Goal: Communication & Community: Answer question/provide support

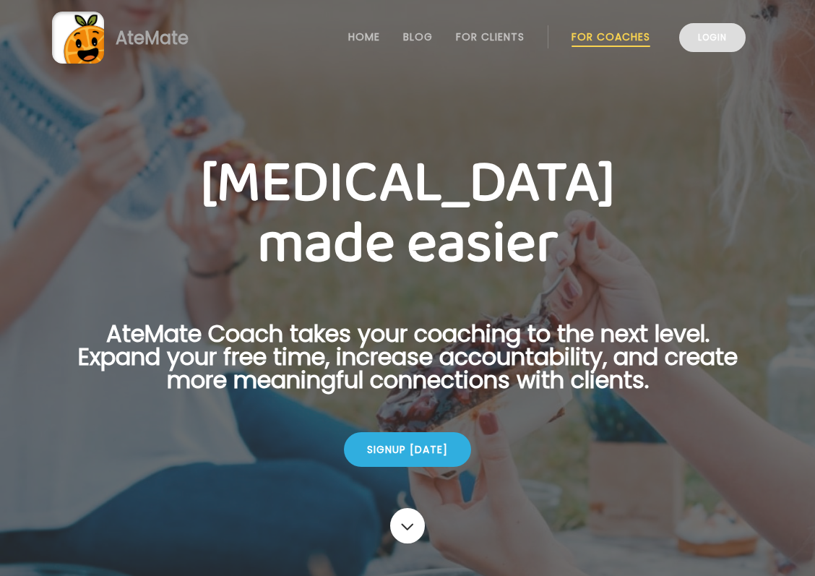
click at [700, 40] on link "Login" at bounding box center [712, 37] width 66 height 29
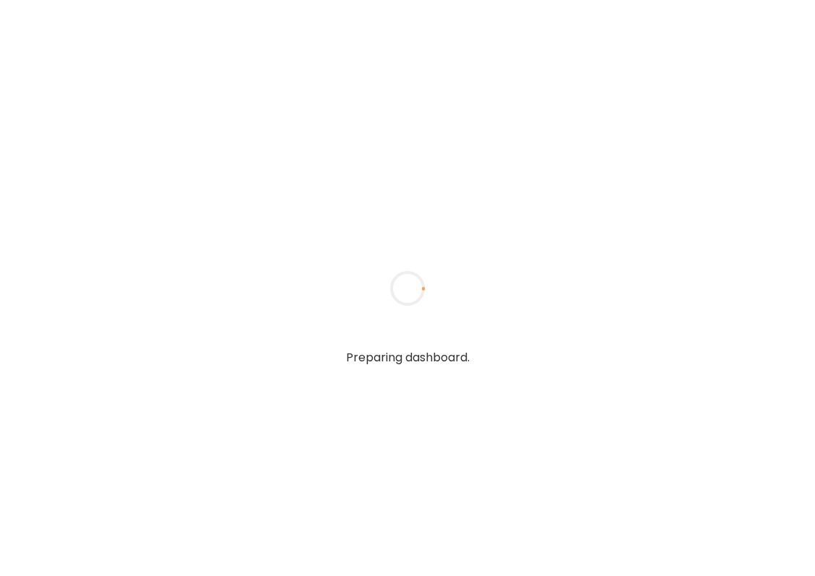
type textarea "**********"
type input "**********"
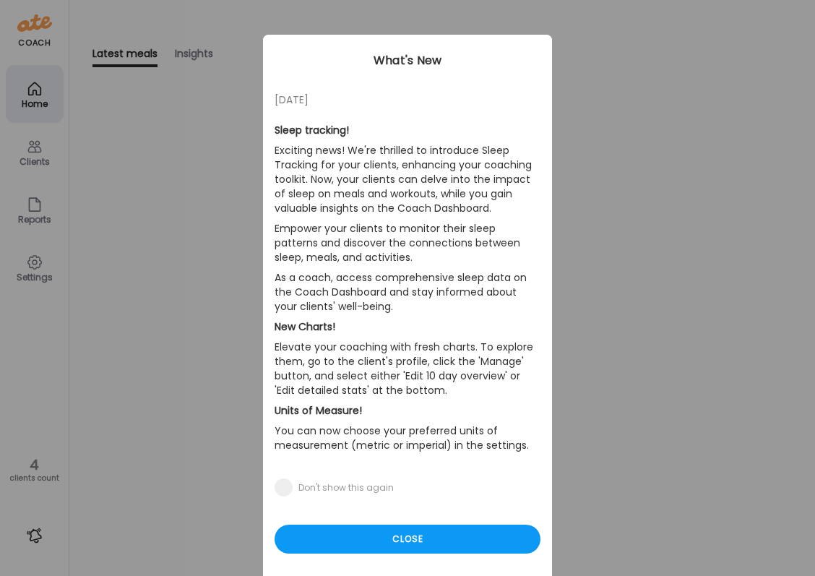
click at [599, 156] on div "Ate Coach Dashboard Wahoo! It’s official Take a moment to set up your Coach Pro…" at bounding box center [407, 288] width 815 height 576
click at [402, 542] on div "Close" at bounding box center [407, 538] width 266 height 29
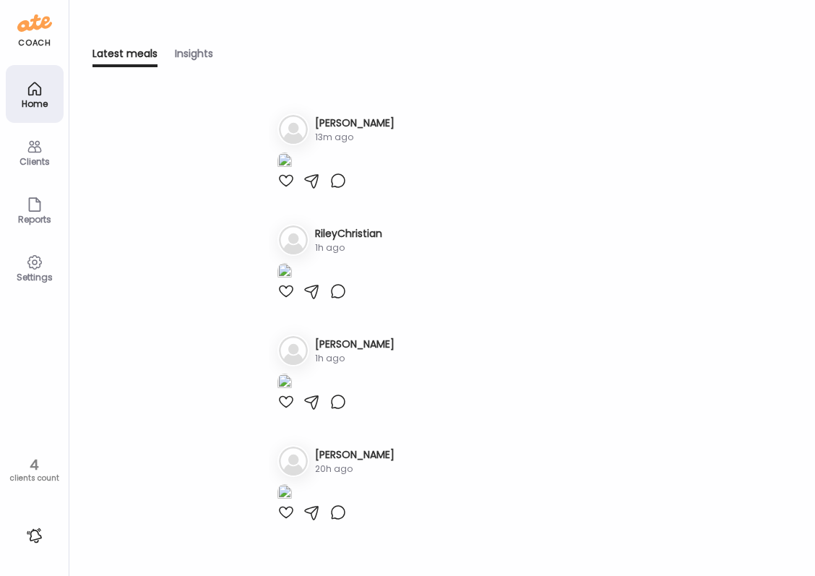
click at [31, 99] on div "Home" at bounding box center [35, 103] width 52 height 9
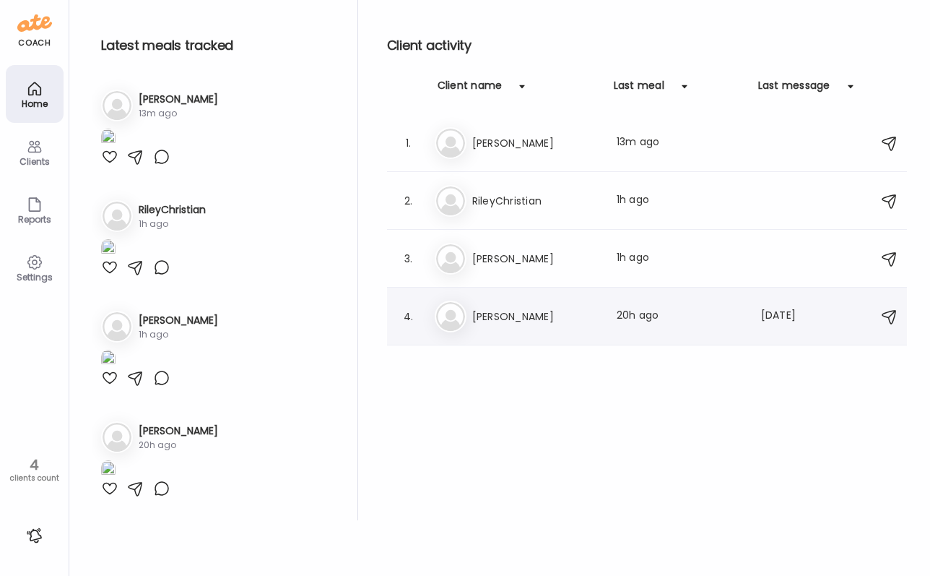
click at [565, 324] on h3 "[PERSON_NAME]" at bounding box center [535, 316] width 127 height 17
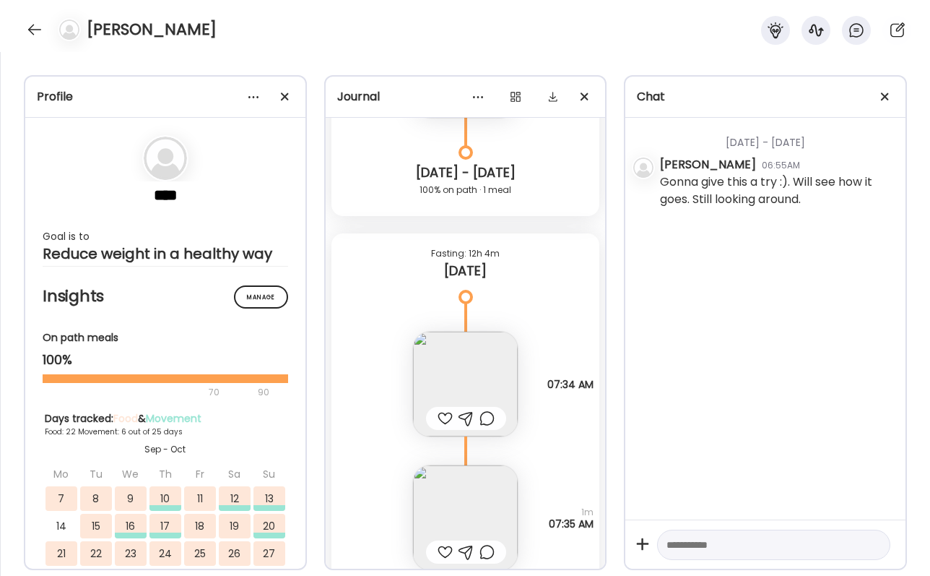
scroll to position [15698, 0]
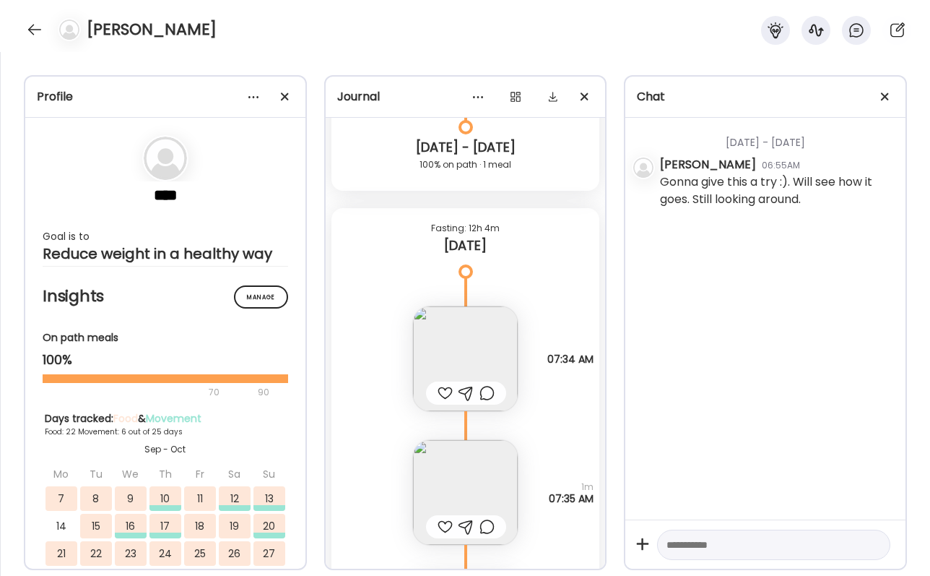
click at [445, 392] on div at bounding box center [445, 392] width 15 height 17
click at [454, 357] on img at bounding box center [465, 358] width 105 height 105
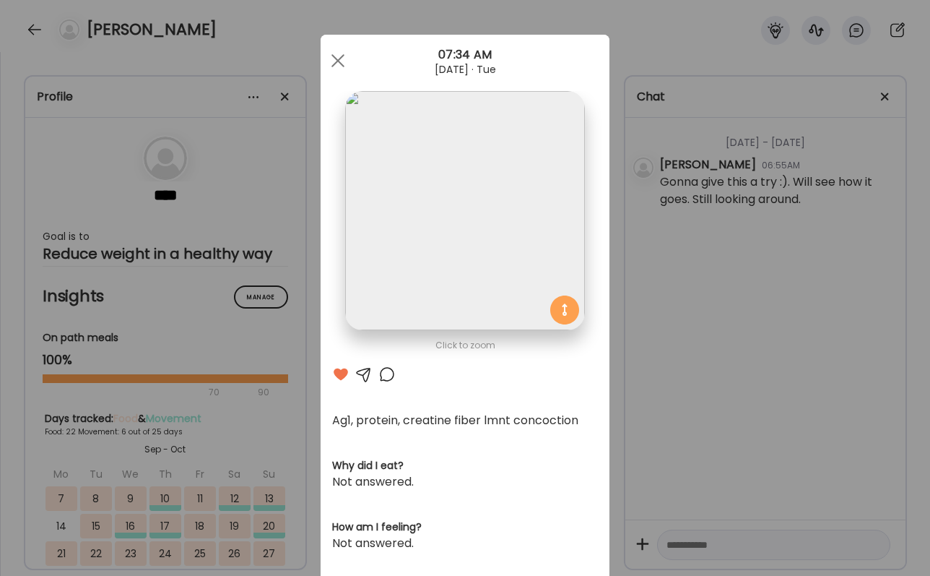
click at [689, 433] on div "Ate Coach Dashboard Wahoo! It’s official Take a moment to set up your Coach Pro…" at bounding box center [465, 288] width 930 height 576
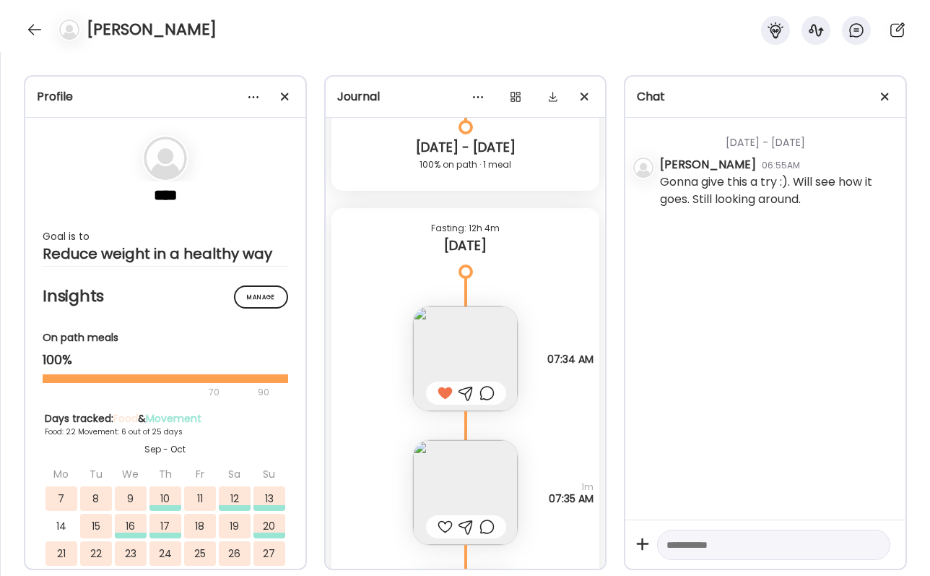
click at [446, 525] on div at bounding box center [445, 526] width 15 height 17
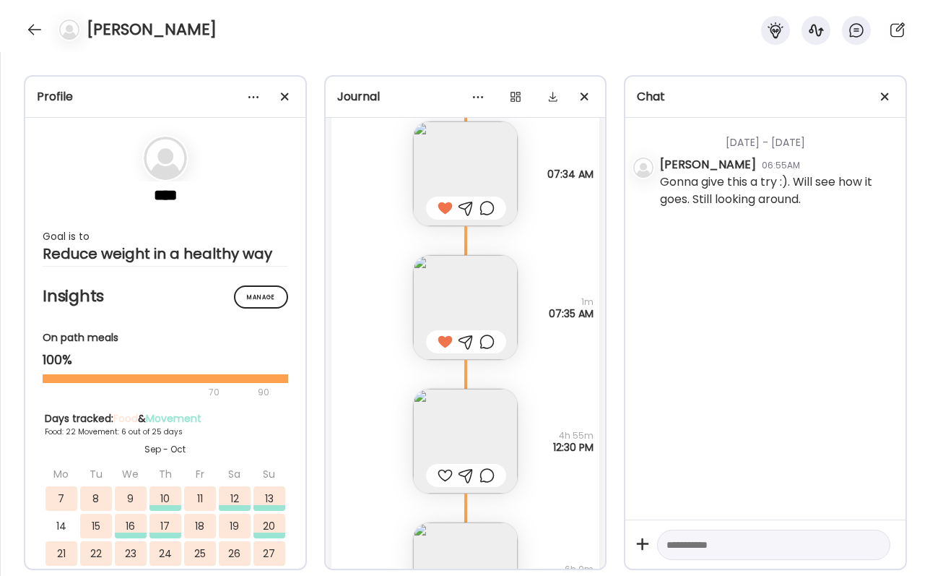
scroll to position [15917, 0]
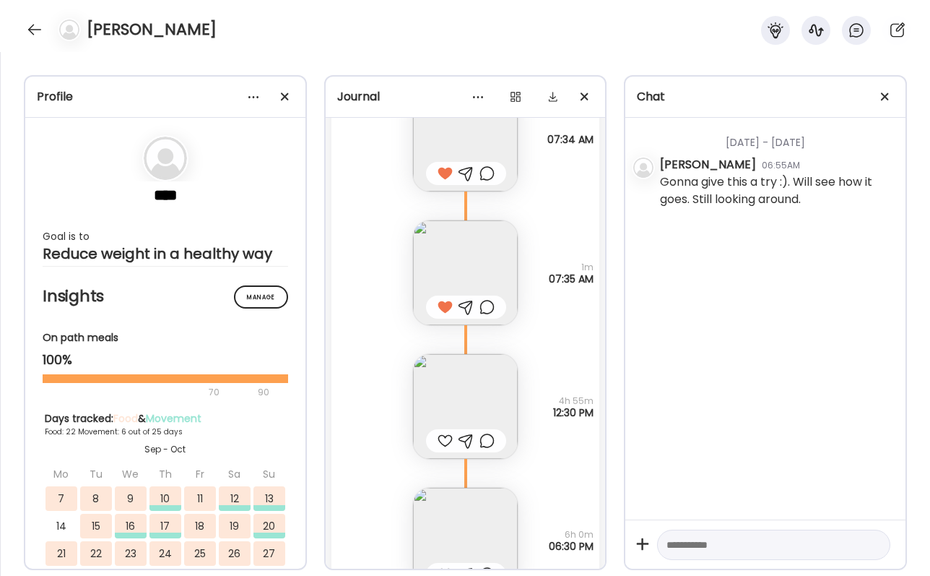
click at [468, 380] on img at bounding box center [465, 406] width 105 height 105
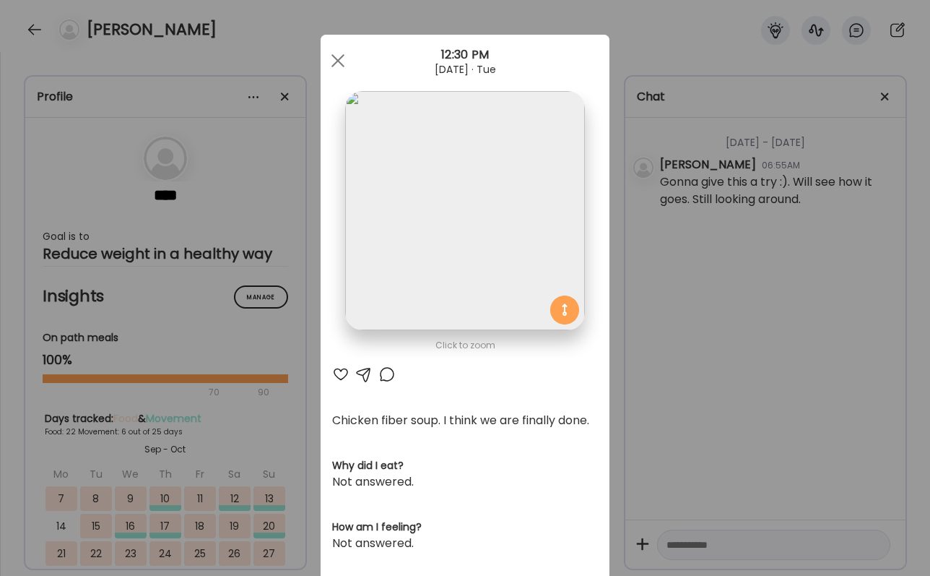
click at [707, 401] on div "Ate Coach Dashboard Wahoo! It’s official Take a moment to set up your Coach Pro…" at bounding box center [465, 288] width 930 height 576
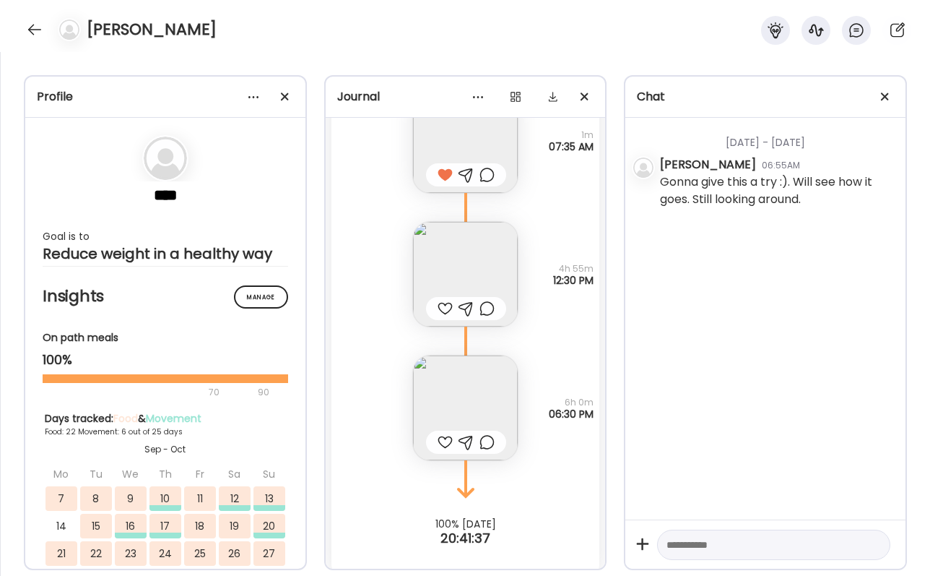
scroll to position [16051, 0]
click at [445, 305] on div at bounding box center [445, 306] width 15 height 17
click at [448, 440] on div at bounding box center [445, 440] width 15 height 17
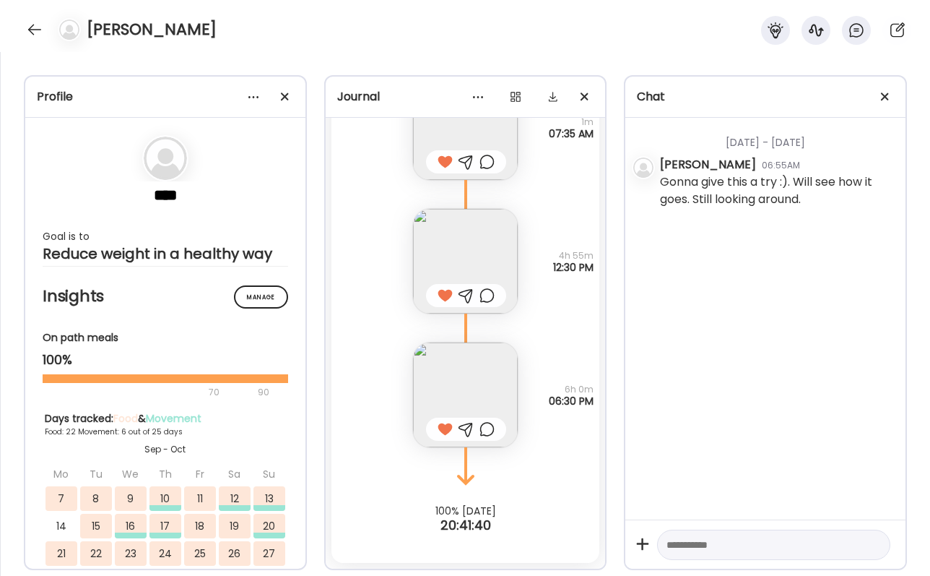
scroll to position [16062, 0]
click at [485, 429] on div at bounding box center [486, 428] width 15 height 17
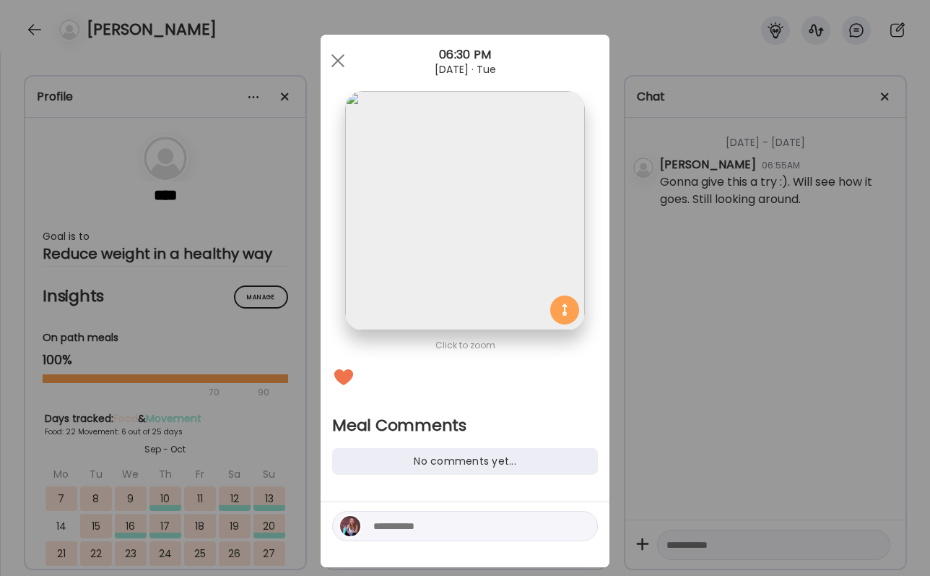
click at [458, 527] on textarea at bounding box center [470, 525] width 195 height 17
type textarea "**********"
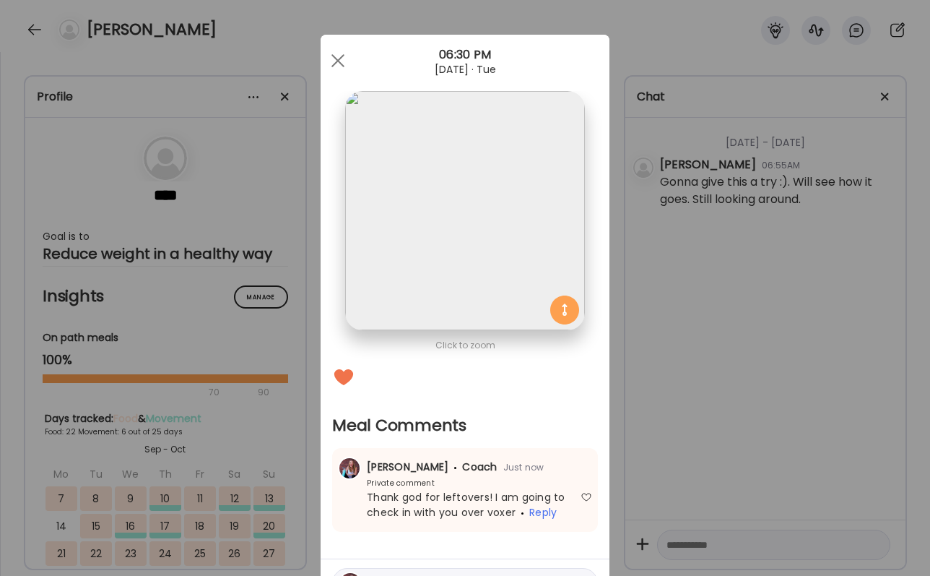
click at [651, 514] on div "Ate Coach Dashboard Wahoo! It’s official Take a moment to set up your Coach Pro…" at bounding box center [465, 288] width 930 height 576
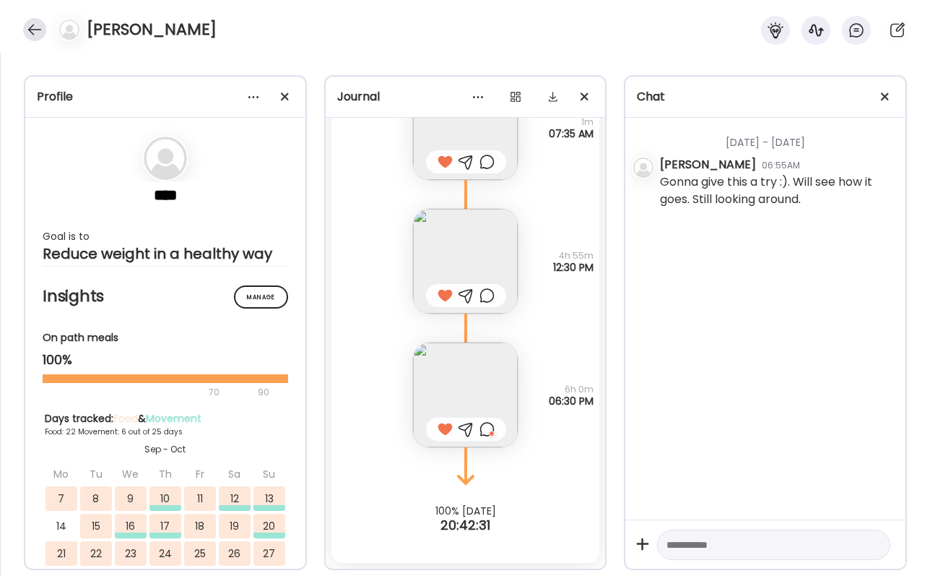
click at [32, 27] on div at bounding box center [34, 29] width 23 height 23
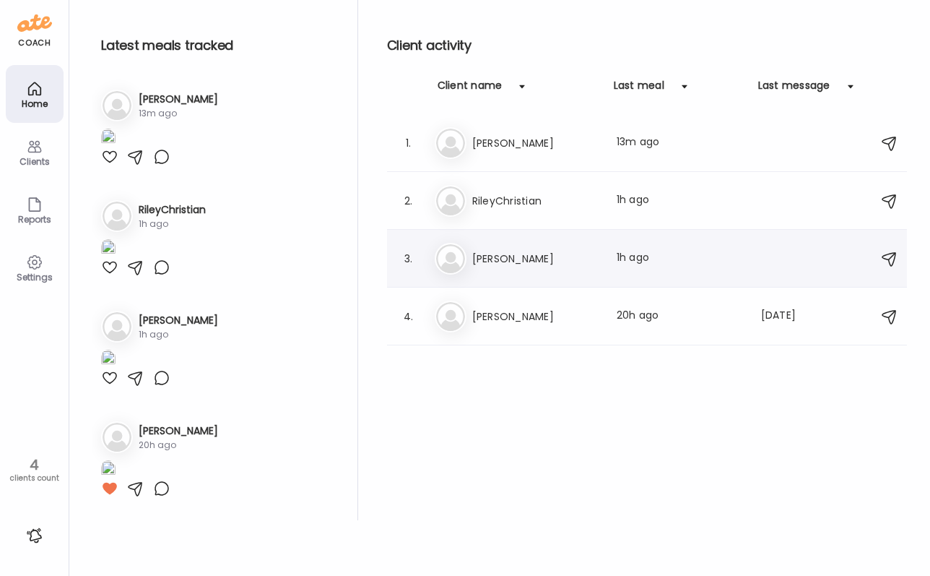
click at [459, 261] on img at bounding box center [450, 258] width 29 height 29
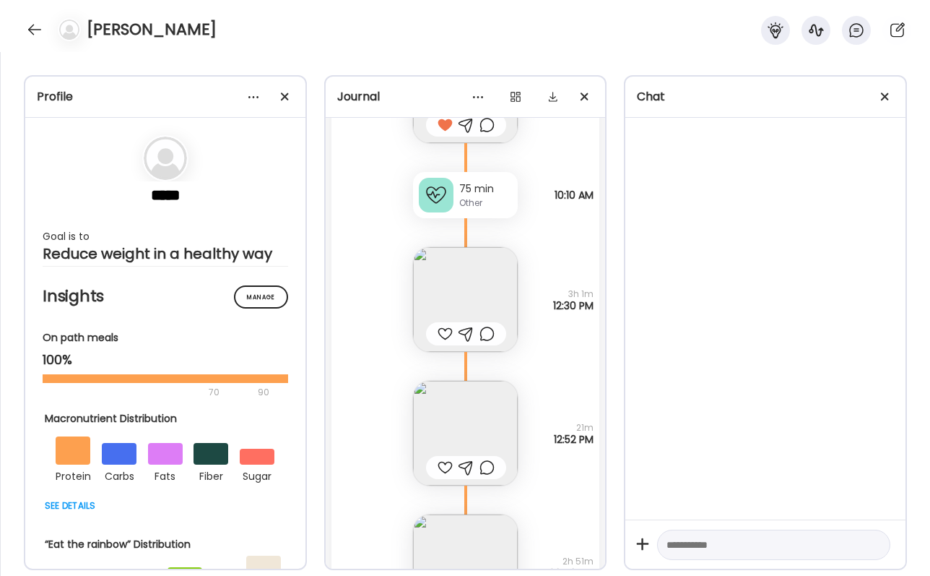
scroll to position [35333, 0]
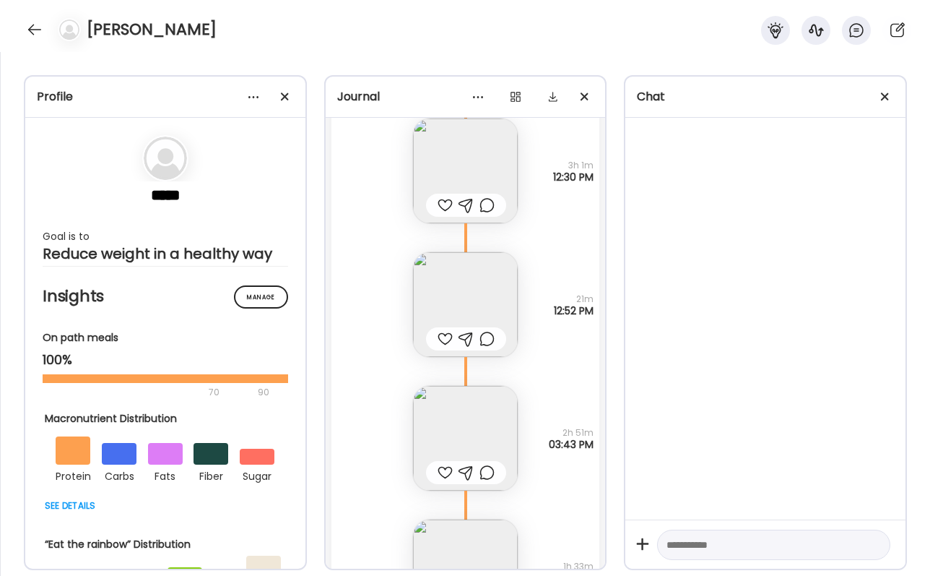
click at [445, 203] on div at bounding box center [445, 204] width 15 height 17
click at [488, 202] on div at bounding box center [486, 204] width 15 height 17
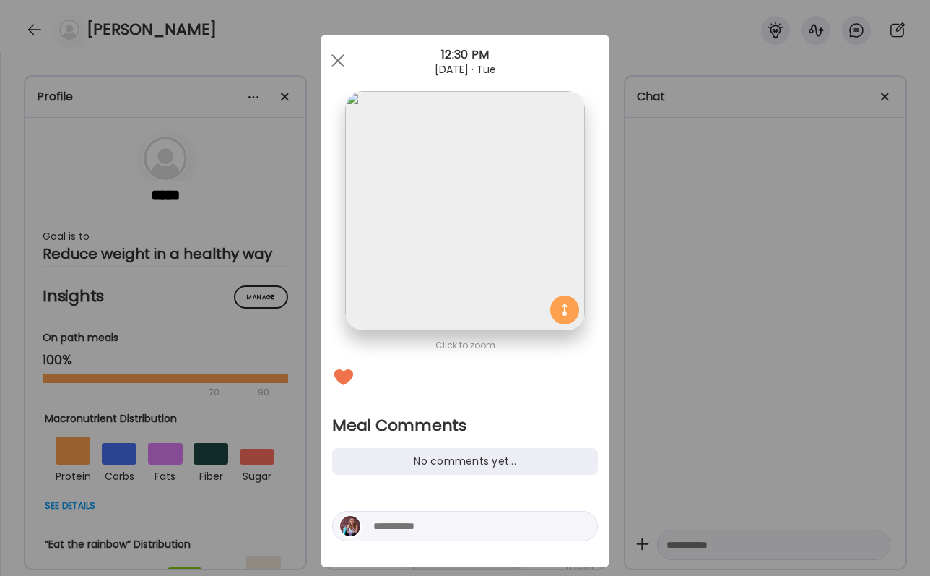
click at [451, 534] on div at bounding box center [465, 526] width 266 height 30
click at [450, 529] on textarea at bounding box center [470, 525] width 195 height 17
click at [566, 511] on textarea "**********" at bounding box center [470, 517] width 195 height 35
type textarea "**********"
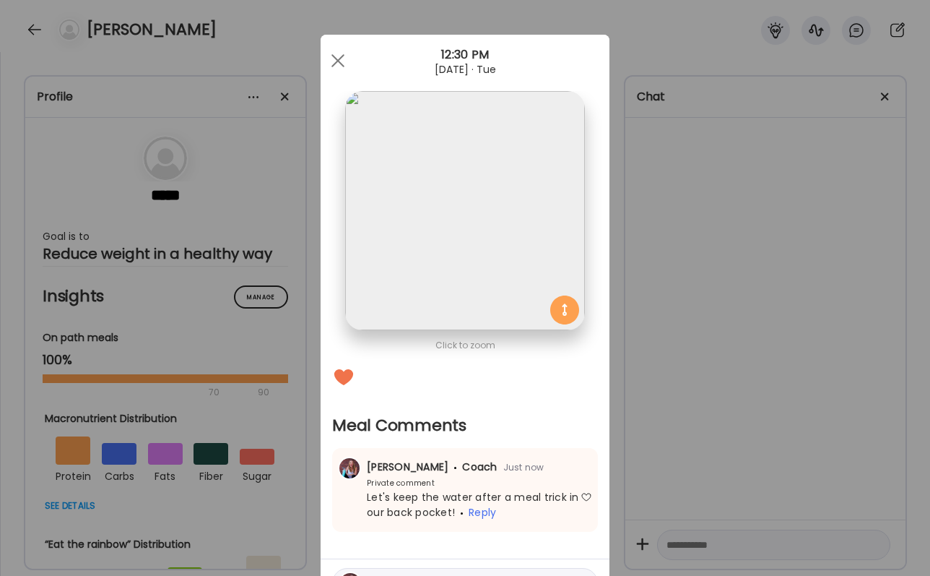
click at [814, 448] on div "Ate Coach Dashboard Wahoo! It’s official Take a moment to set up your Coach Pro…" at bounding box center [465, 288] width 930 height 576
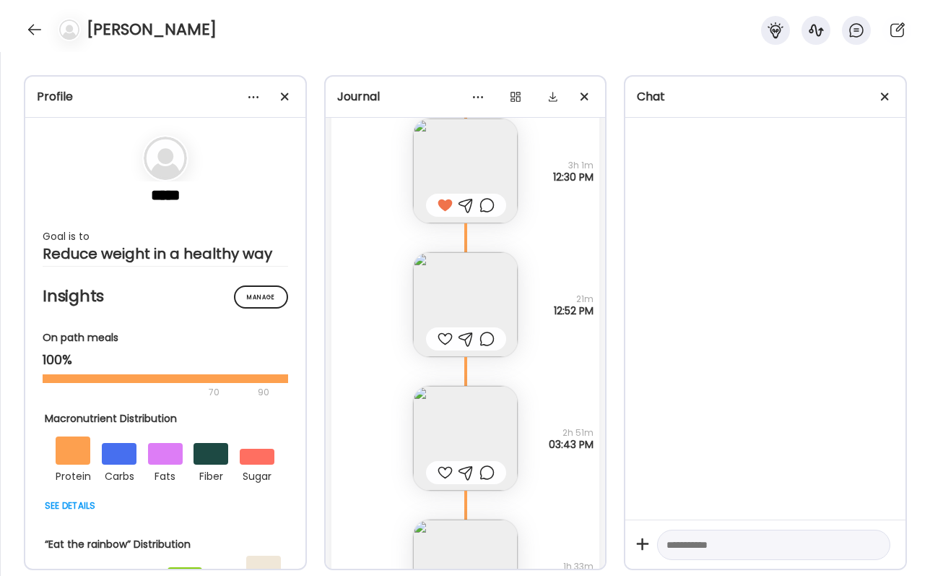
scroll to position [35354, 0]
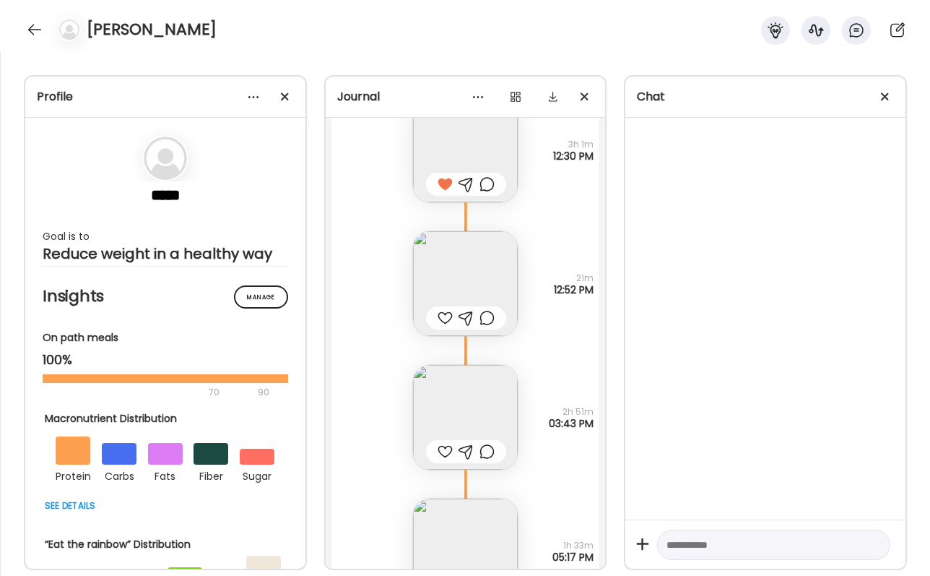
click at [440, 447] on div at bounding box center [445, 451] width 15 height 17
click at [440, 312] on div at bounding box center [445, 317] width 15 height 17
click at [489, 453] on div at bounding box center [486, 451] width 15 height 17
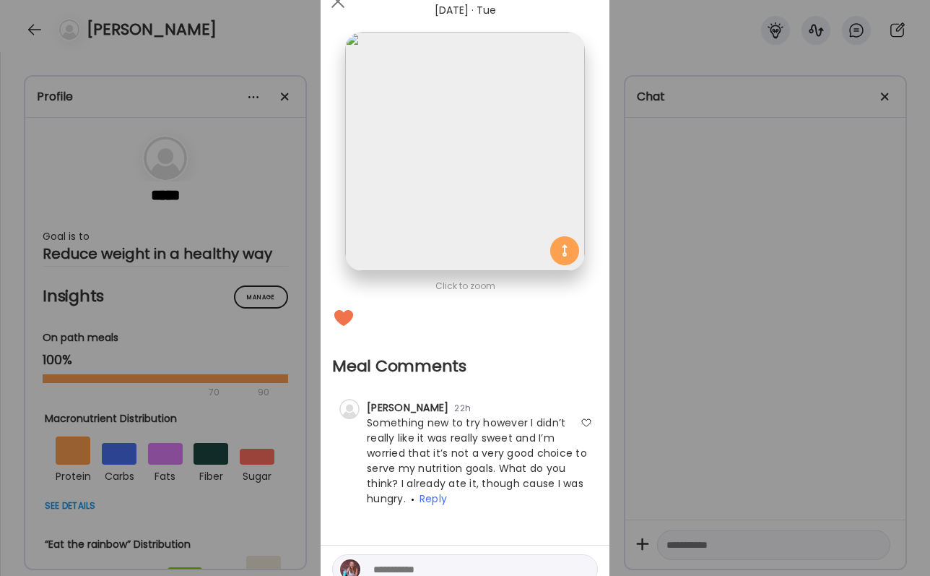
scroll to position [129, 0]
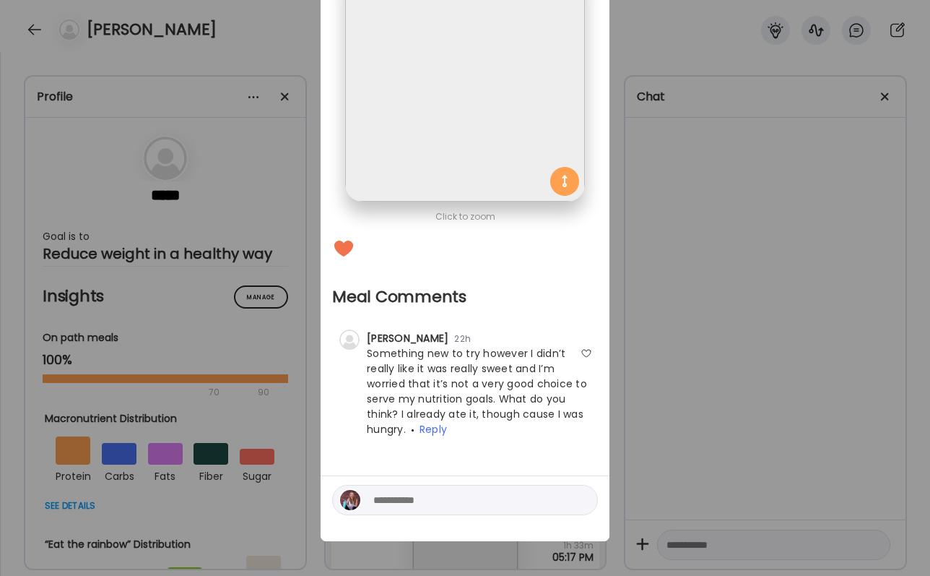
click at [465, 495] on textarea at bounding box center [470, 499] width 195 height 17
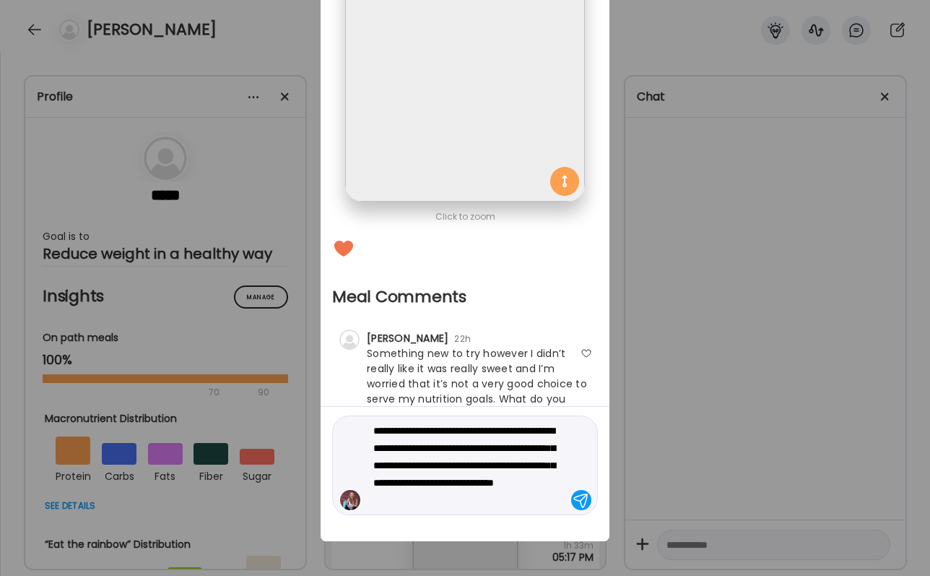
click at [503, 482] on textarea "**********" at bounding box center [470, 465] width 195 height 87
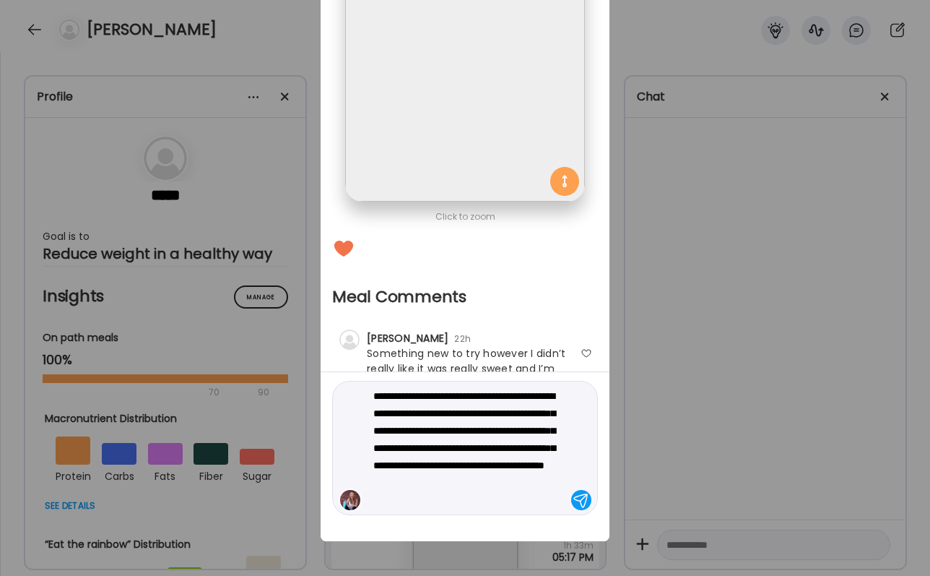
click at [414, 482] on textarea "**********" at bounding box center [470, 447] width 195 height 121
click at [490, 495] on textarea "**********" at bounding box center [470, 447] width 195 height 121
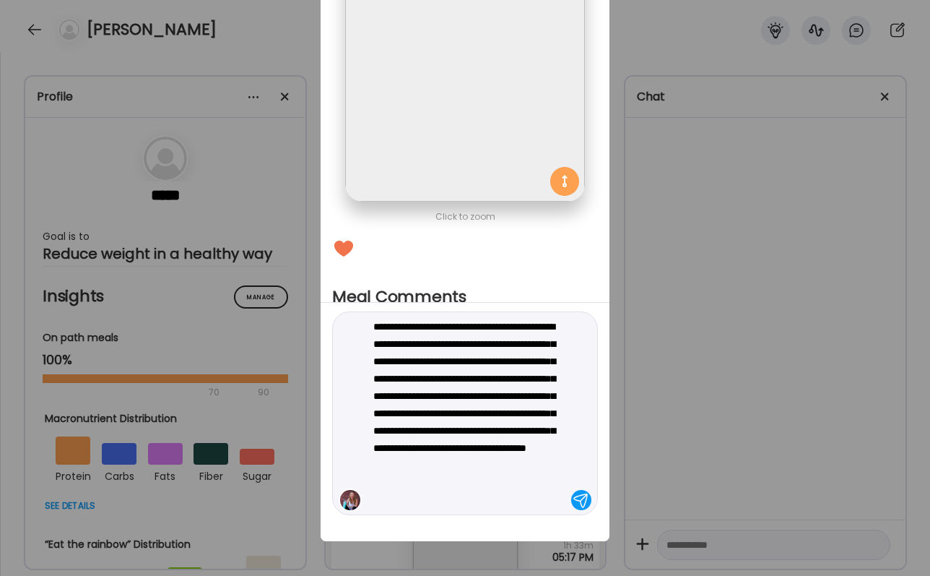
type textarea "**********"
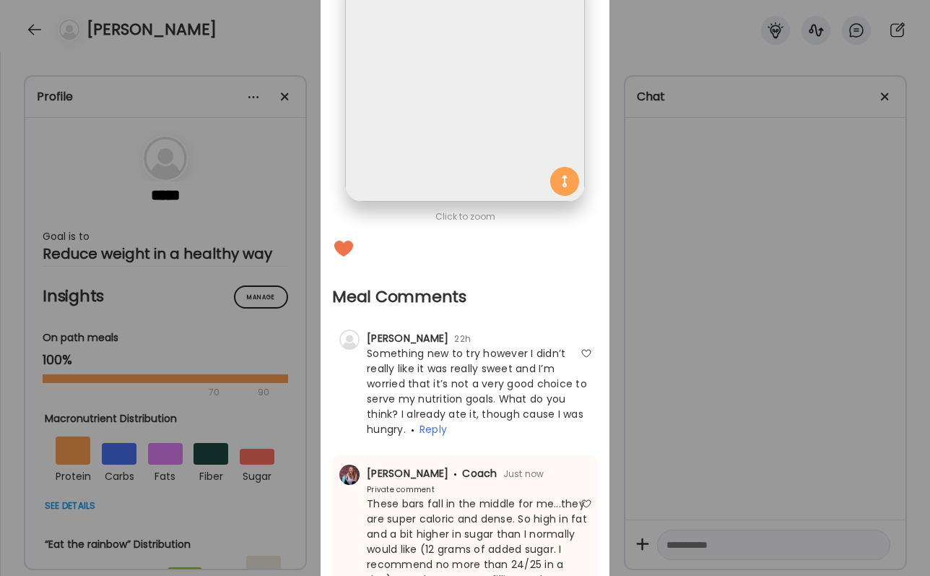
click at [708, 421] on div "Ate Coach Dashboard Wahoo! It’s official Take a moment to set up your Coach Pro…" at bounding box center [465, 288] width 930 height 576
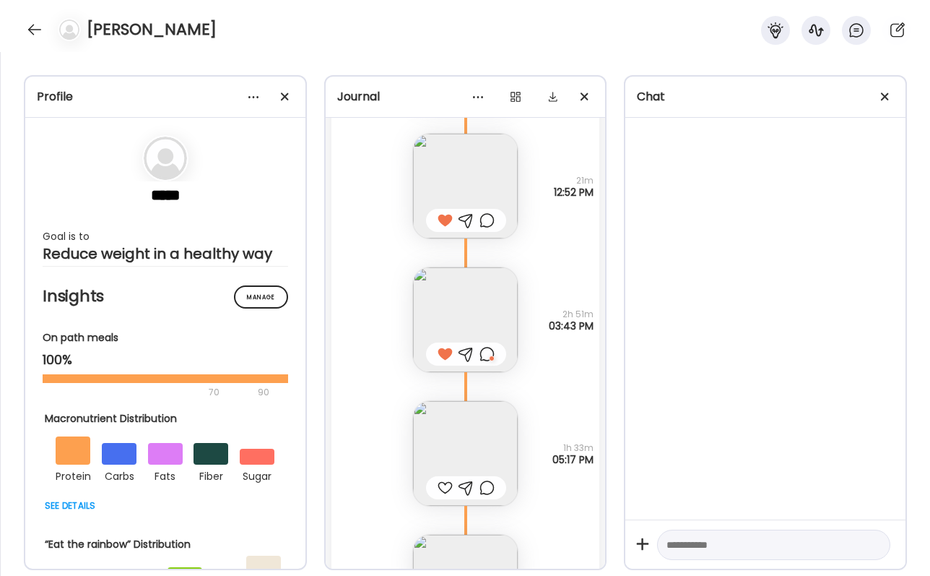
scroll to position [35458, 0]
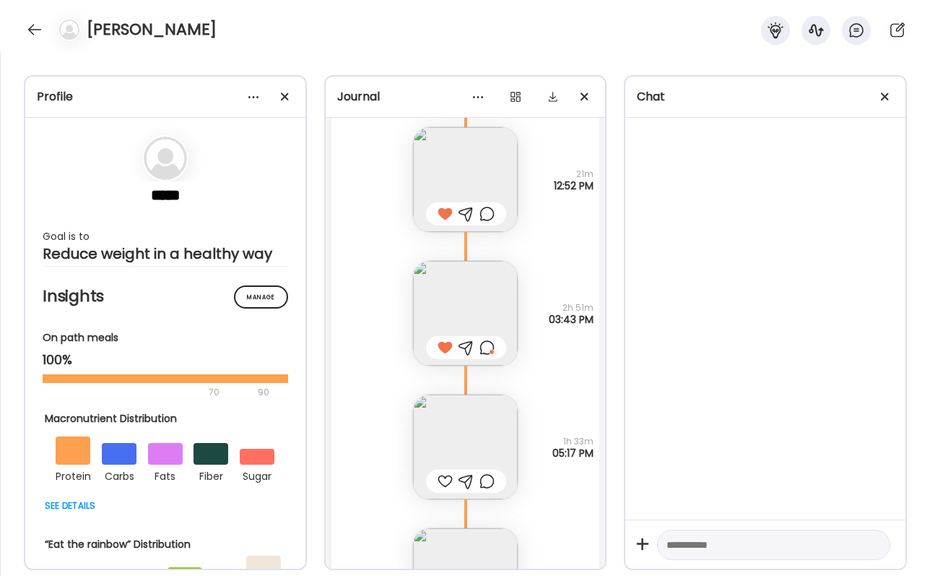
click at [467, 427] on img at bounding box center [465, 446] width 105 height 105
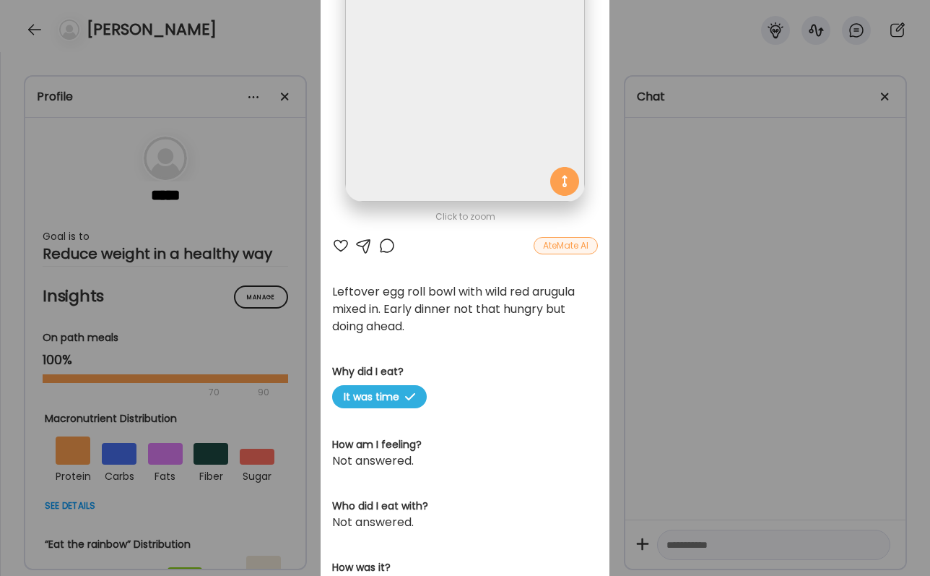
click at [336, 240] on div at bounding box center [340, 245] width 17 height 17
click at [719, 357] on div "Ate Coach Dashboard Wahoo! It’s official Take a moment to set up your Coach Pro…" at bounding box center [465, 288] width 930 height 576
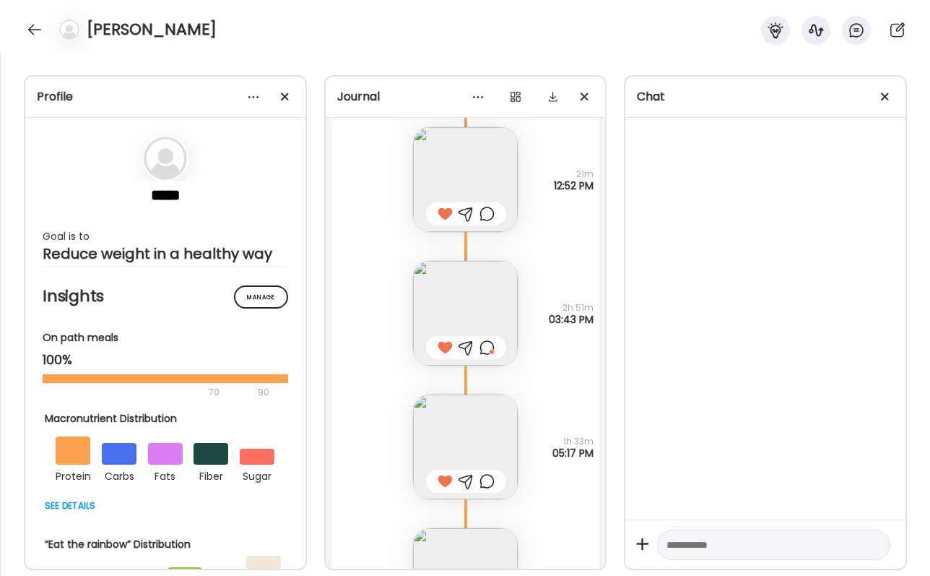
click at [487, 477] on div at bounding box center [486, 480] width 15 height 17
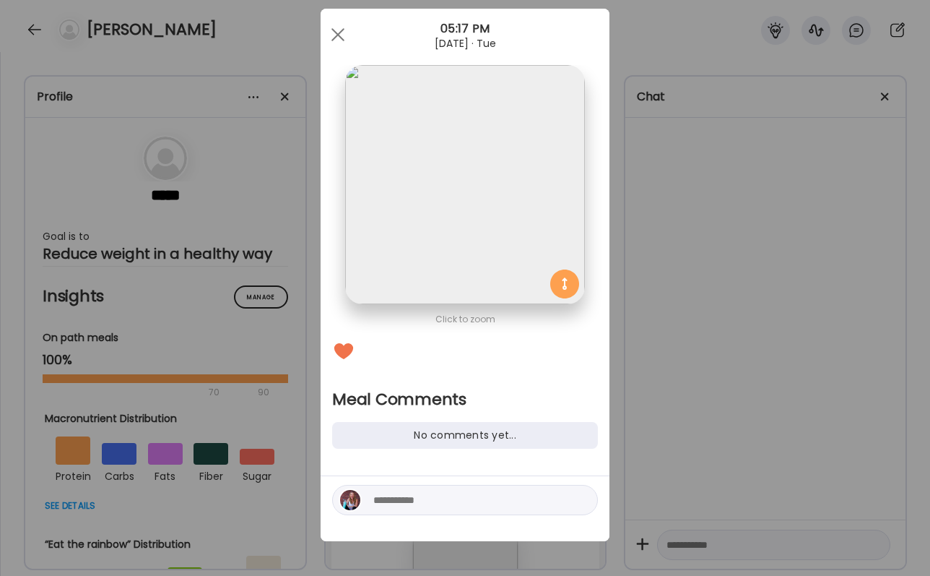
scroll to position [26, 0]
click at [465, 504] on textarea at bounding box center [470, 499] width 195 height 17
type textarea "**********"
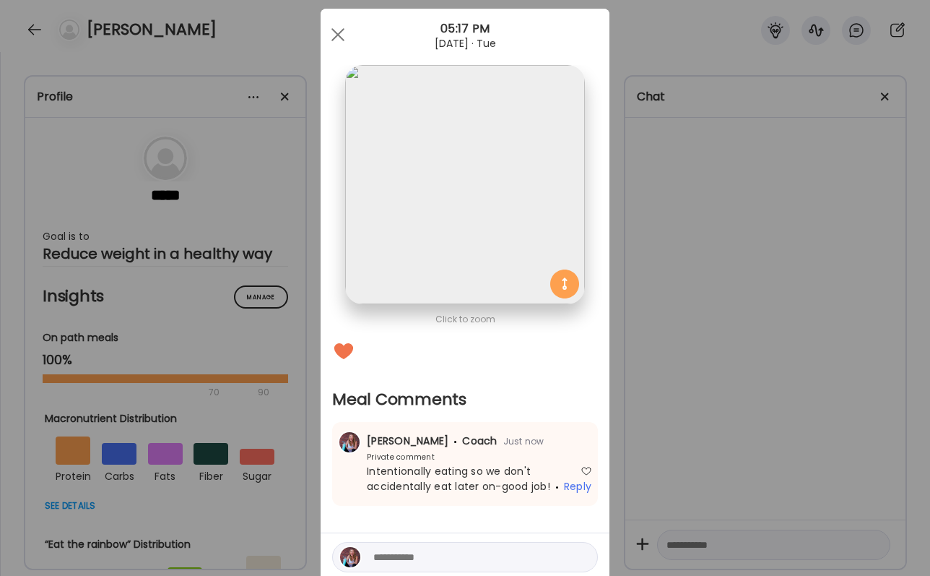
click at [729, 212] on div "Ate Coach Dashboard Wahoo! It’s official Take a moment to set up your Coach Pro…" at bounding box center [465, 288] width 930 height 576
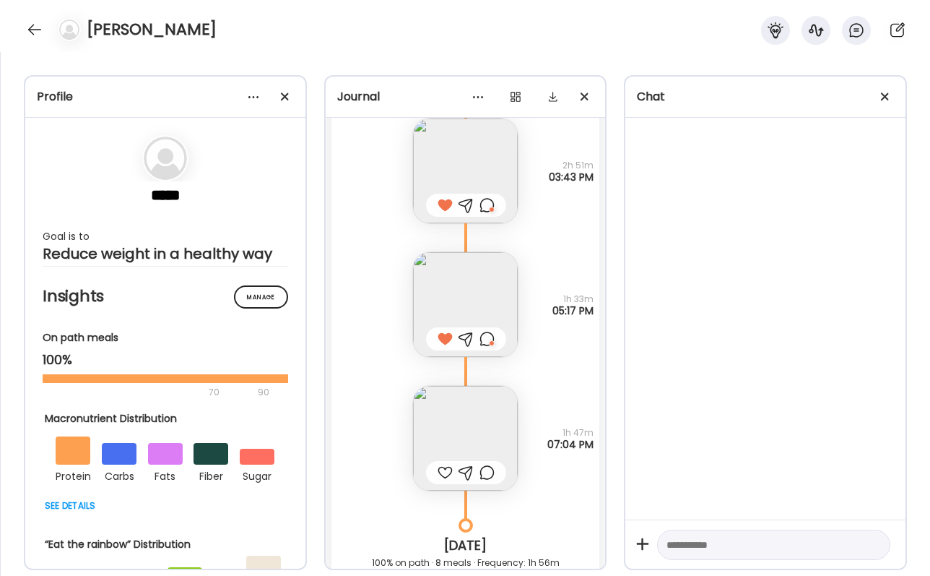
scroll to position [35663, 0]
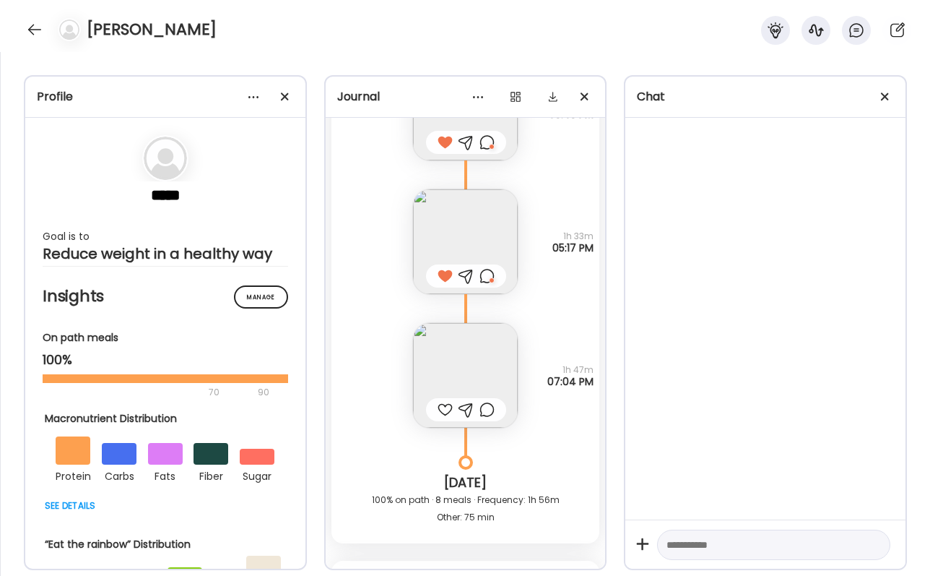
click at [443, 412] on div at bounding box center [445, 409] width 15 height 17
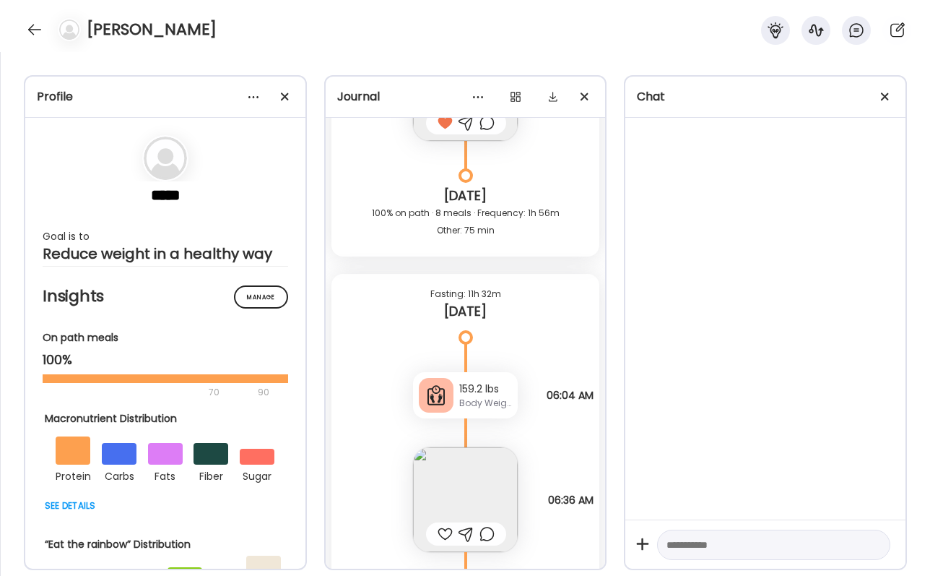
scroll to position [36090, 0]
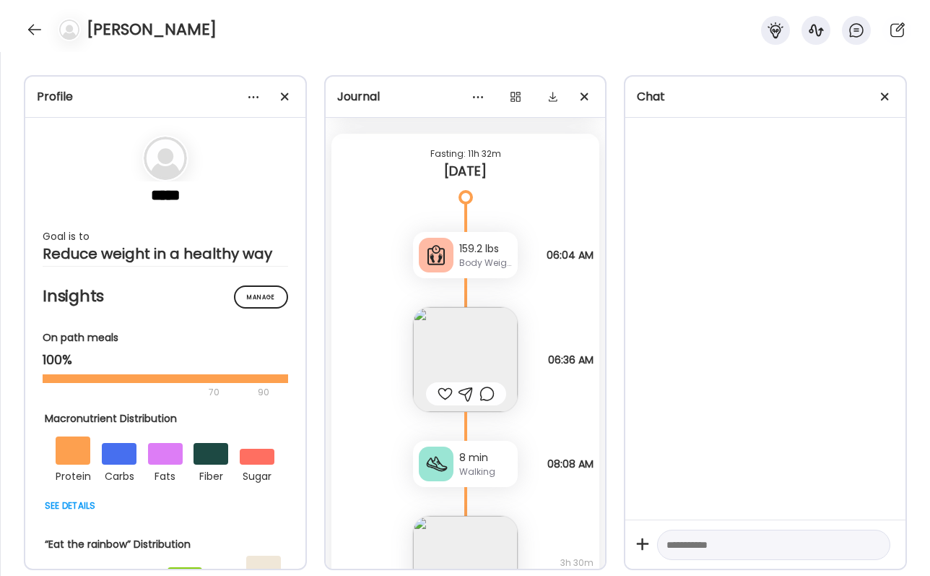
click at [444, 352] on img at bounding box center [465, 359] width 105 height 105
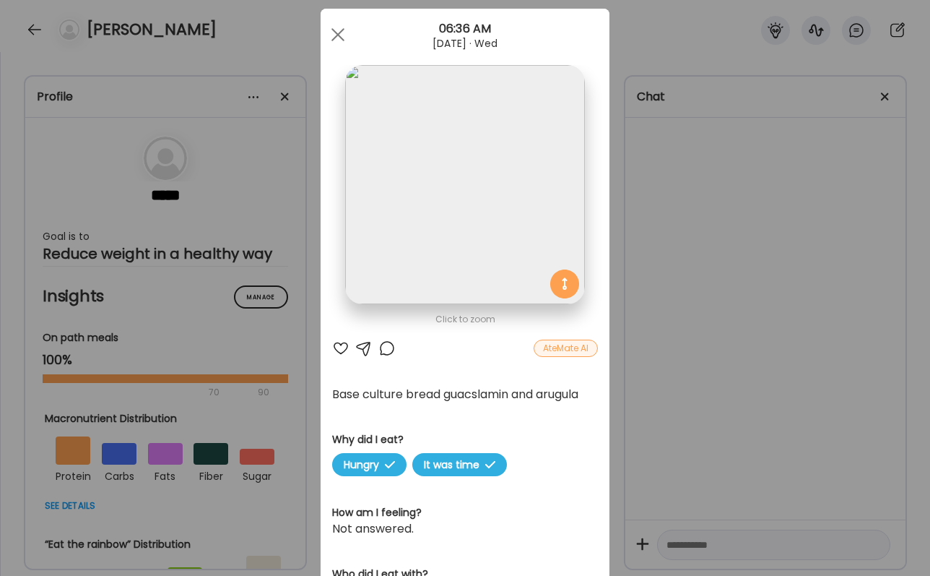
click at [336, 343] on div at bounding box center [340, 347] width 17 height 17
click at [387, 346] on div at bounding box center [386, 347] width 17 height 17
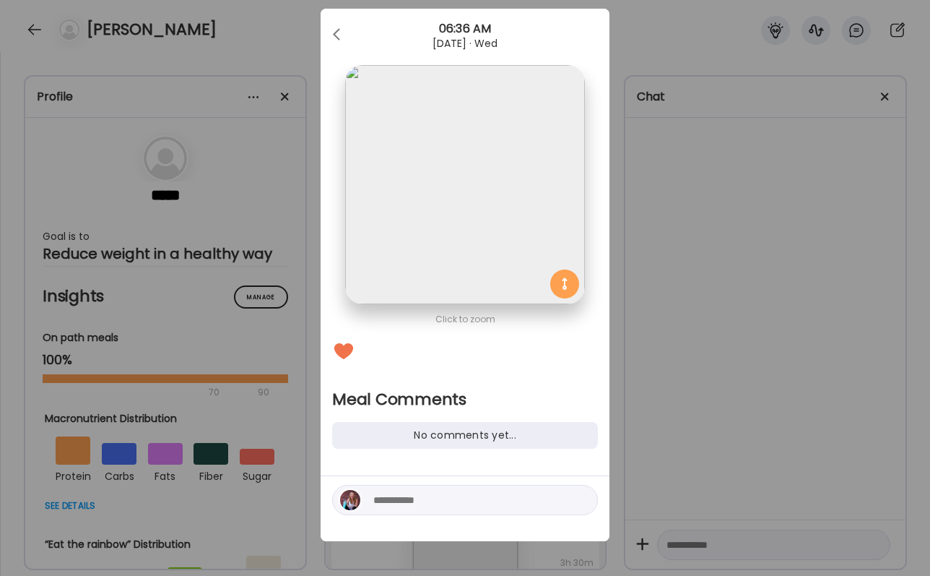
click at [389, 508] on div at bounding box center [465, 500] width 266 height 30
click at [389, 503] on textarea at bounding box center [470, 499] width 195 height 17
click at [677, 443] on div "Ate Coach Dashboard Wahoo! It’s official Take a moment to set up your Coach Pro…" at bounding box center [465, 288] width 930 height 576
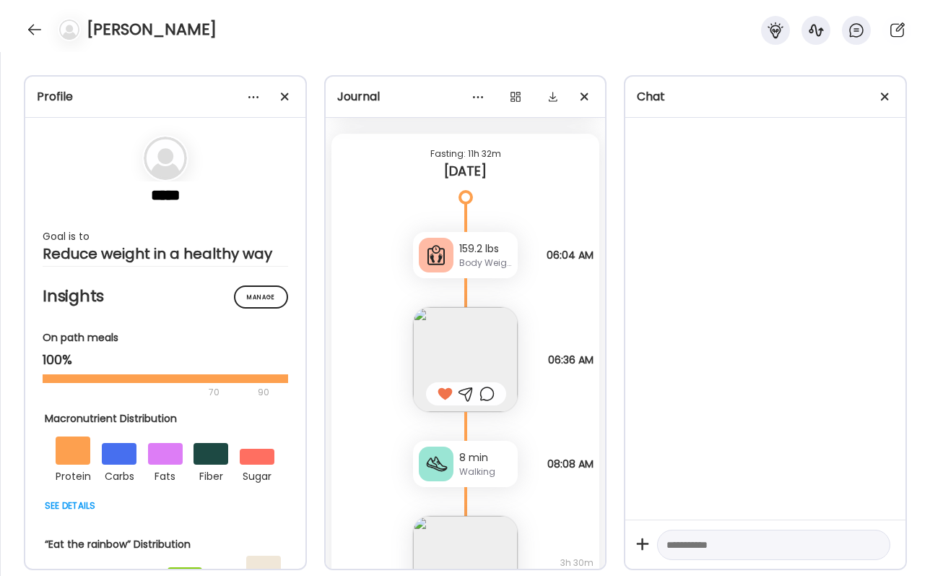
click at [488, 397] on div at bounding box center [486, 393] width 15 height 17
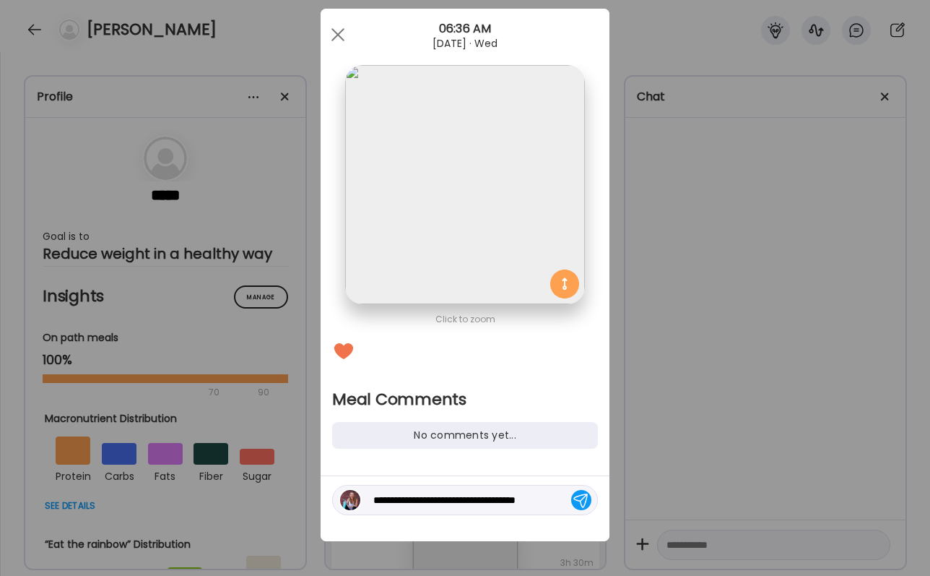
click at [565, 500] on textarea "**********" at bounding box center [470, 499] width 195 height 17
type textarea "**********"
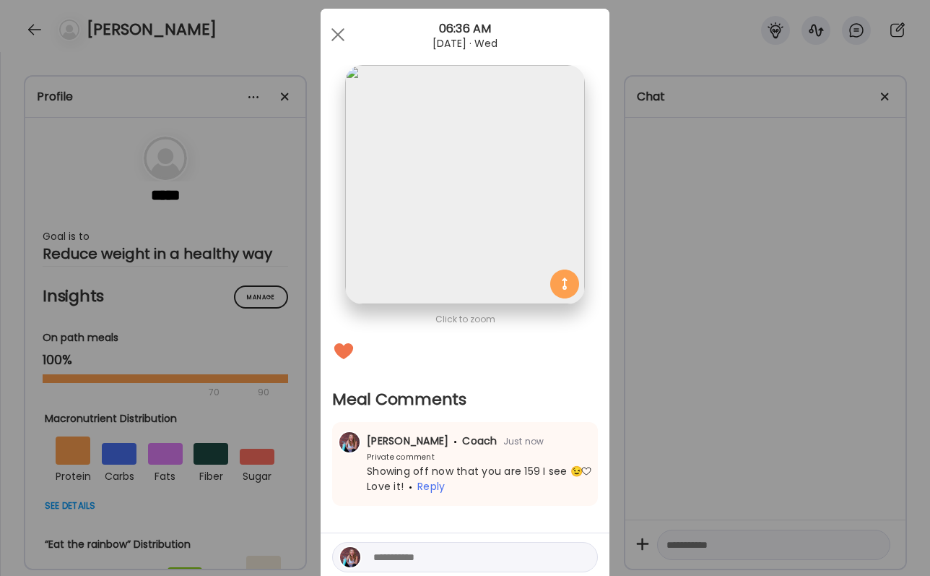
click at [795, 266] on div "Ate Coach Dashboard Wahoo! It’s official Take a moment to set up your Coach Pro…" at bounding box center [465, 288] width 930 height 576
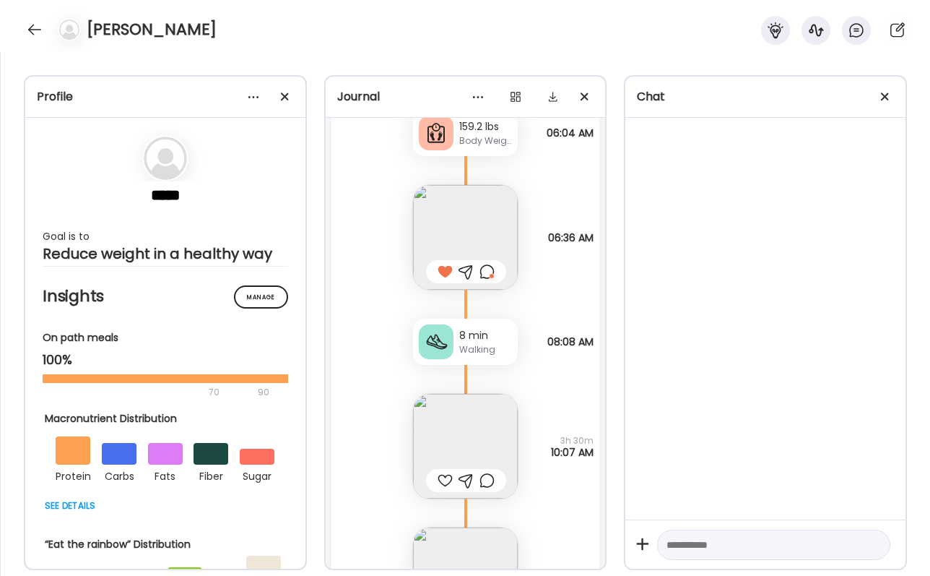
scroll to position [36281, 0]
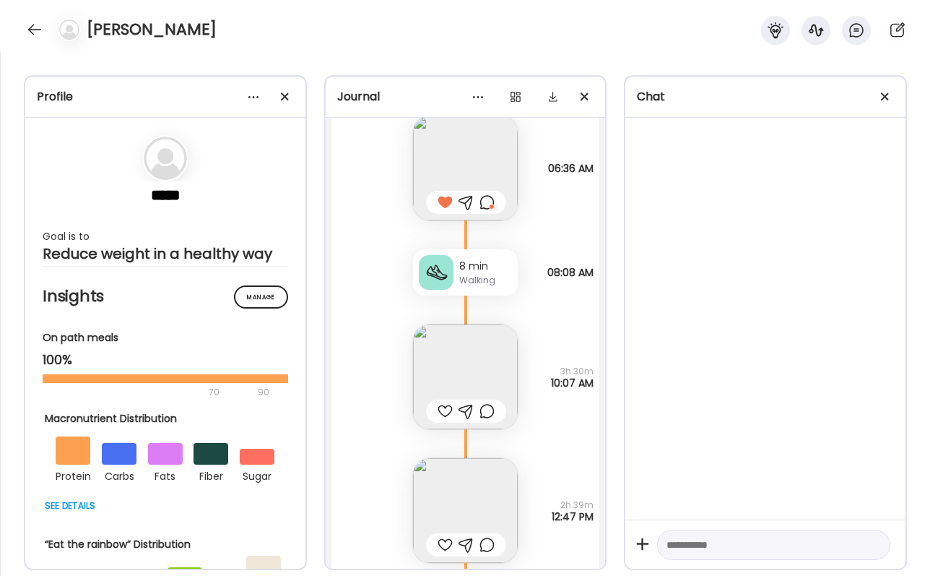
click at [438, 378] on img at bounding box center [465, 376] width 105 height 105
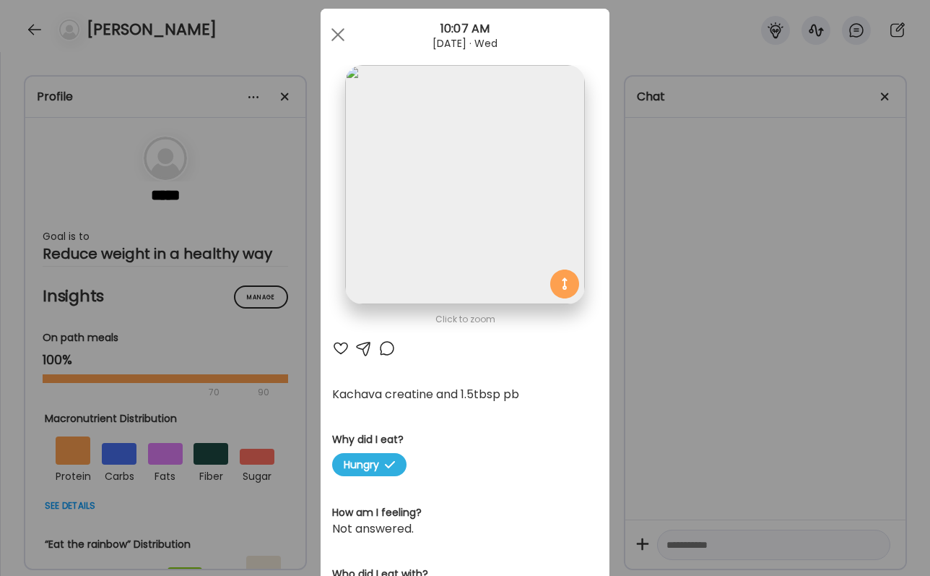
click at [339, 340] on div at bounding box center [340, 347] width 17 height 17
click at [703, 324] on div "Ate Coach Dashboard Wahoo! It’s official Take a moment to set up your Coach Pro…" at bounding box center [465, 288] width 930 height 576
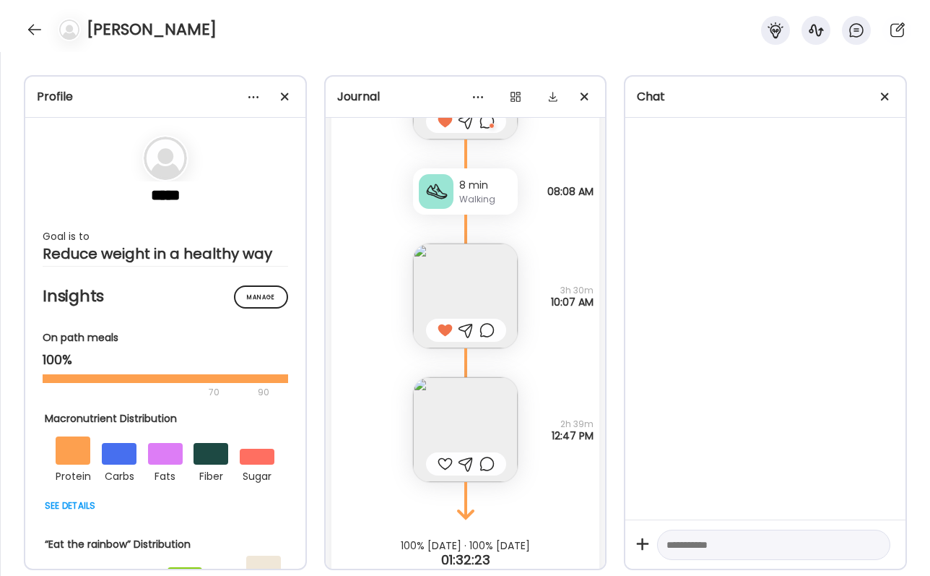
scroll to position [36388, 0]
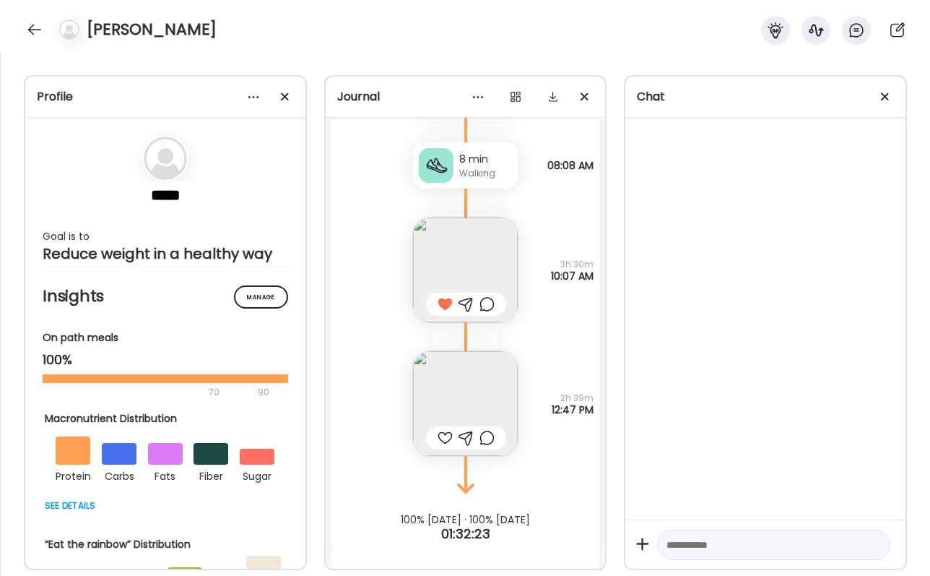
click at [472, 386] on img at bounding box center [465, 403] width 105 height 105
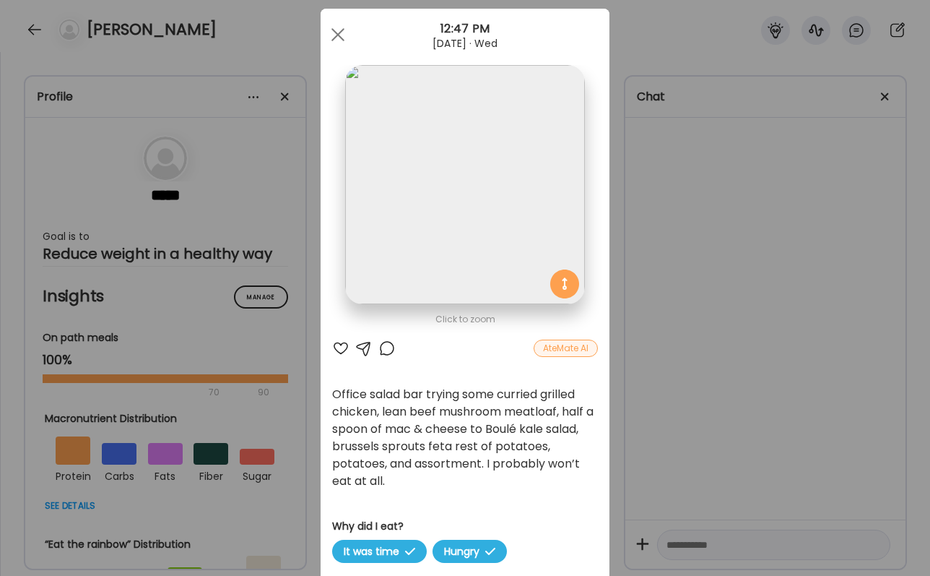
click at [492, 451] on div "Office salad bar trying some curried grilled chicken, lean beef mushroom meatlo…" at bounding box center [465, 438] width 266 height 104
click at [339, 342] on div at bounding box center [340, 347] width 17 height 17
click at [399, 344] on div "AteMate AI" at bounding box center [465, 347] width 266 height 17
click at [384, 346] on div at bounding box center [386, 347] width 17 height 17
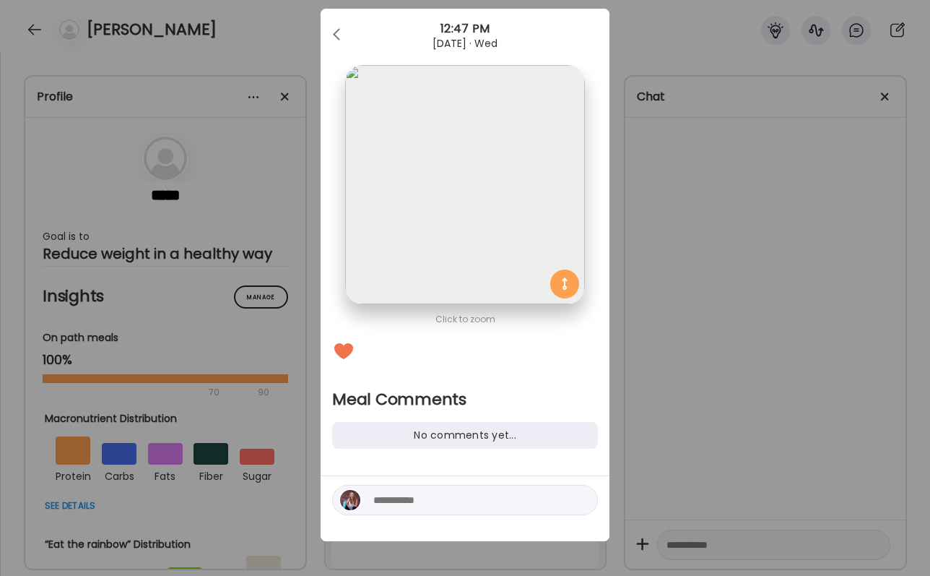
click at [400, 496] on textarea at bounding box center [470, 499] width 195 height 17
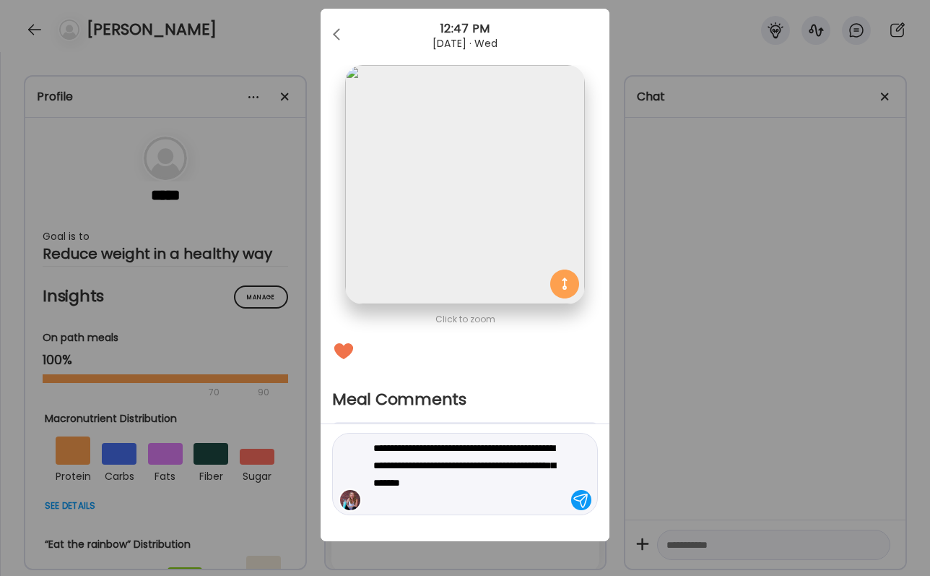
drag, startPoint x: 479, startPoint y: 466, endPoint x: 487, endPoint y: 506, distance: 40.5
click at [487, 507] on textarea "**********" at bounding box center [470, 473] width 195 height 69
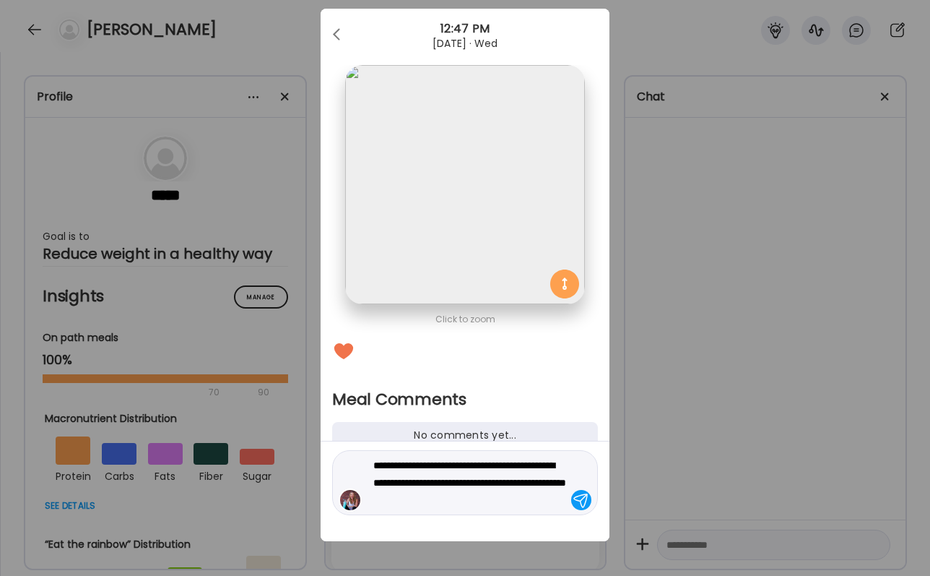
click at [428, 492] on textarea "**********" at bounding box center [470, 482] width 195 height 52
click at [378, 497] on textarea "**********" at bounding box center [470, 482] width 195 height 52
type textarea "**********"
click at [533, 496] on textarea "**********" at bounding box center [470, 482] width 195 height 52
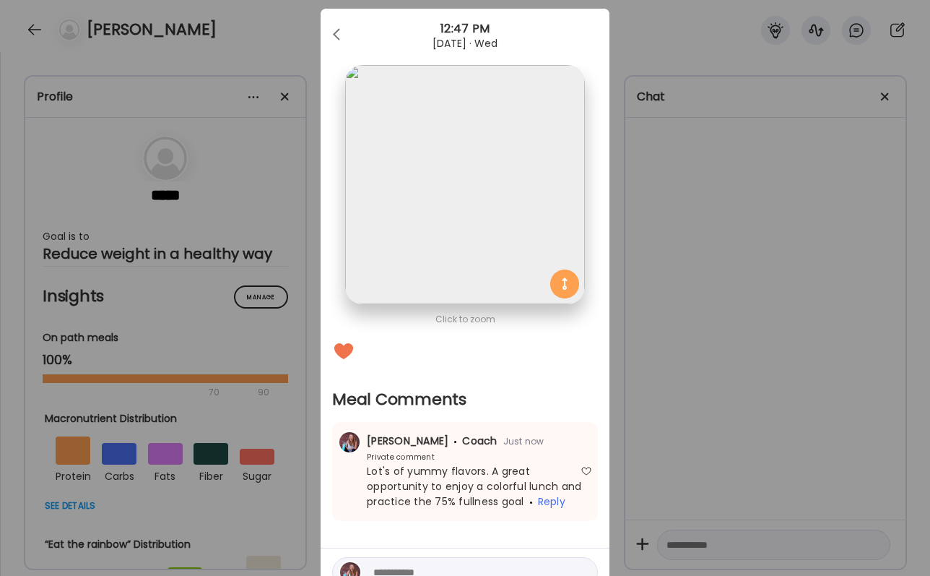
click at [748, 476] on div "Ate Coach Dashboard Wahoo! It’s official Take a moment to set up your Coach Pro…" at bounding box center [465, 288] width 930 height 576
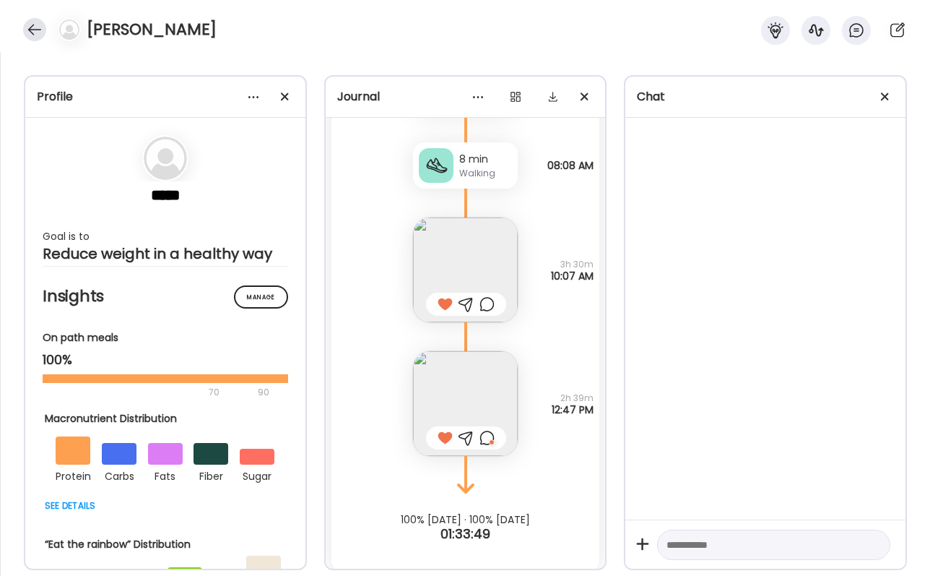
click at [30, 38] on div at bounding box center [34, 29] width 23 height 23
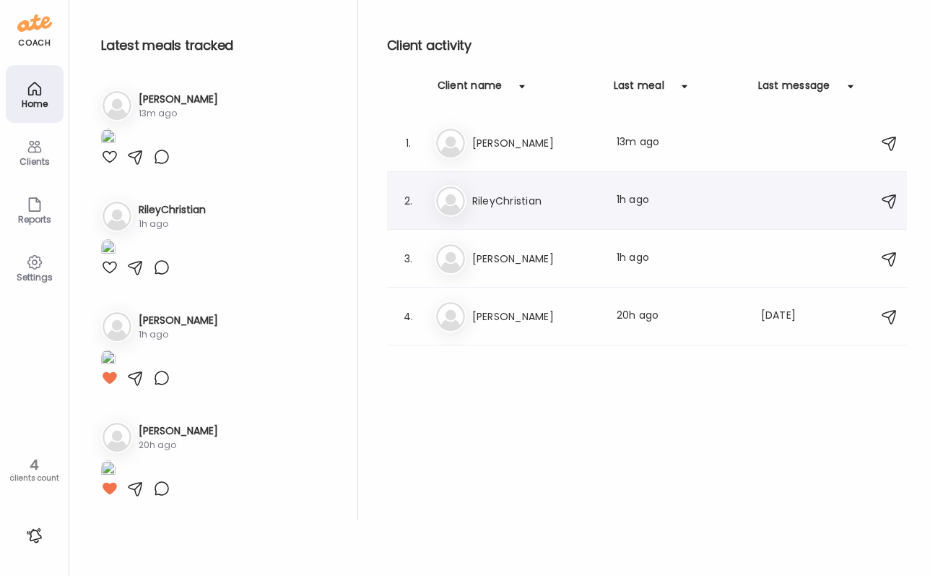
click at [534, 208] on h3 "RileyChristian" at bounding box center [535, 200] width 127 height 17
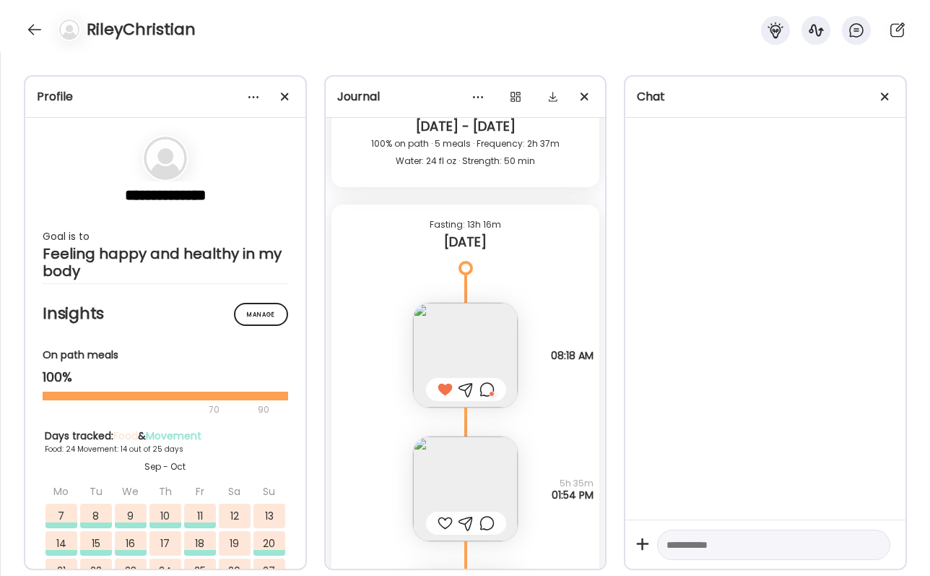
scroll to position [49987, 0]
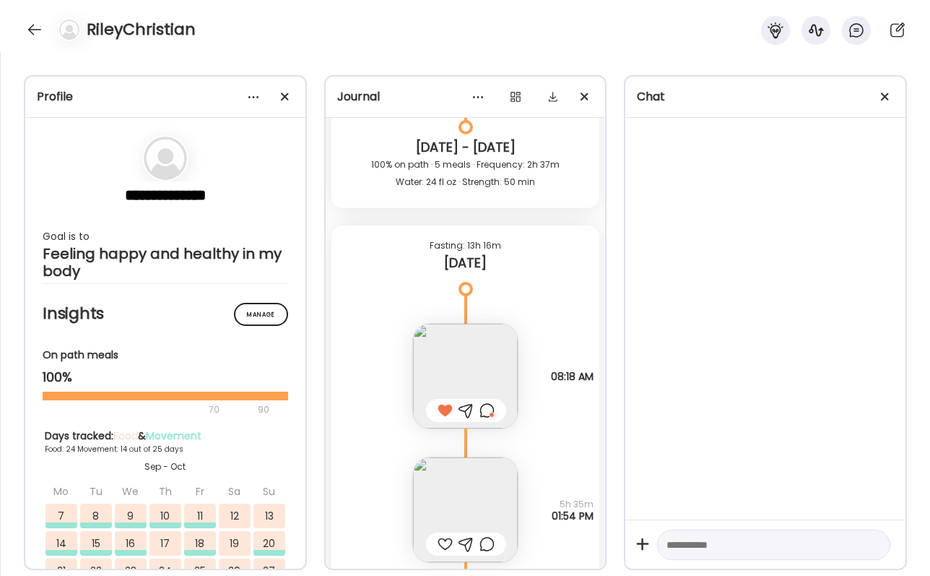
click at [489, 404] on div at bounding box center [486, 410] width 15 height 17
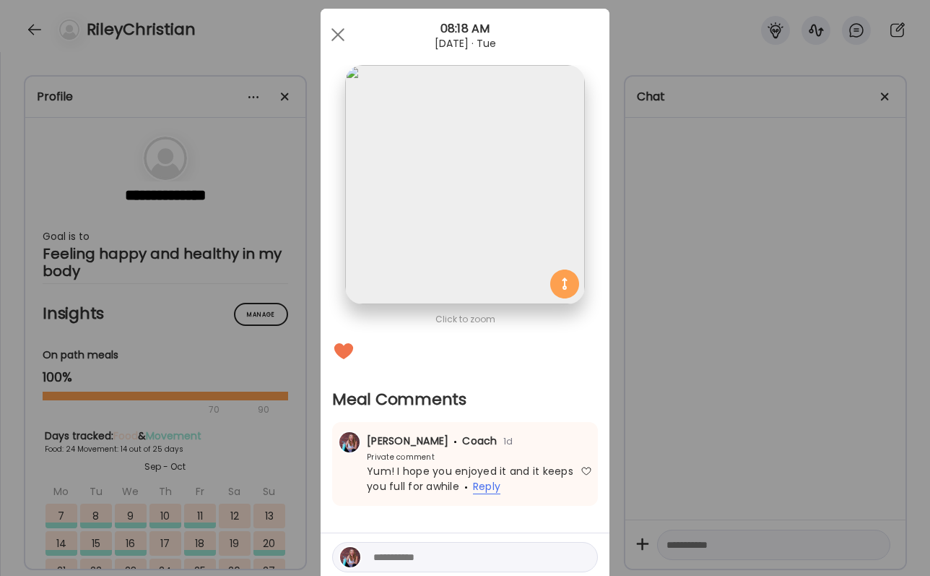
click at [492, 491] on span "Reply" at bounding box center [486, 486] width 27 height 15
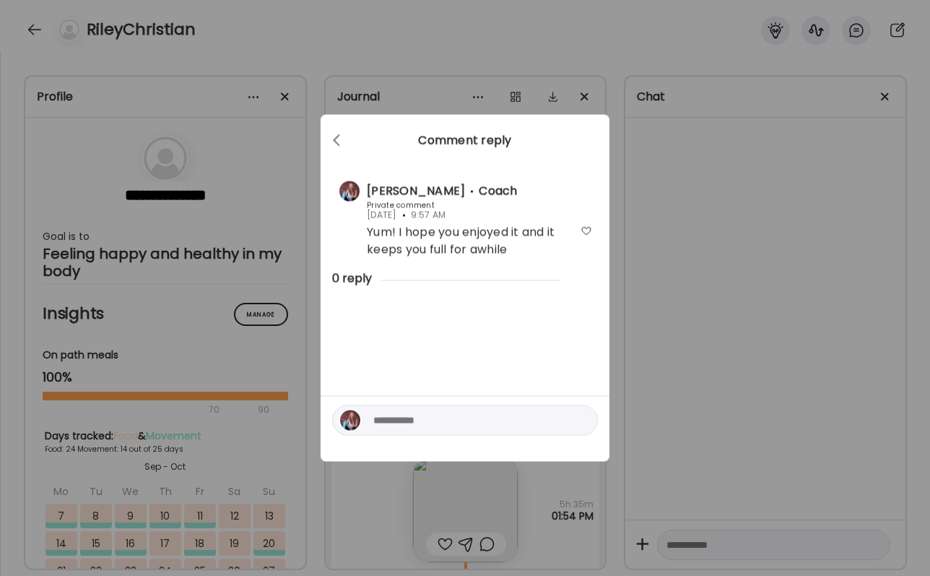
scroll to position [0, 0]
click at [703, 370] on div "Ate Coach Dashboard Wahoo! It’s official Take a moment to set up your Coach Pro…" at bounding box center [465, 288] width 930 height 576
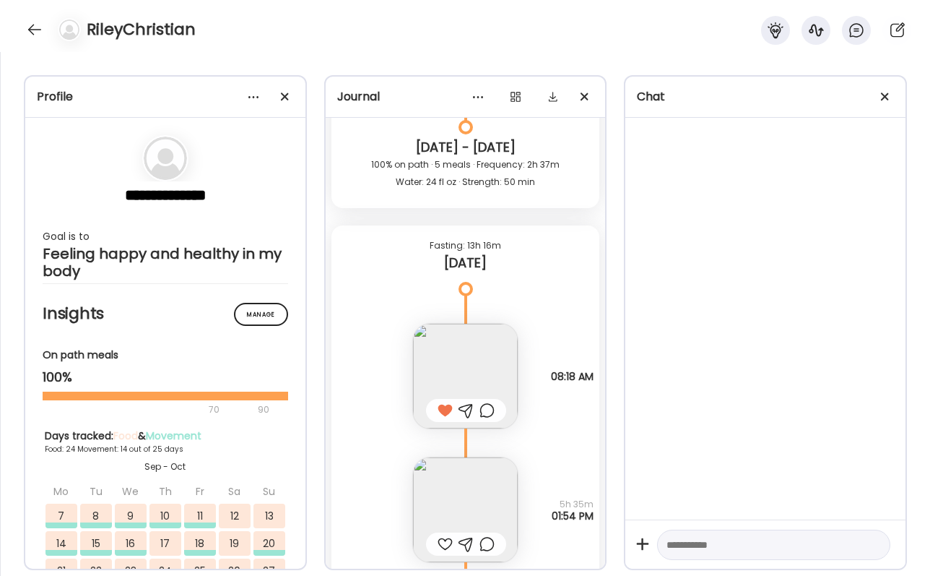
scroll to position [50160, 0]
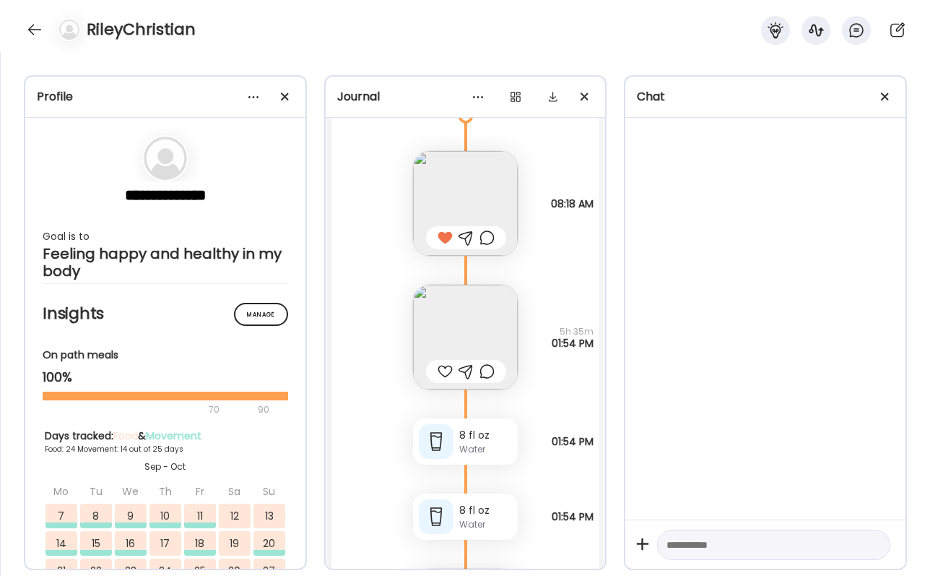
click at [479, 309] on img at bounding box center [465, 337] width 105 height 105
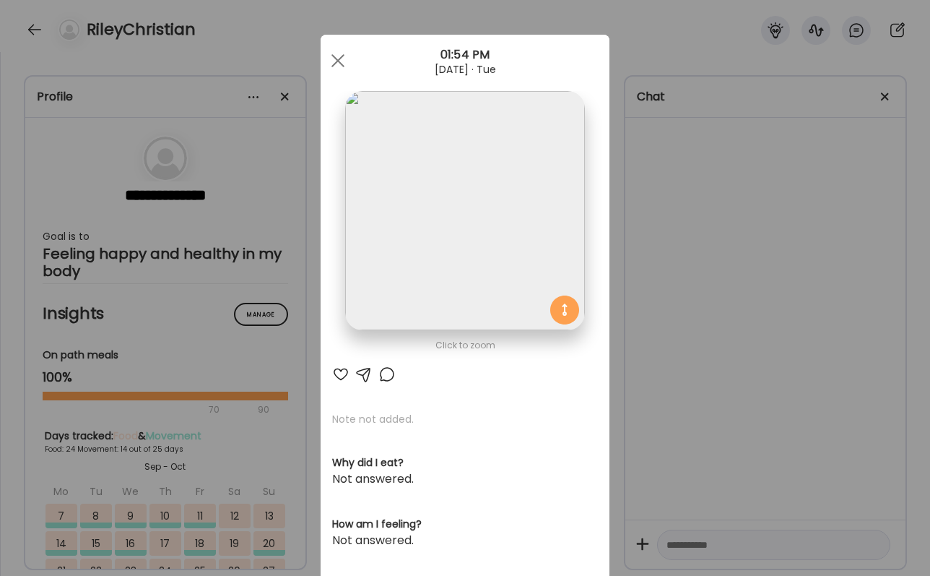
click at [337, 378] on div at bounding box center [340, 373] width 17 height 17
click at [710, 367] on div "Ate Coach Dashboard Wahoo! It’s official Take a moment to set up your Coach Pro…" at bounding box center [465, 288] width 930 height 576
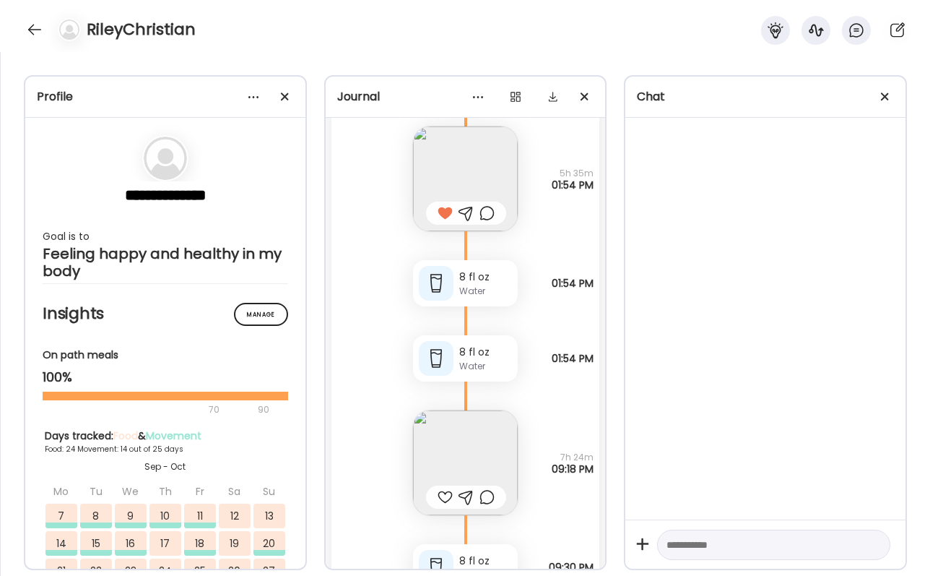
scroll to position [50338, 0]
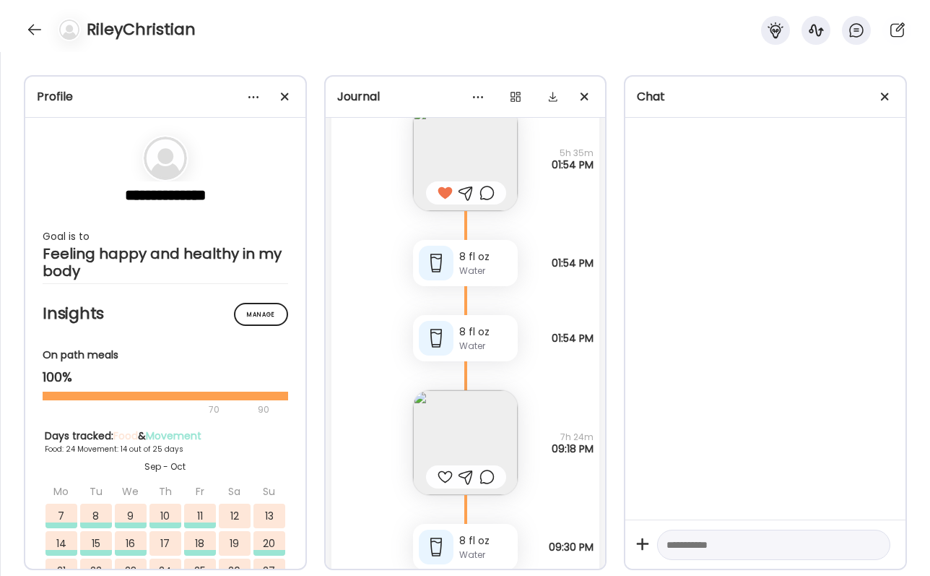
click at [445, 419] on img at bounding box center [465, 442] width 105 height 105
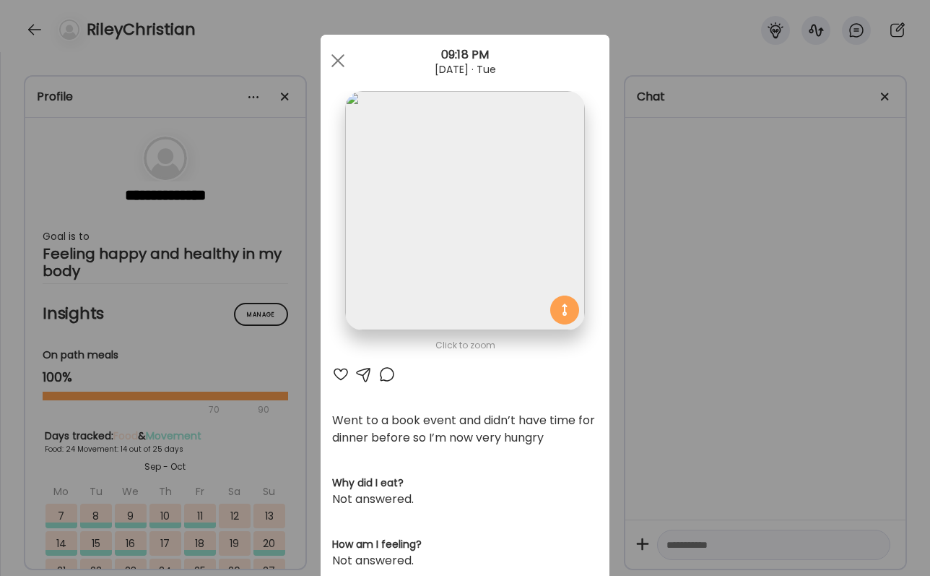
click at [672, 425] on div "Ate Coach Dashboard Wahoo! It’s official Take a moment to set up your Coach Pro…" at bounding box center [465, 288] width 930 height 576
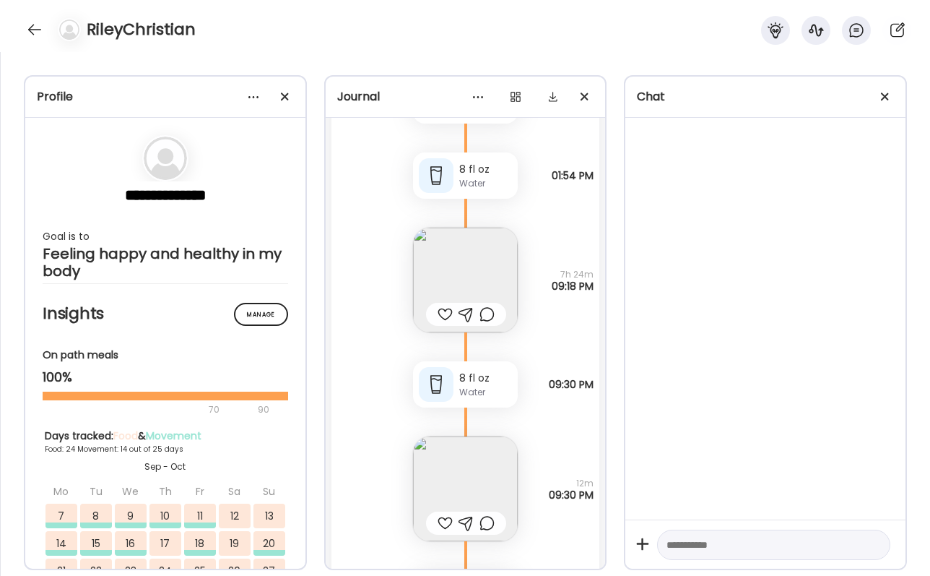
scroll to position [50511, 0]
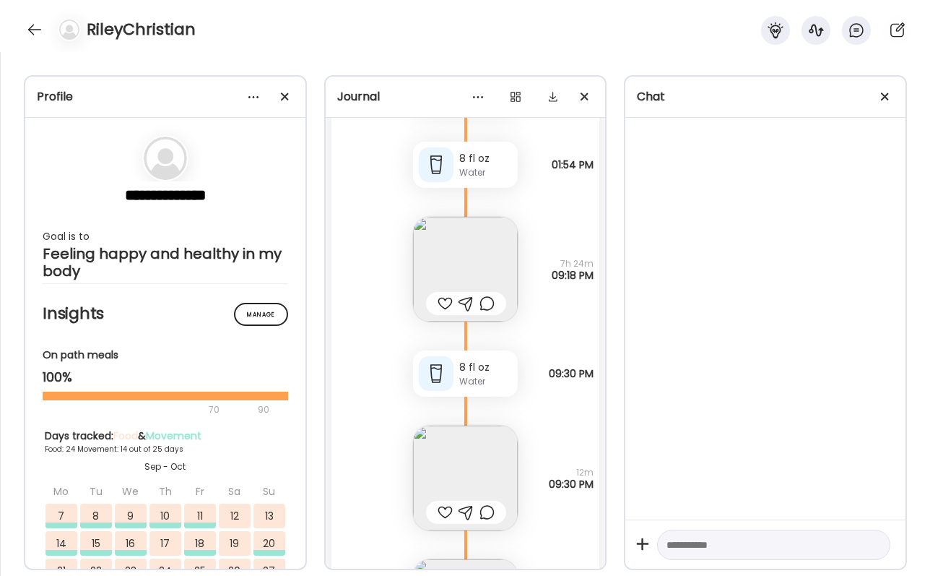
click at [497, 440] on img at bounding box center [465, 477] width 105 height 105
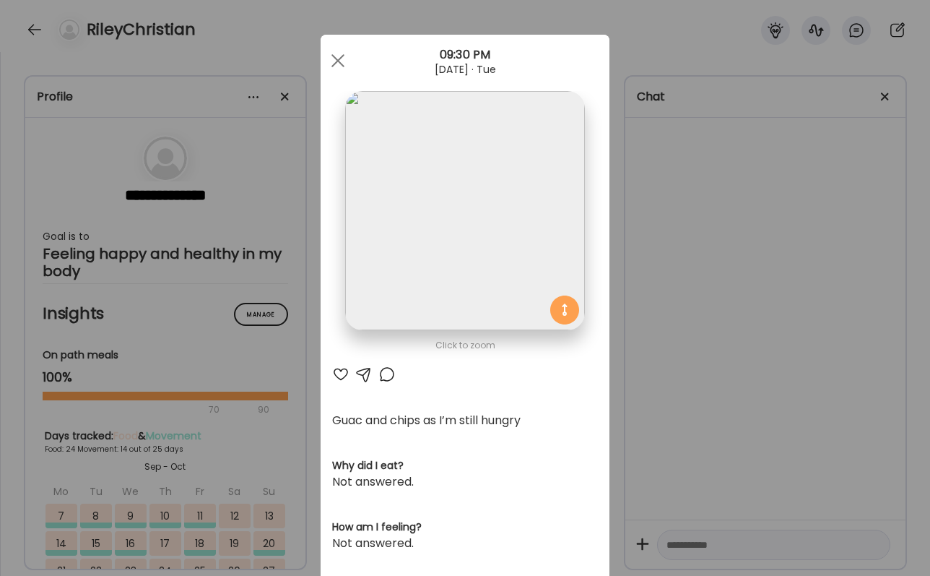
click at [632, 475] on div "Ate Coach Dashboard Wahoo! It’s official Take a moment to set up your Coach Pro…" at bounding box center [465, 288] width 930 height 576
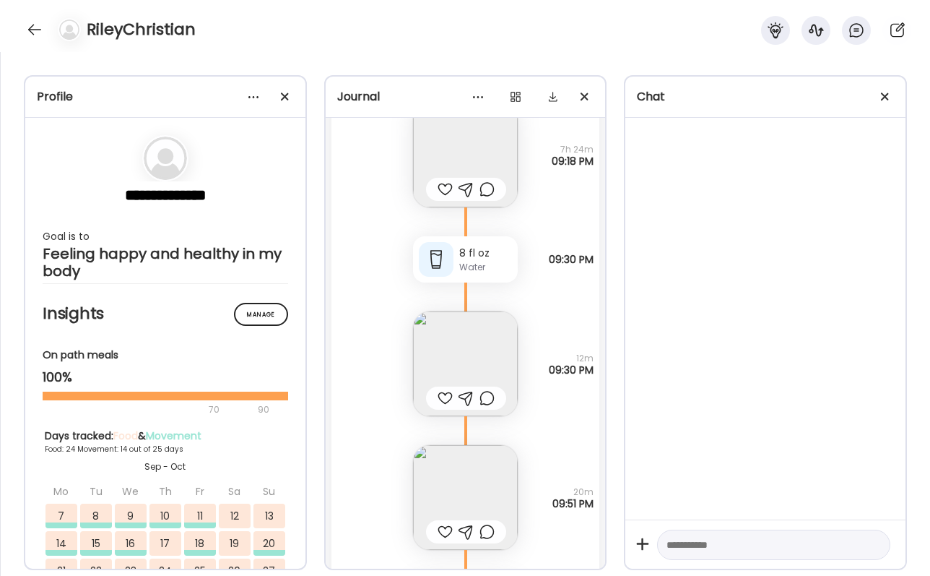
scroll to position [50632, 0]
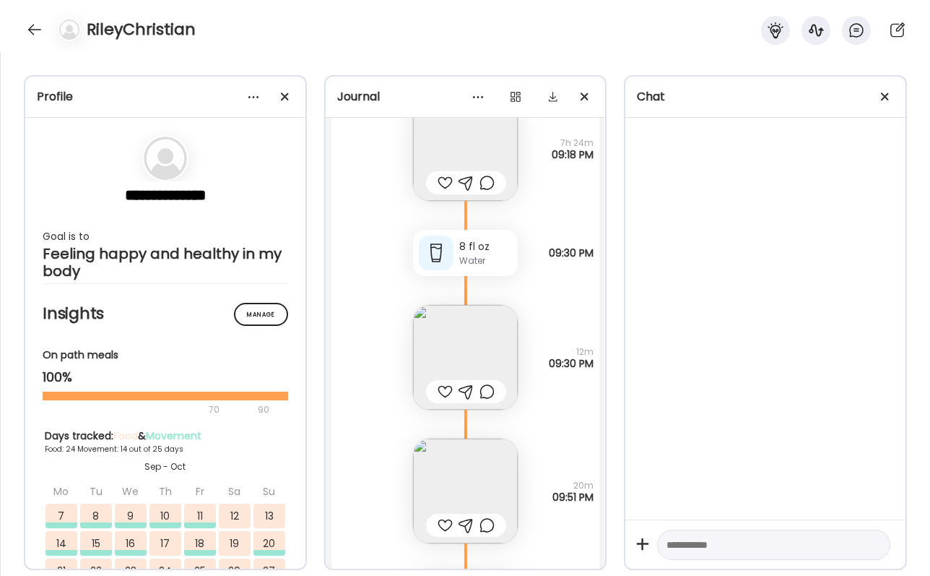
click at [468, 450] on img at bounding box center [465, 490] width 105 height 105
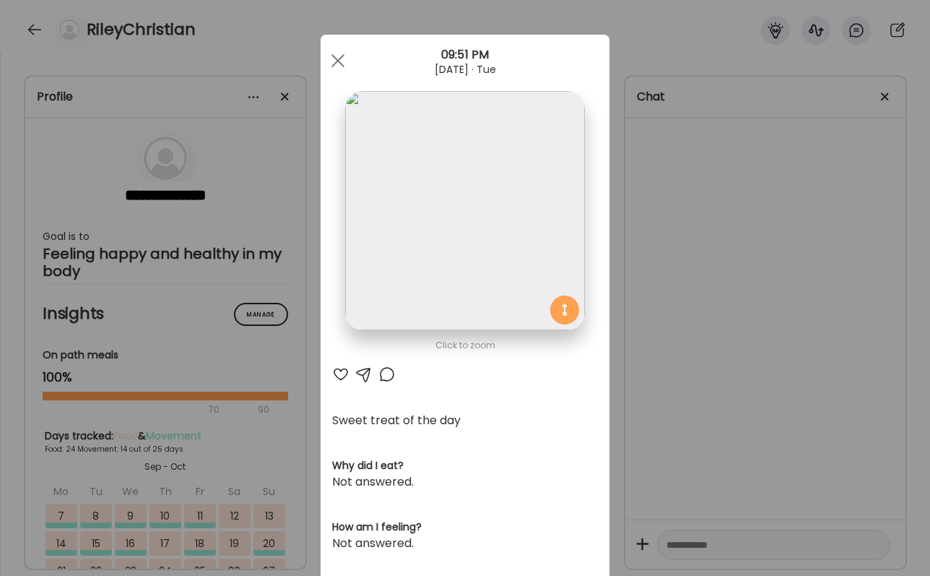
click at [682, 426] on div "Ate Coach Dashboard Wahoo! It’s official Take a moment to set up your Coach Pro…" at bounding box center [465, 288] width 930 height 576
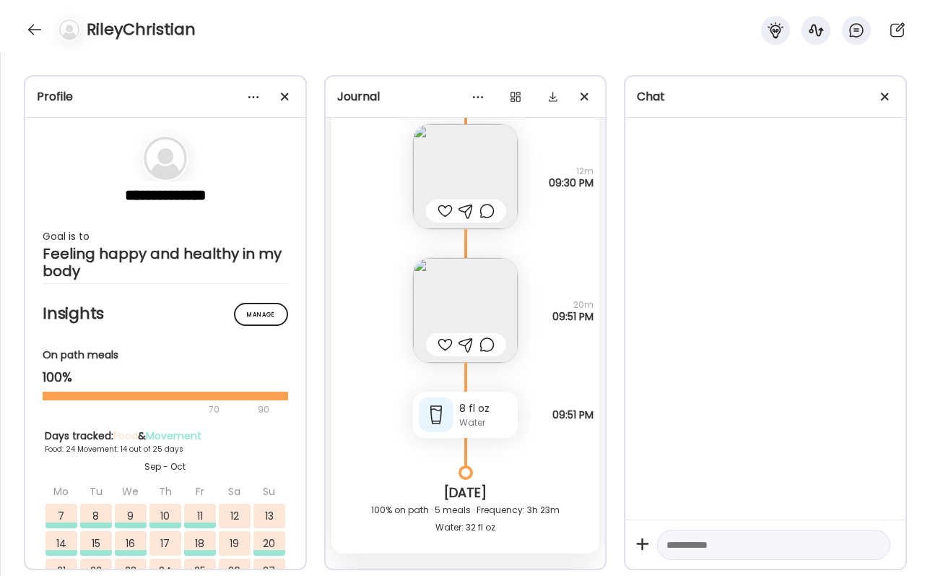
scroll to position [50869, 0]
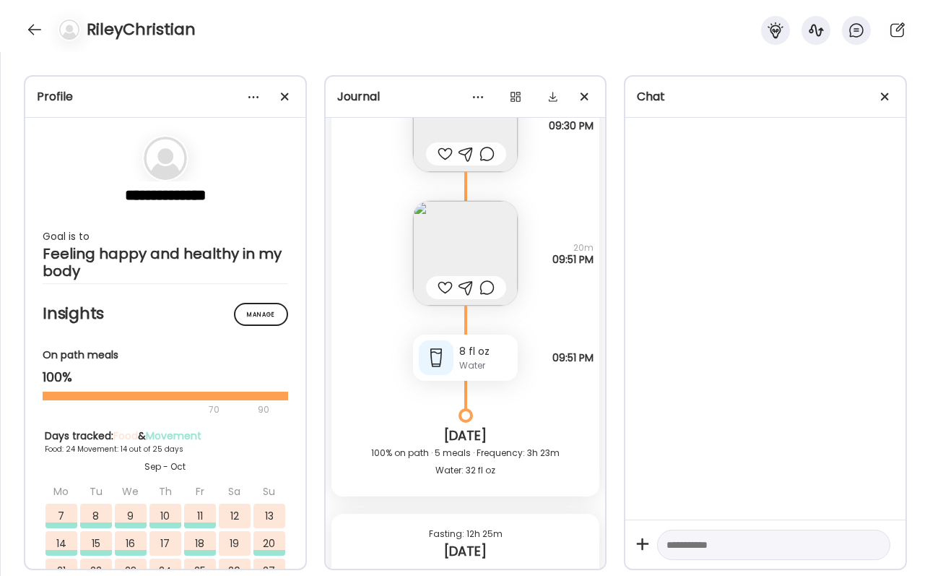
click at [442, 285] on div at bounding box center [445, 287] width 15 height 17
click at [440, 152] on div at bounding box center [445, 153] width 15 height 17
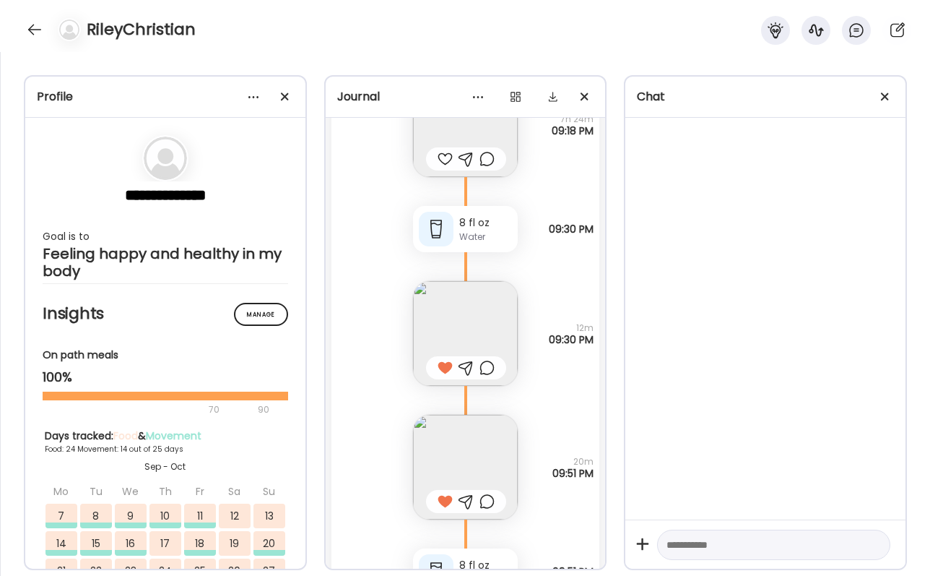
click at [439, 157] on div at bounding box center [445, 158] width 15 height 17
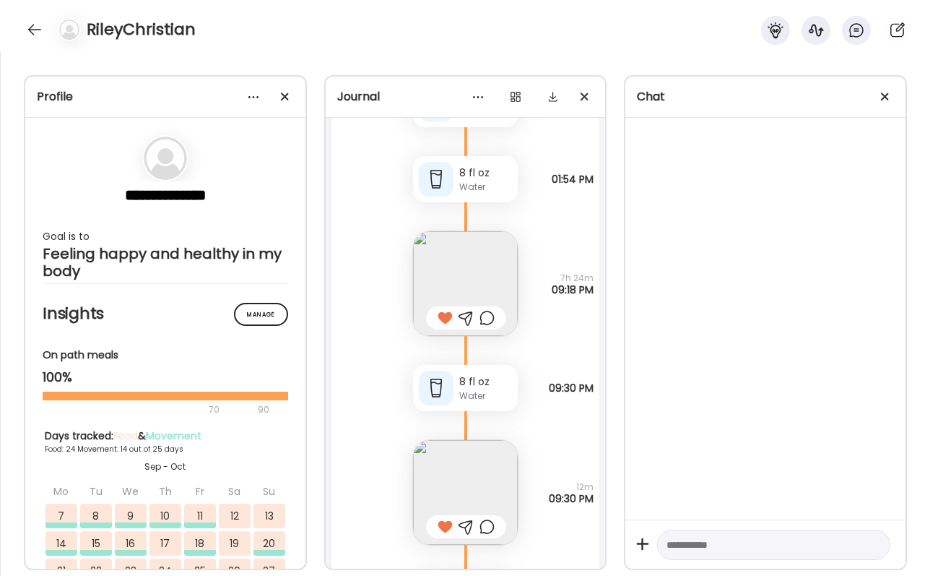
scroll to position [50463, 0]
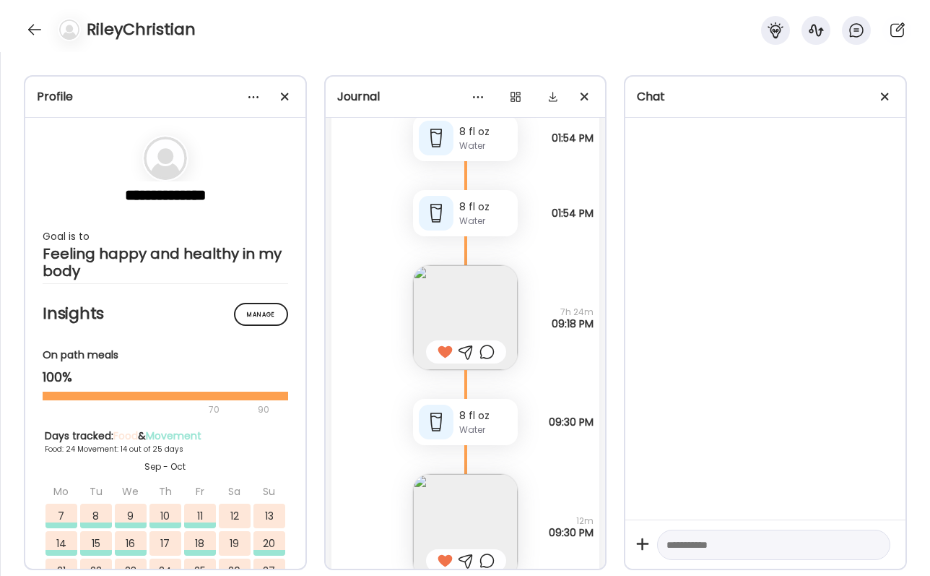
click at [487, 346] on div at bounding box center [486, 351] width 15 height 17
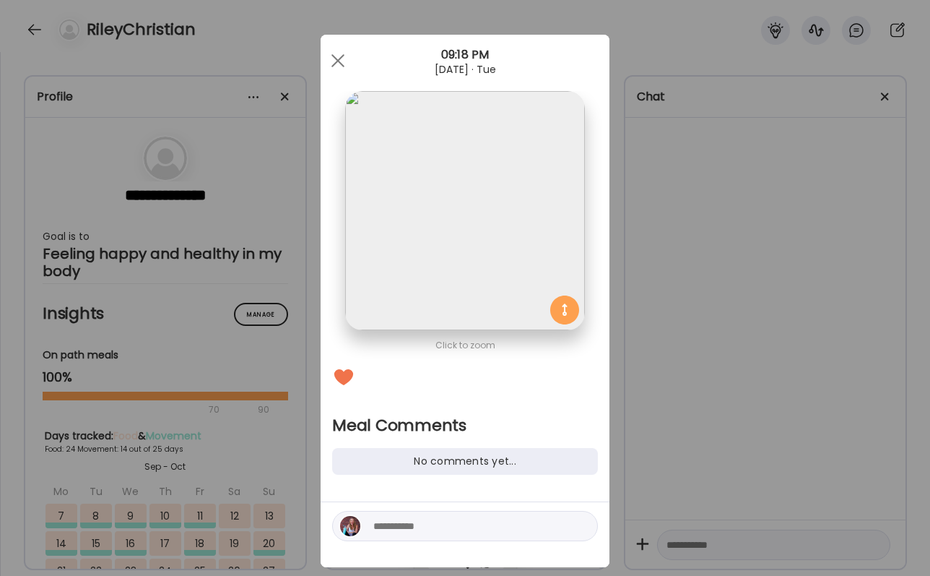
click at [433, 533] on textarea at bounding box center [470, 525] width 195 height 17
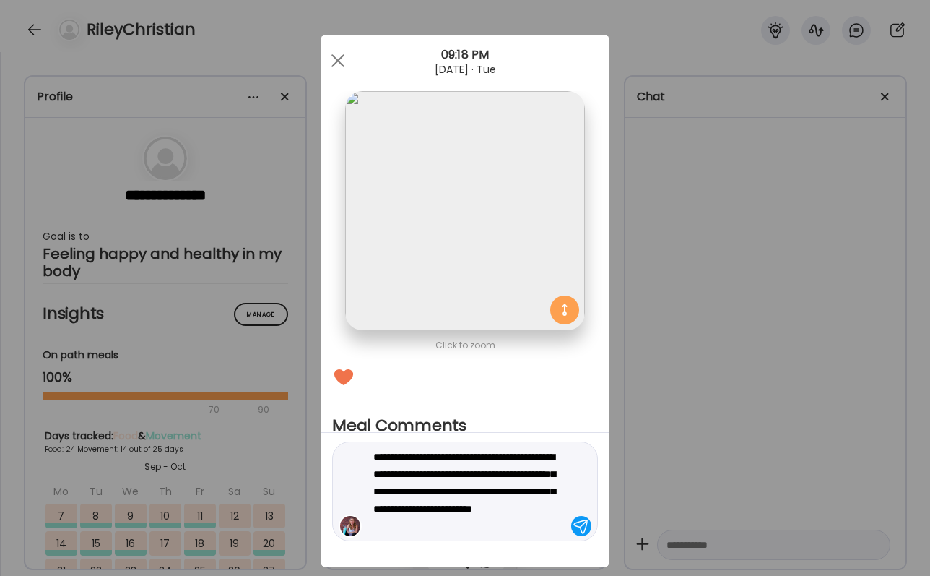
click at [438, 524] on textarea "**********" at bounding box center [470, 491] width 195 height 87
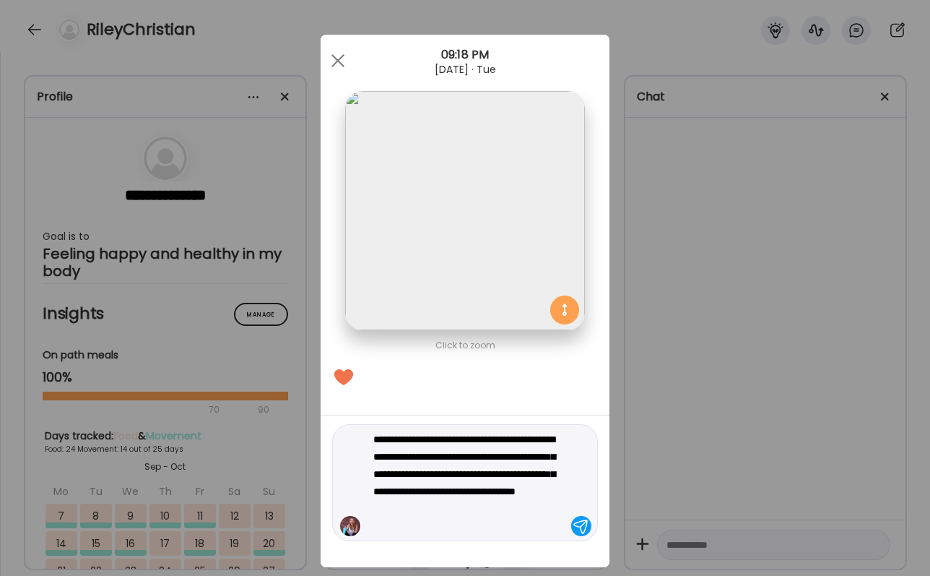
click at [522, 518] on textarea "**********" at bounding box center [470, 482] width 195 height 104
click at [528, 503] on textarea "**********" at bounding box center [470, 482] width 195 height 104
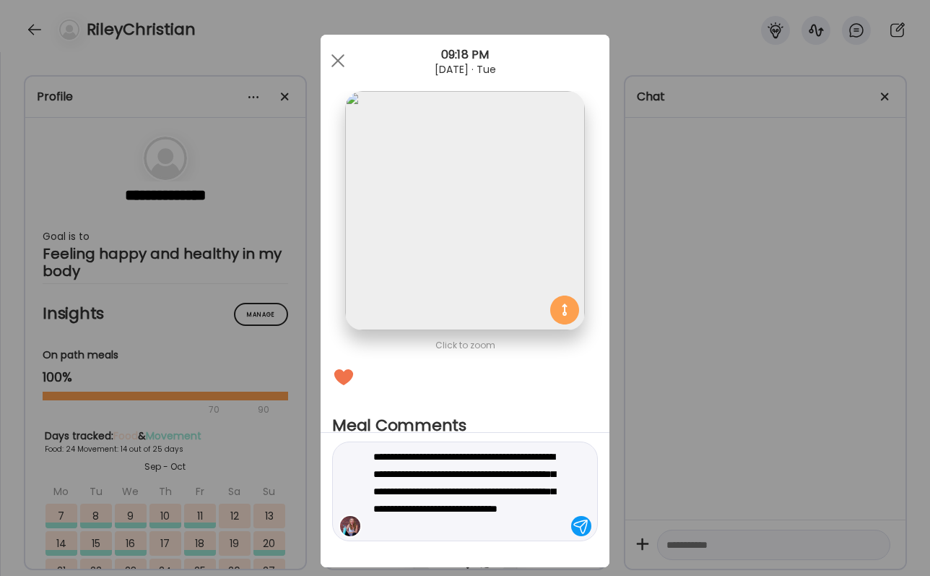
click at [551, 521] on textarea "**********" at bounding box center [470, 491] width 195 height 87
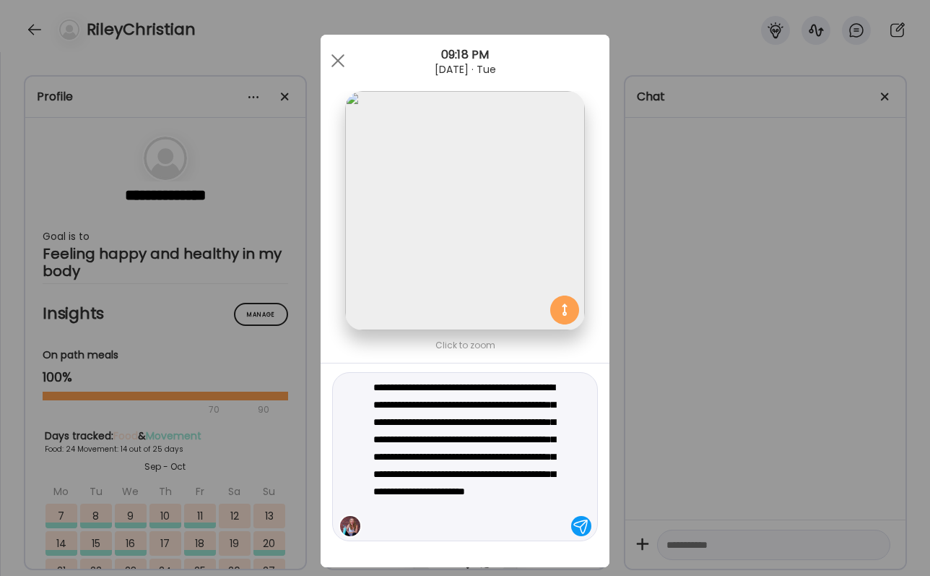
type textarea "**********"
click at [525, 495] on textarea "**********" at bounding box center [470, 456] width 195 height 156
click at [544, 526] on textarea "**********" at bounding box center [470, 456] width 195 height 156
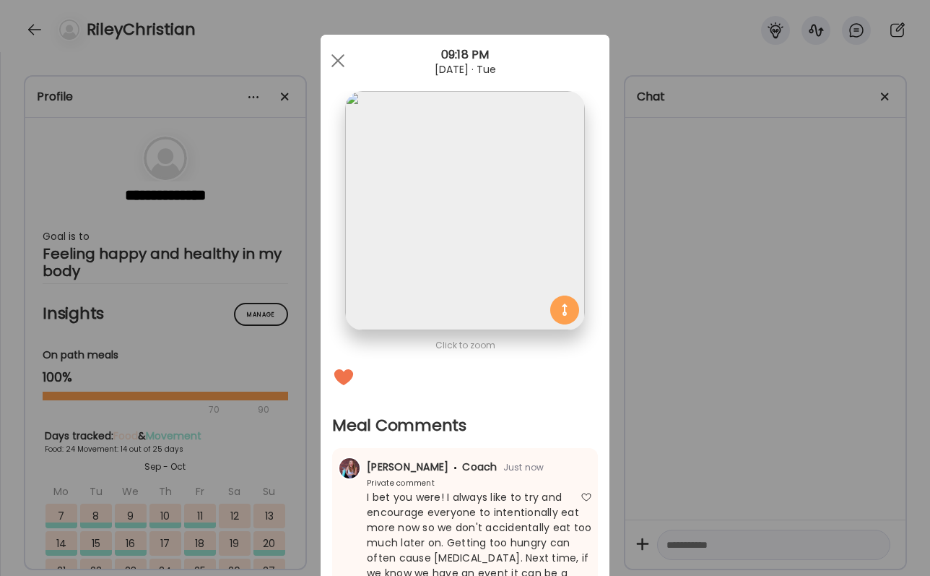
click at [724, 461] on div "Ate Coach Dashboard Wahoo! It’s official Take a moment to set up your Coach Pro…" at bounding box center [465, 288] width 930 height 576
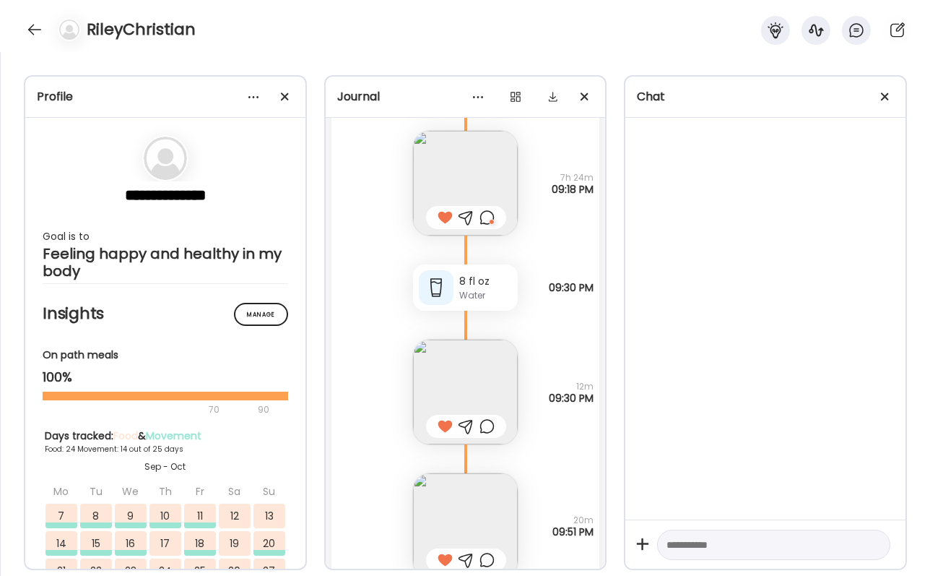
scroll to position [50631, 0]
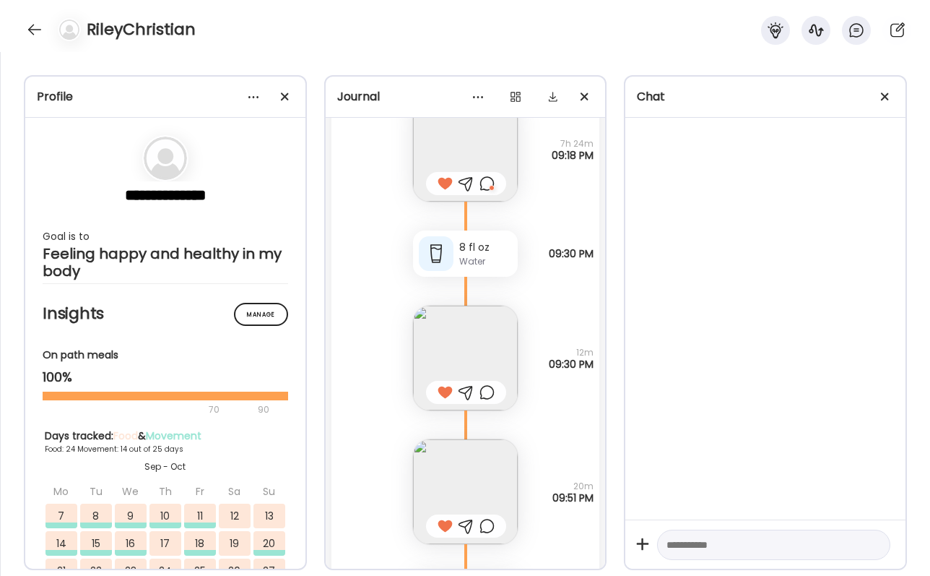
click at [489, 394] on div at bounding box center [486, 391] width 15 height 17
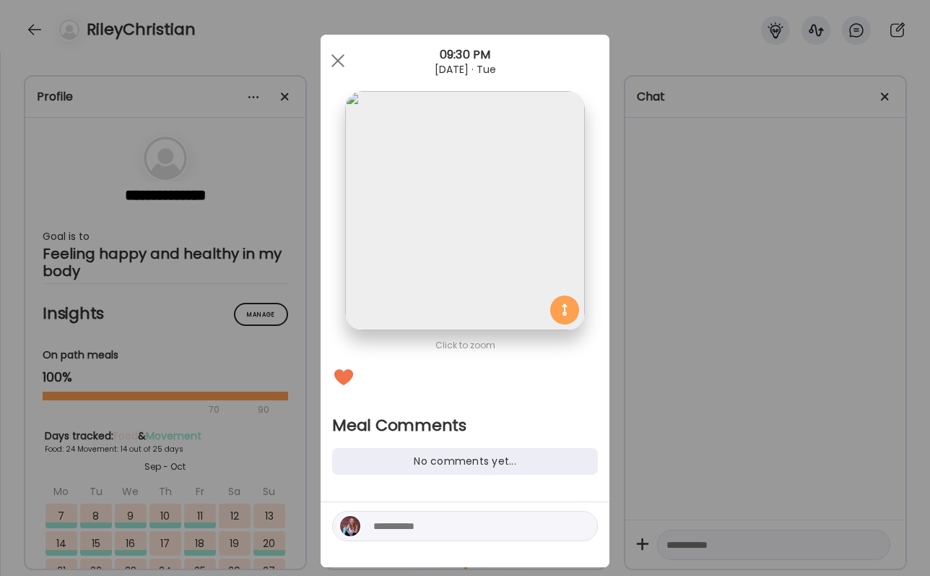
click at [722, 407] on div "Ate Coach Dashboard Wahoo! It’s official Take a moment to set up your Coach Pro…" at bounding box center [465, 288] width 930 height 576
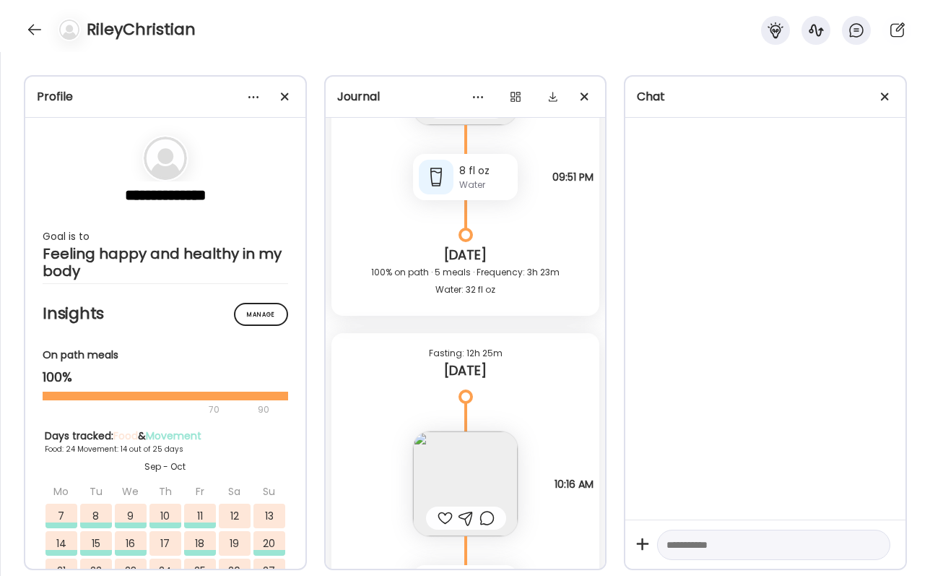
scroll to position [51054, 0]
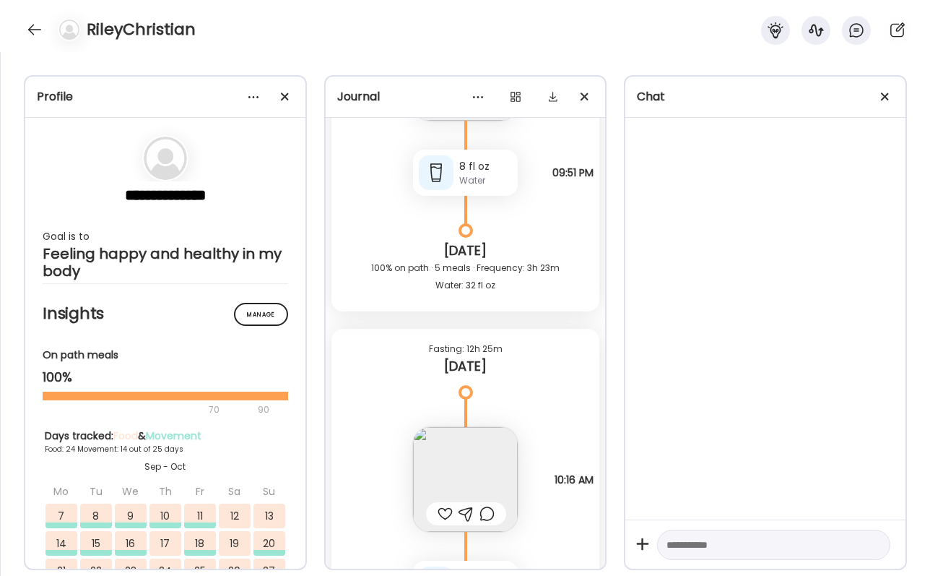
click at [477, 474] on img at bounding box center [465, 479] width 105 height 105
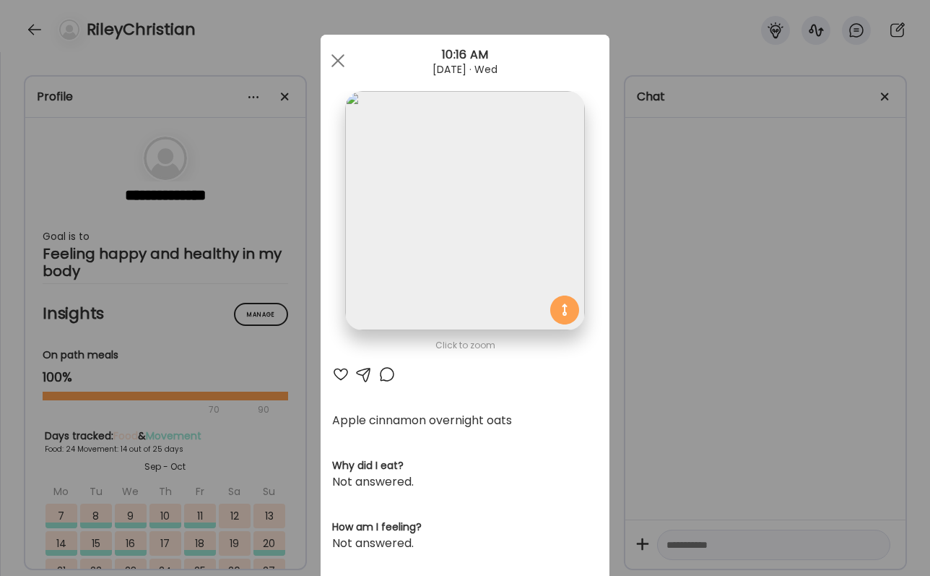
click at [331, 372] on div "Click to zoom AteMate AI Apple cinnamon overnight oats Why did I eat? Not answe…" at bounding box center [465, 461] width 289 height 853
click at [337, 373] on div at bounding box center [340, 373] width 17 height 17
click at [664, 413] on div "Ate Coach Dashboard Wahoo! It’s official Take a moment to set up your Coach Pro…" at bounding box center [465, 288] width 930 height 576
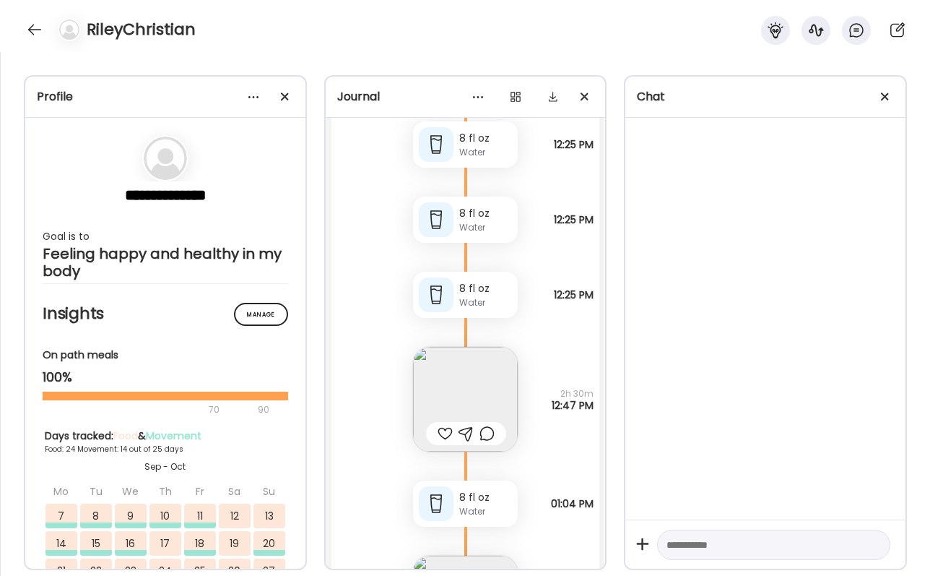
scroll to position [51539, 0]
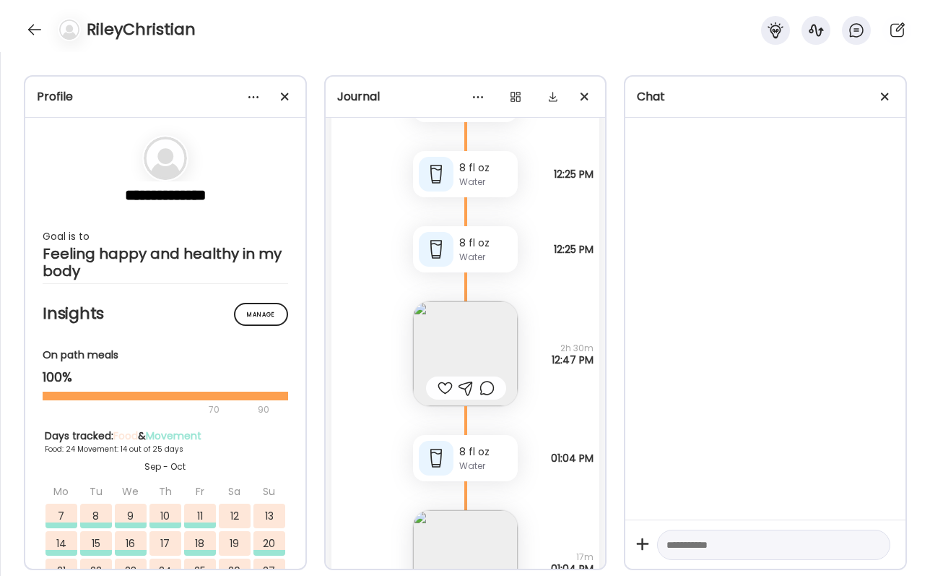
click at [487, 346] on img at bounding box center [465, 353] width 105 height 105
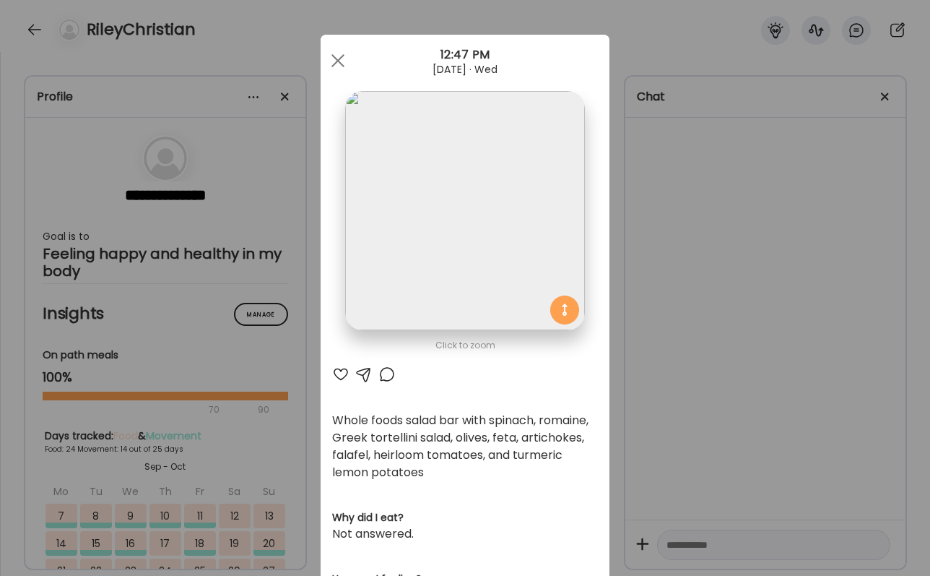
click at [337, 368] on div at bounding box center [340, 373] width 17 height 17
click at [617, 405] on div "Ate Coach Dashboard Wahoo! It’s official Take a moment to set up your Coach Pro…" at bounding box center [465, 288] width 930 height 576
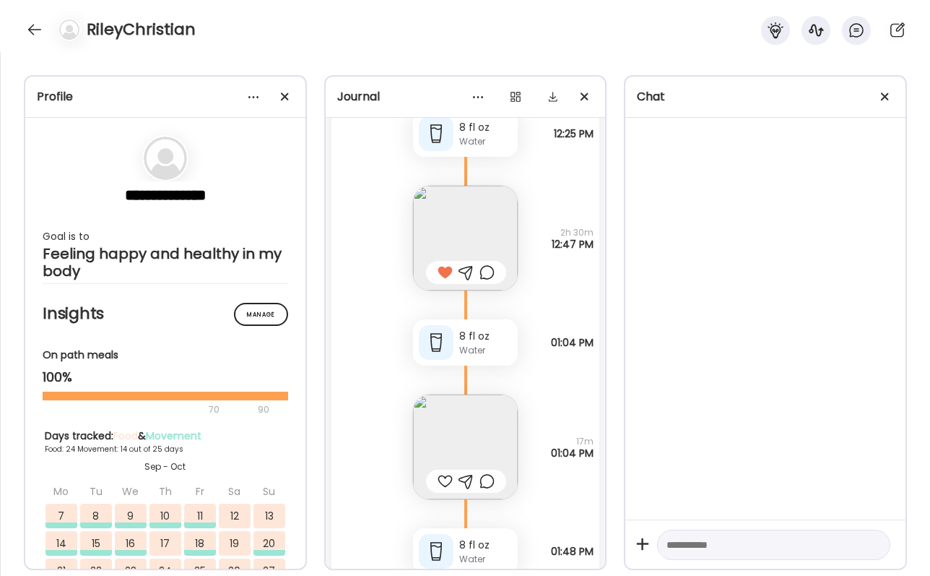
scroll to position [51693, 0]
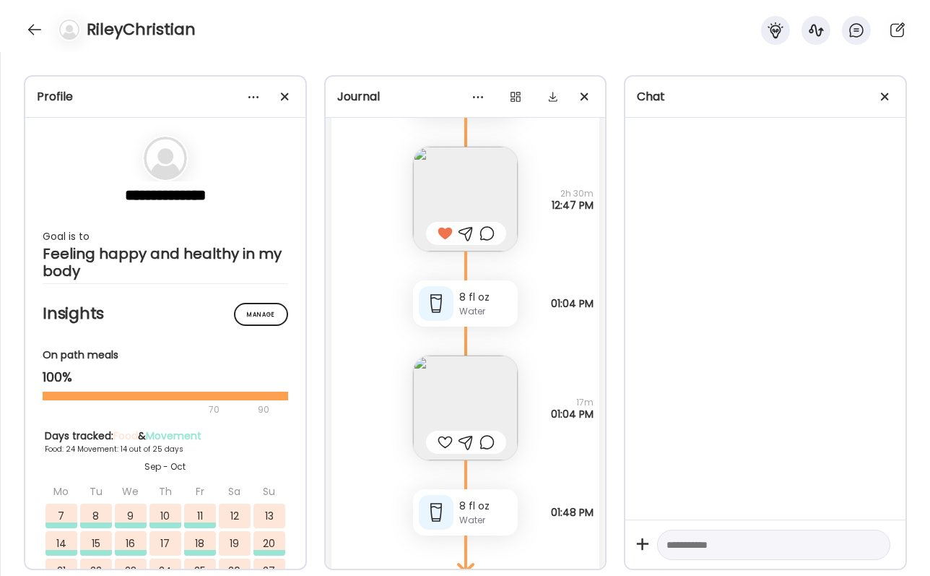
click at [490, 395] on img at bounding box center [465, 407] width 105 height 105
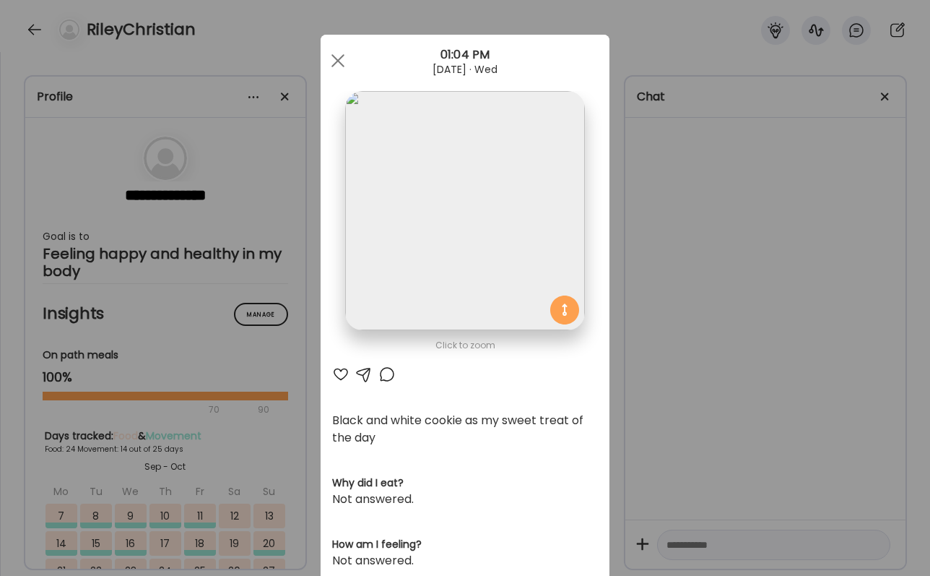
click at [657, 399] on div "Ate Coach Dashboard Wahoo! It’s official Take a moment to set up your Coach Pro…" at bounding box center [465, 288] width 930 height 576
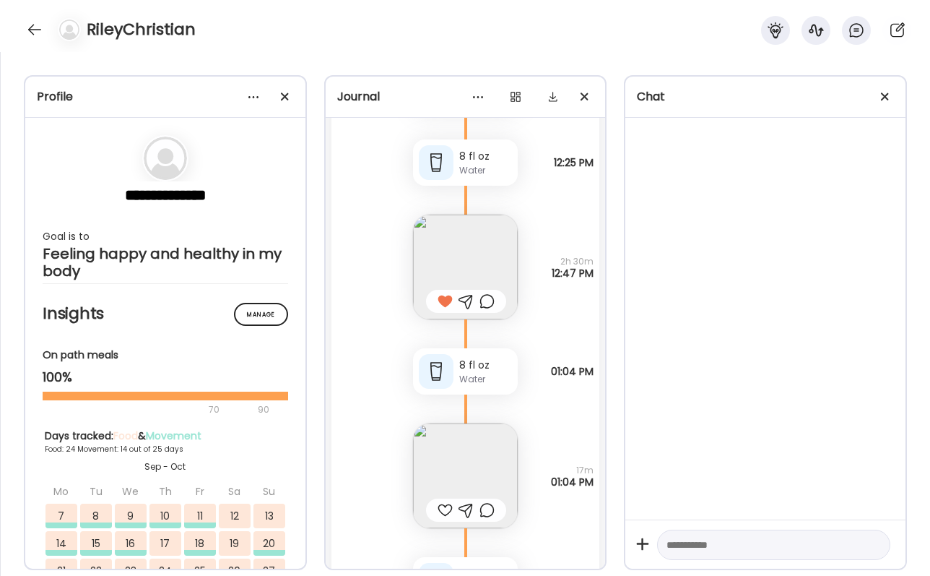
scroll to position [51625, 0]
click at [492, 303] on div at bounding box center [486, 301] width 15 height 17
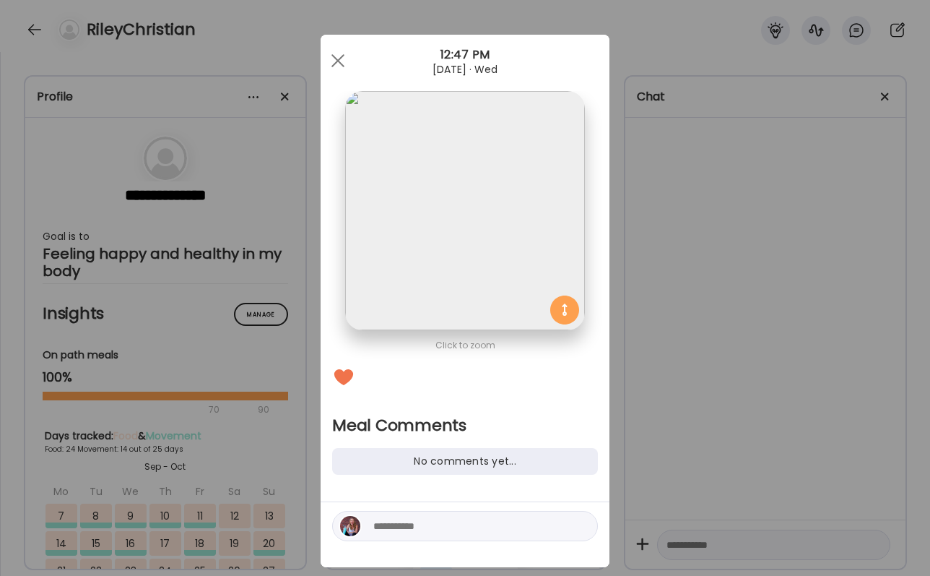
click at [460, 280] on img at bounding box center [464, 210] width 239 height 239
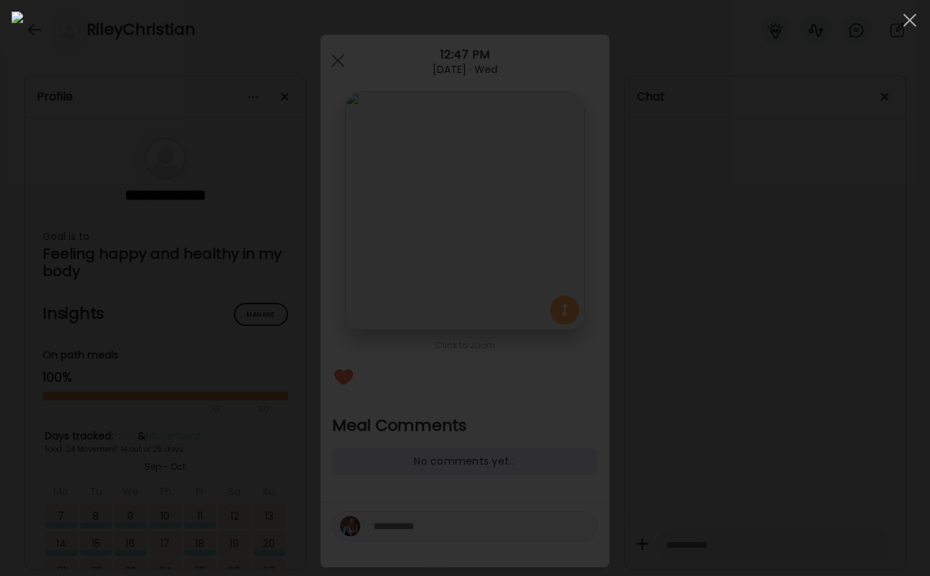
click at [782, 302] on div at bounding box center [465, 288] width 907 height 552
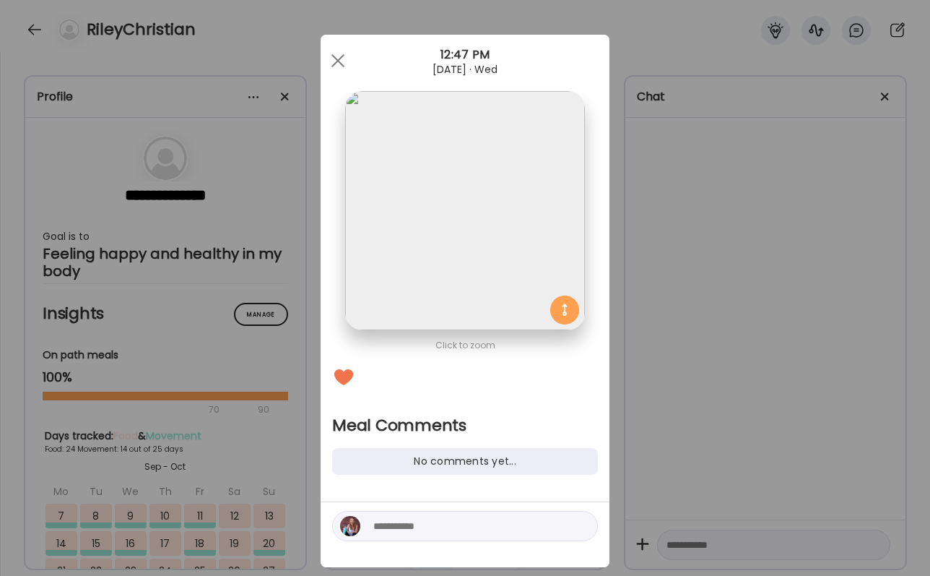
click at [656, 257] on div "Ate Coach Dashboard Wahoo! It’s official Take a moment to set up your Coach Pro…" at bounding box center [465, 288] width 930 height 576
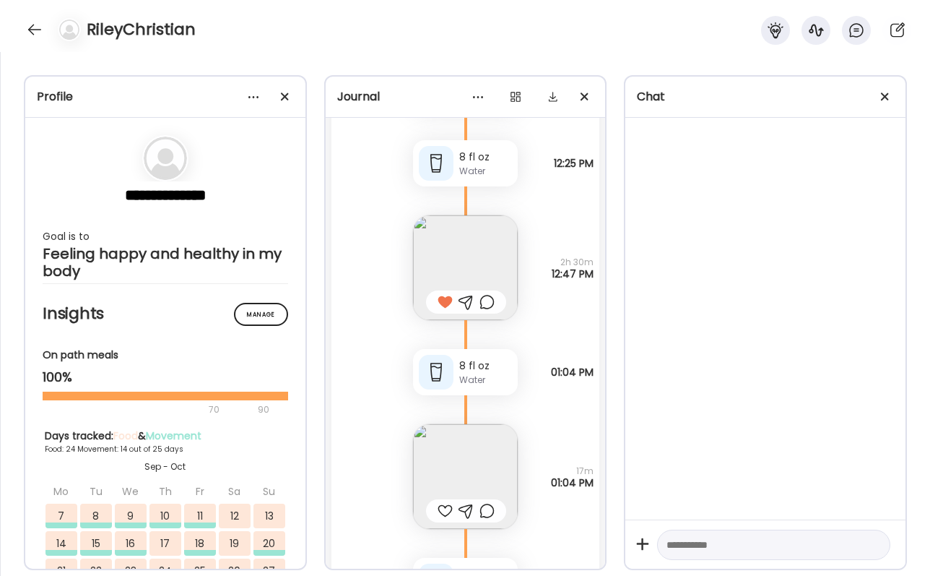
click at [569, 242] on div "Whole foods salad bar with spinach, romaine, Greek tortellini salad, olives, fe…" at bounding box center [465, 253] width 269 height 134
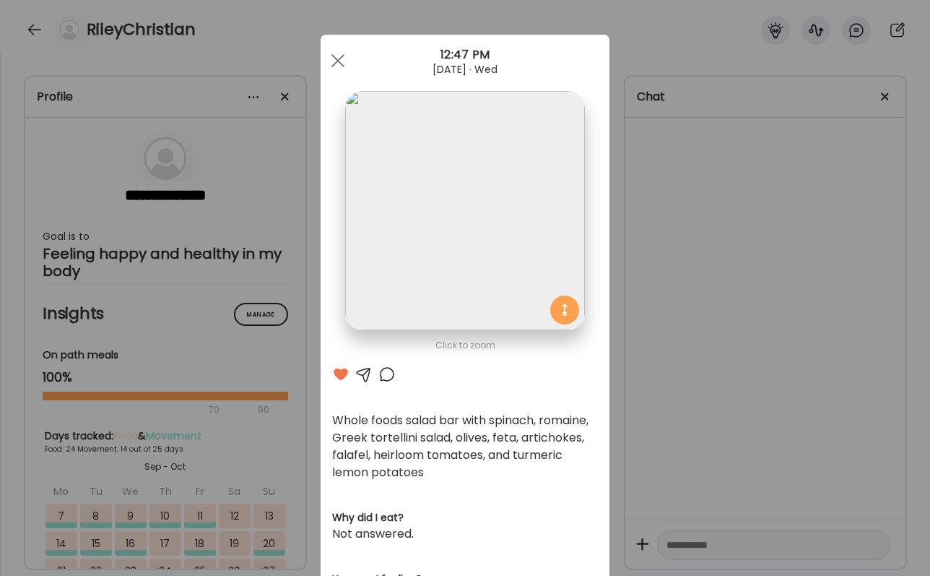
click at [676, 248] on div "Ate Coach Dashboard Wahoo! It’s official Take a moment to set up your Coach Pro…" at bounding box center [465, 288] width 930 height 576
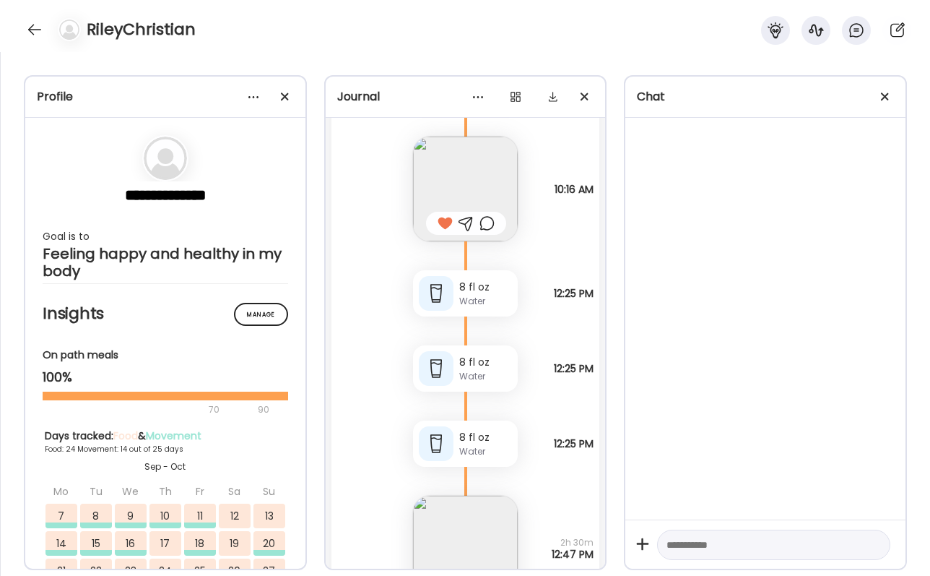
scroll to position [51346, 0]
click at [495, 219] on div at bounding box center [466, 221] width 80 height 23
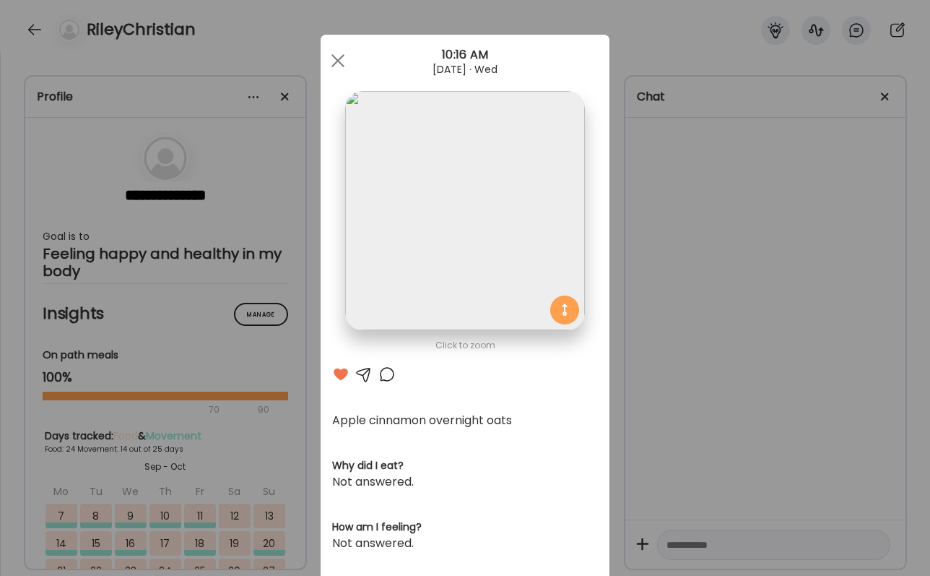
click at [686, 413] on div "Ate Coach Dashboard Wahoo! It’s official Take a moment to set up your Coach Pro…" at bounding box center [465, 288] width 930 height 576
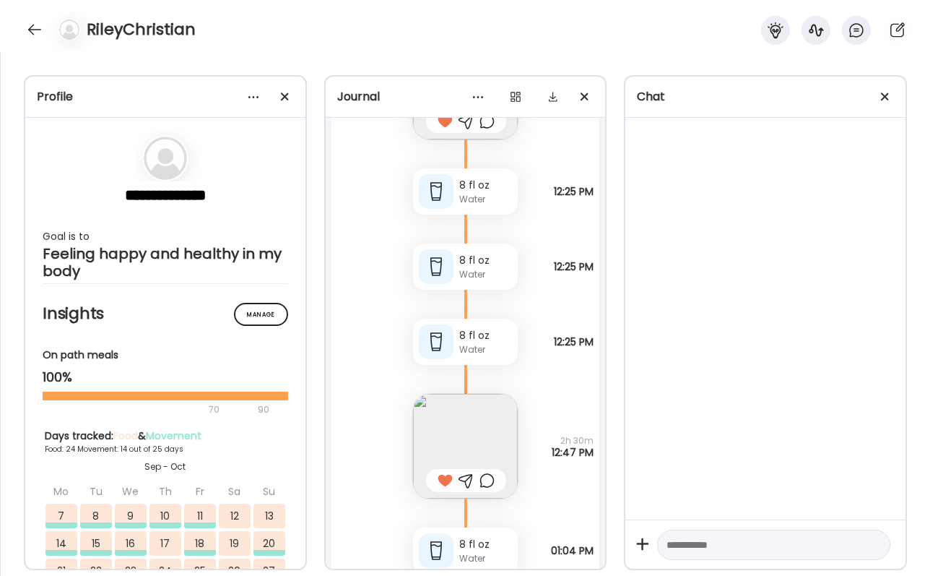
scroll to position [51454, 0]
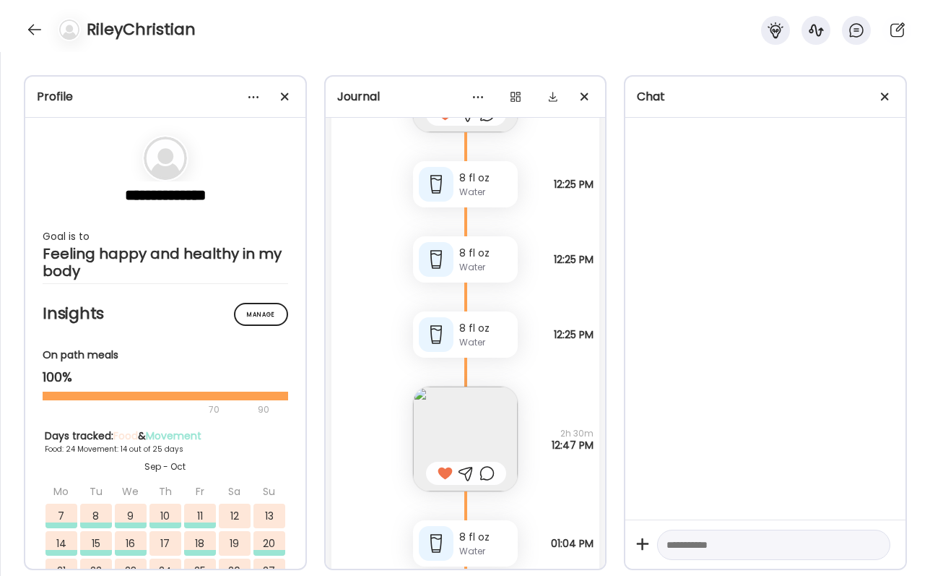
click at [487, 468] on div at bounding box center [486, 472] width 15 height 17
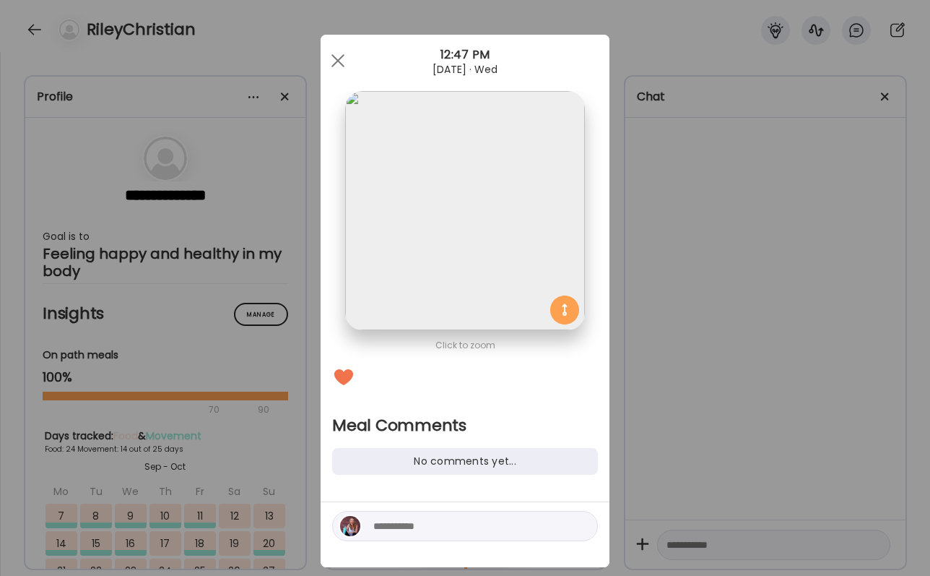
click at [430, 343] on div "Click to zoom" at bounding box center [465, 345] width 266 height 17
click at [687, 366] on div "Ate Coach Dashboard Wahoo! It’s official Take a moment to set up your Coach Pro…" at bounding box center [465, 288] width 930 height 576
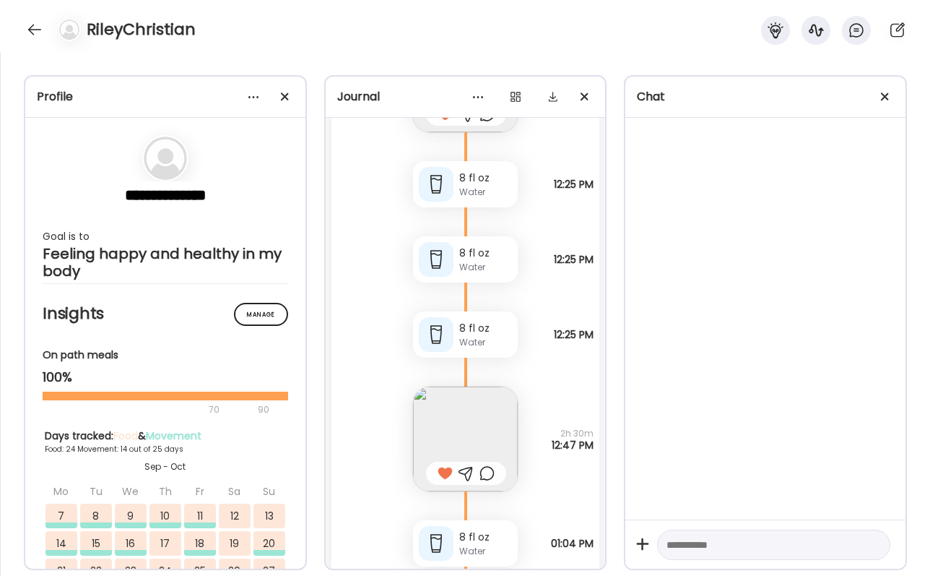
click at [435, 403] on img at bounding box center [465, 438] width 105 height 105
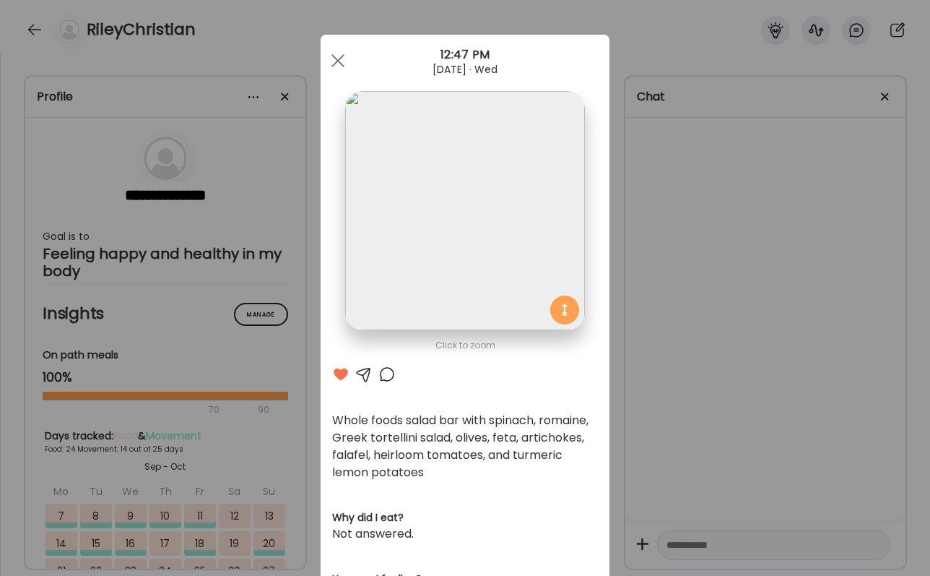
click at [389, 376] on div at bounding box center [386, 373] width 17 height 17
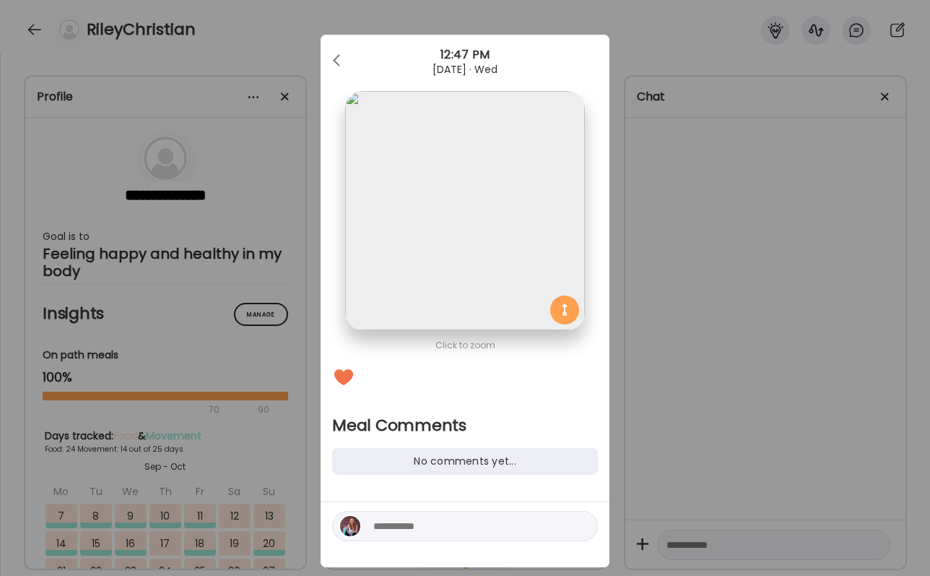
click at [397, 521] on textarea at bounding box center [470, 525] width 195 height 17
drag, startPoint x: 397, startPoint y: 514, endPoint x: 402, endPoint y: 500, distance: 14.6
click at [402, 500] on textarea "**********" at bounding box center [470, 517] width 195 height 35
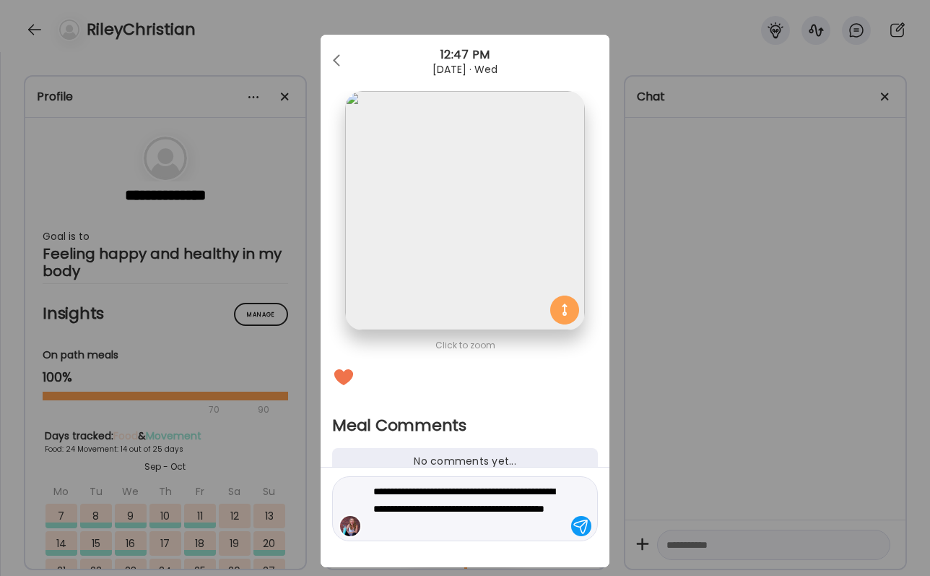
click at [388, 526] on textarea "**********" at bounding box center [470, 508] width 195 height 52
click at [505, 525] on textarea "**********" at bounding box center [470, 508] width 195 height 52
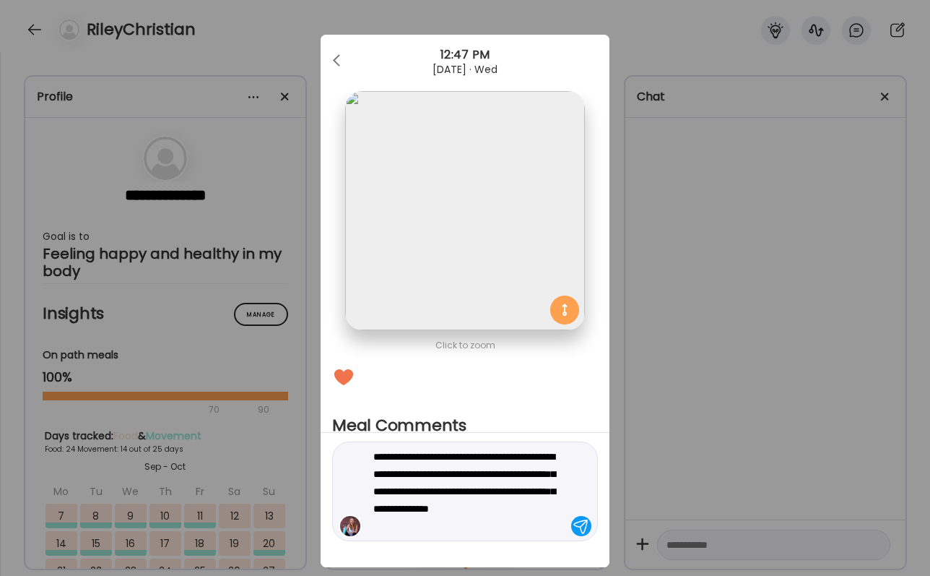
type textarea "**********"
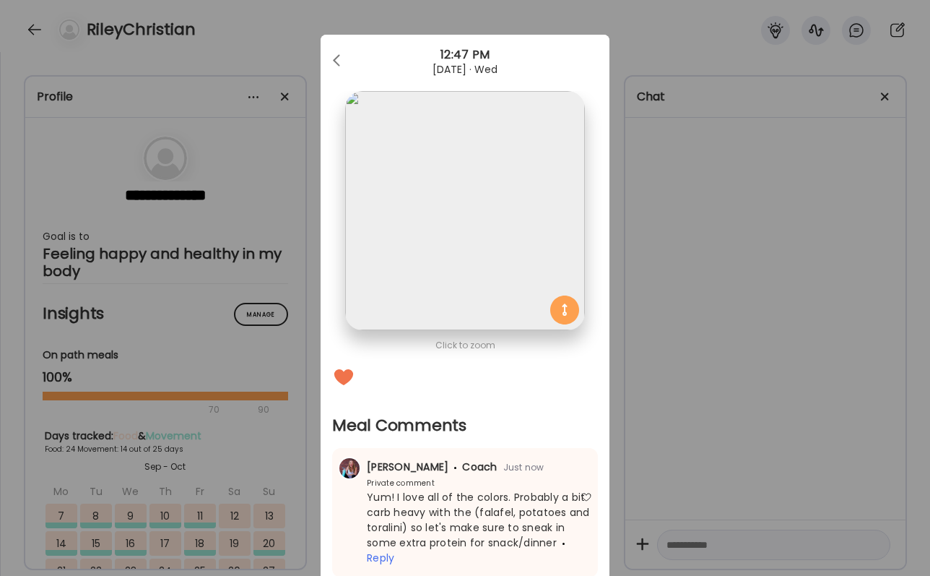
click at [721, 477] on div "Ate Coach Dashboard Wahoo! It’s official Take a moment to set up your Coach Pro…" at bounding box center [465, 288] width 930 height 576
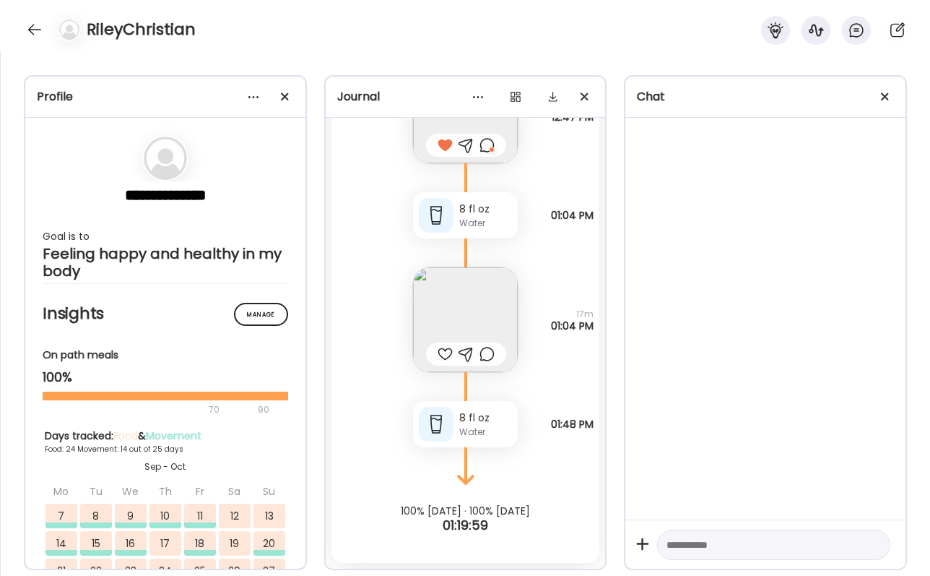
scroll to position [51781, 0]
click at [438, 354] on div at bounding box center [445, 353] width 15 height 17
click at [26, 31] on div at bounding box center [34, 29] width 23 height 23
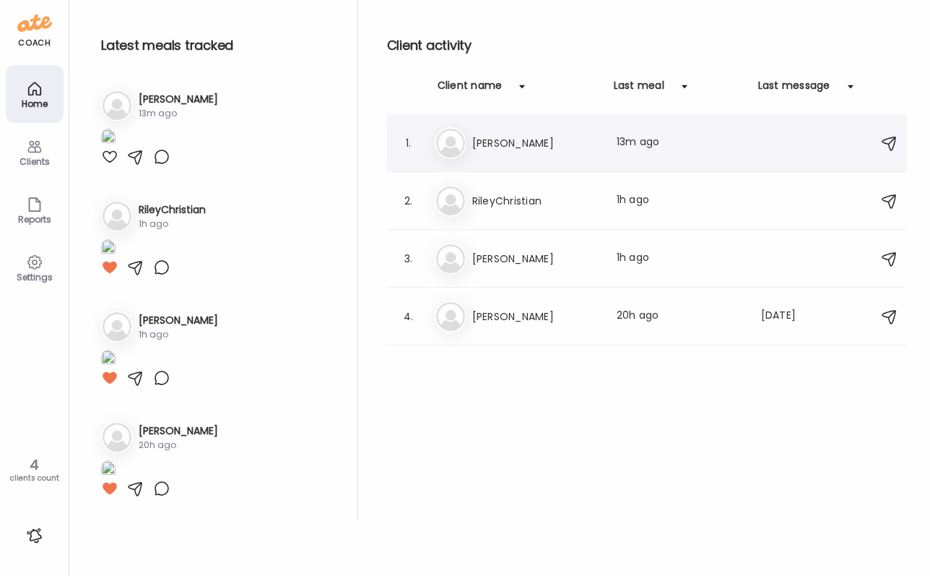
click at [466, 145] on div "Be Bev Last meal: 13m ago" at bounding box center [649, 143] width 429 height 32
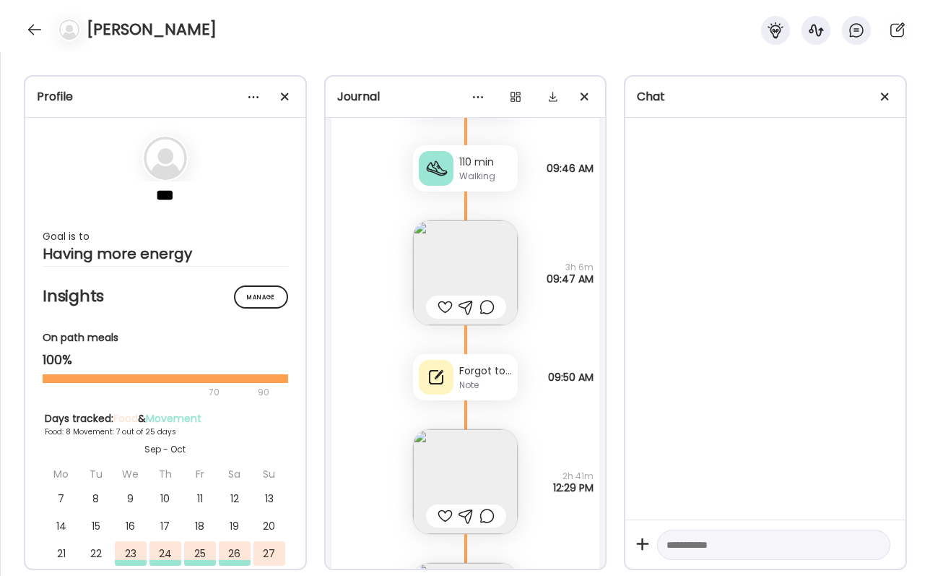
scroll to position [7627, 0]
click at [479, 370] on div "Forgot to track my dinner last night. Remembered after I ate." at bounding box center [485, 373] width 53 height 15
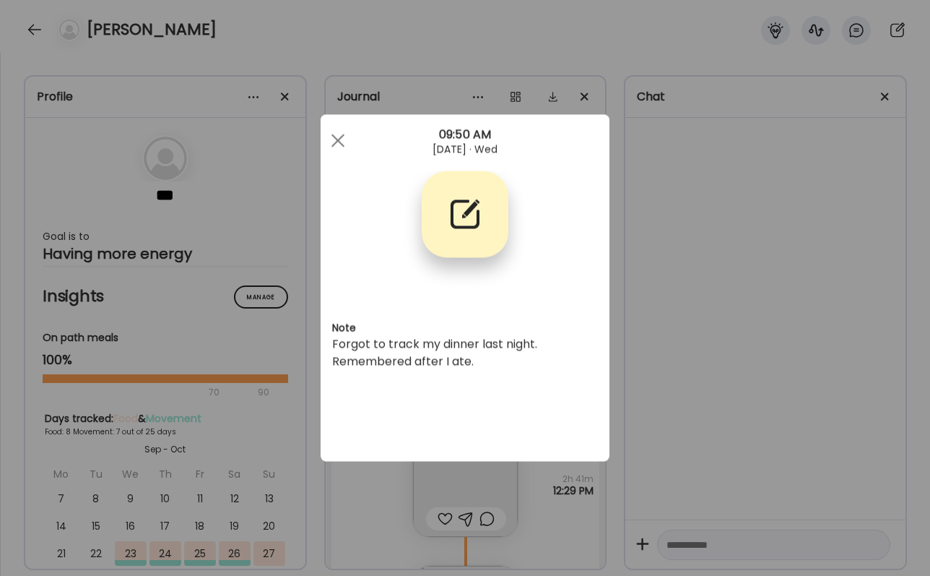
click at [676, 370] on div "Ate Coach Dashboard Wahoo! It’s official Take a moment to set up your Coach Pro…" at bounding box center [465, 288] width 930 height 576
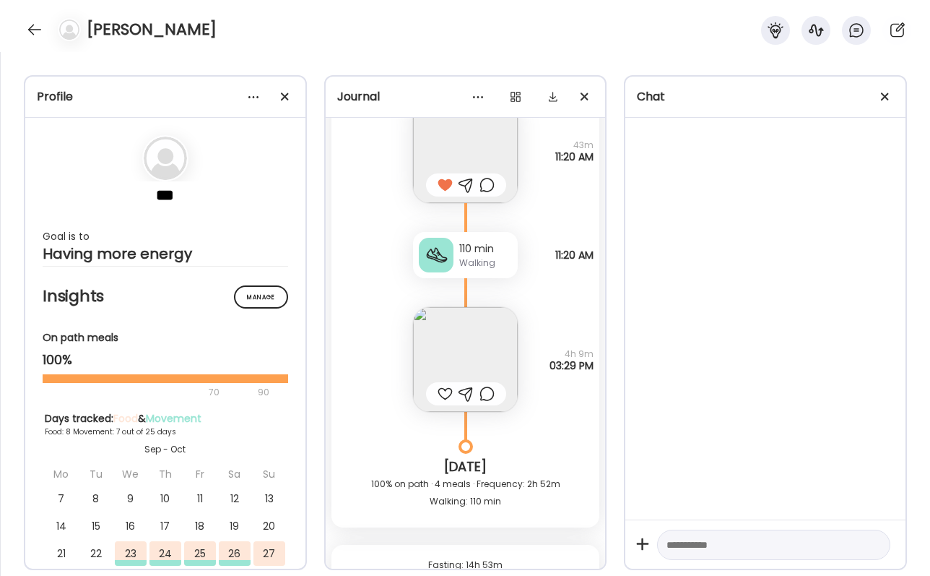
scroll to position [6818, 0]
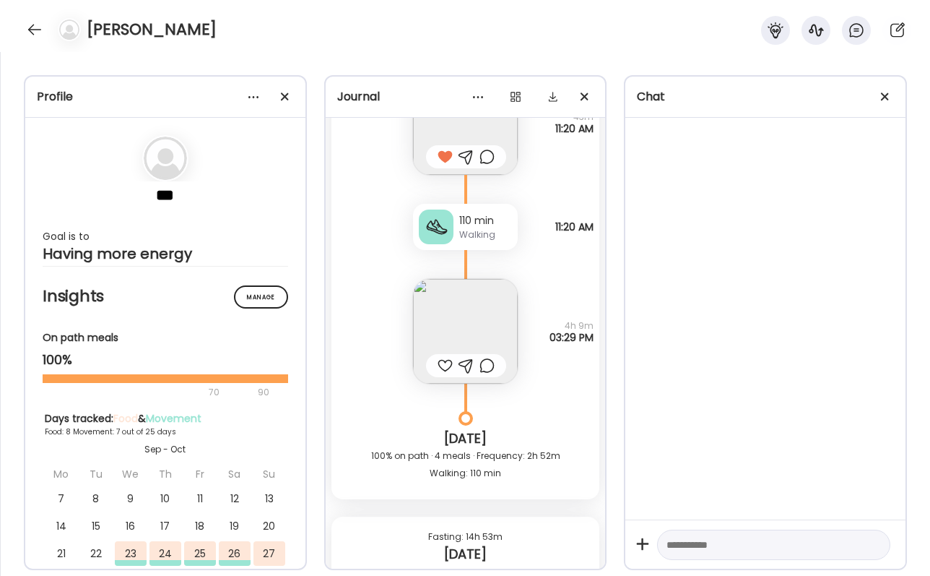
click at [440, 367] on div at bounding box center [445, 365] width 15 height 17
click at [451, 332] on img at bounding box center [465, 331] width 105 height 105
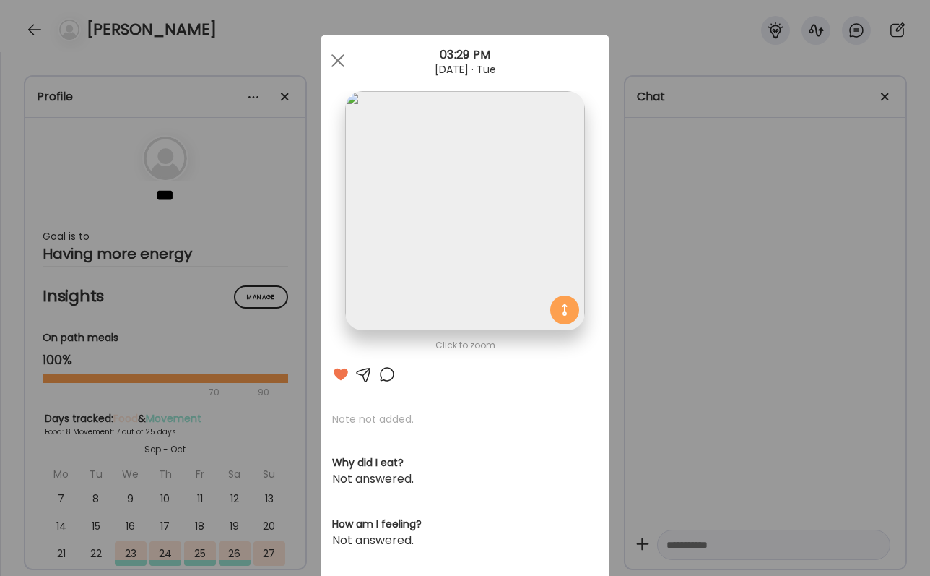
click at [730, 356] on div "Ate Coach Dashboard Wahoo! It’s official Take a moment to set up your Coach Pro…" at bounding box center [465, 288] width 930 height 576
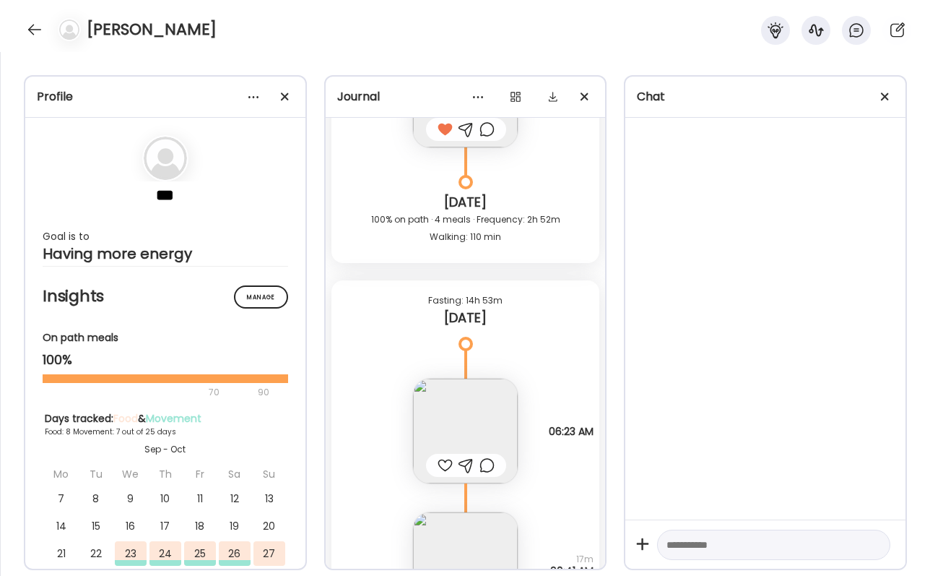
scroll to position [7144, 0]
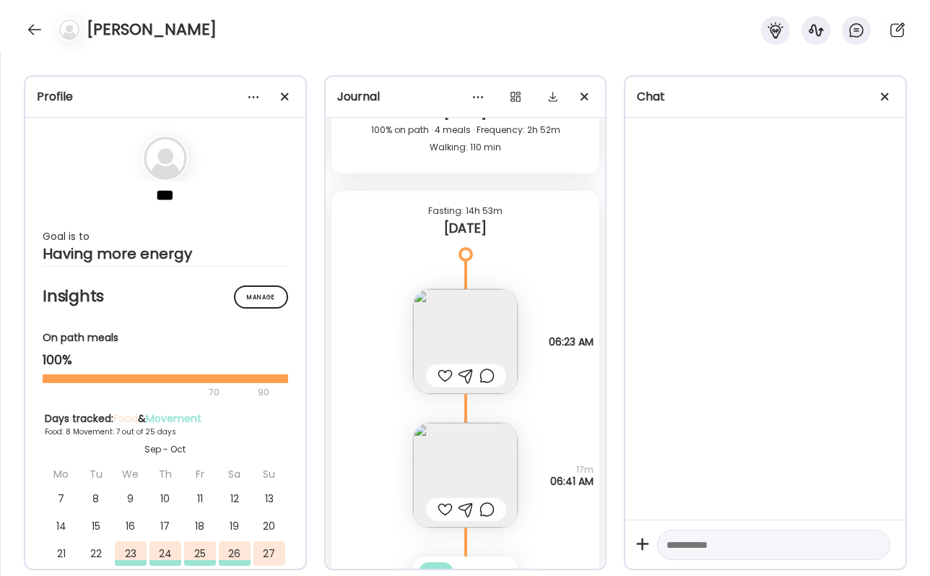
click at [446, 334] on img at bounding box center [465, 341] width 105 height 105
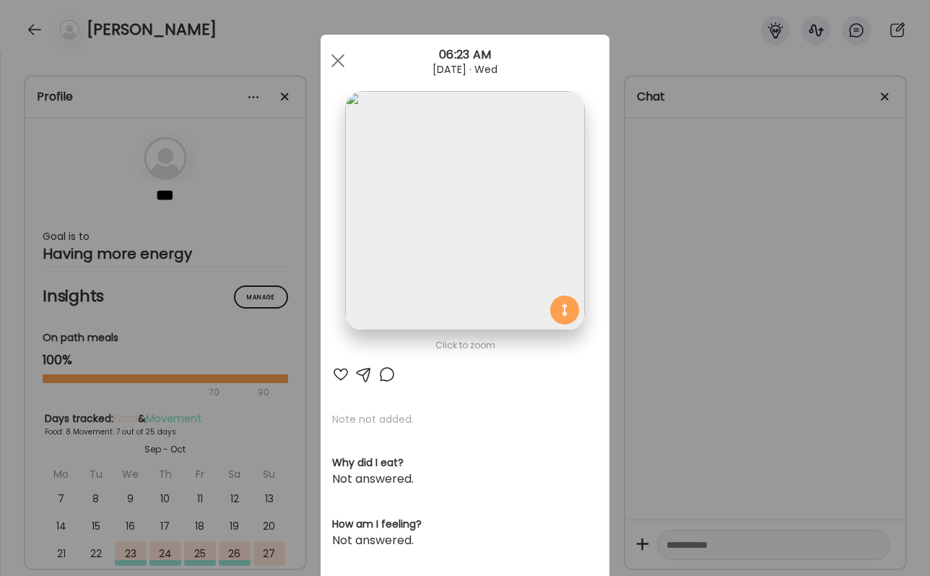
click at [341, 373] on div at bounding box center [340, 373] width 17 height 17
click at [715, 321] on div "Ate Coach Dashboard Wahoo! It’s official Take a moment to set up your Coach Pro…" at bounding box center [465, 288] width 930 height 576
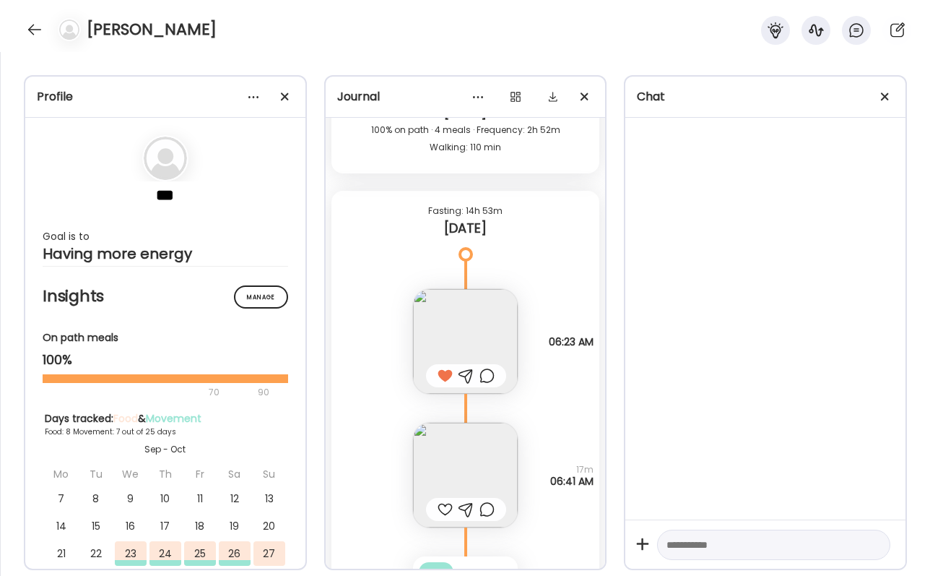
click at [473, 452] on img at bounding box center [465, 474] width 105 height 105
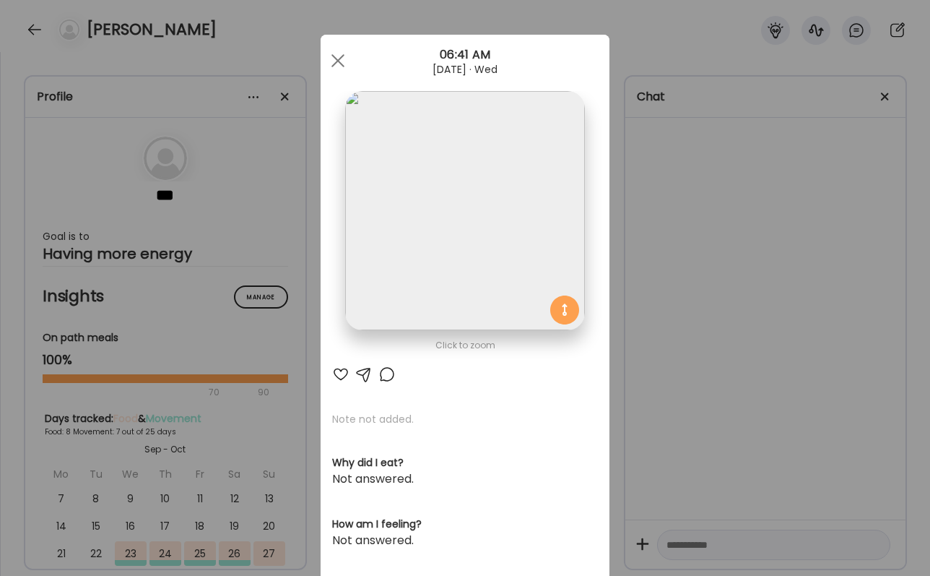
click at [340, 364] on div "Click to zoom AteMate AI Note not added. Why did I eat? Not answered. How am I …" at bounding box center [465, 460] width 289 height 850
click at [347, 375] on div at bounding box center [340, 373] width 17 height 17
click at [672, 383] on div "Ate Coach Dashboard Wahoo! It’s official Take a moment to set up your Coach Pro…" at bounding box center [465, 288] width 930 height 576
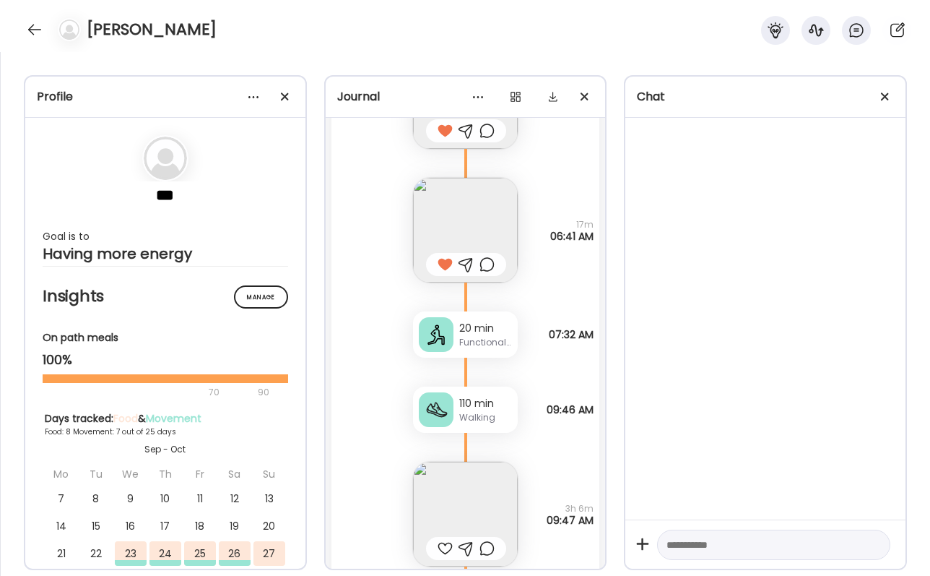
scroll to position [7394, 0]
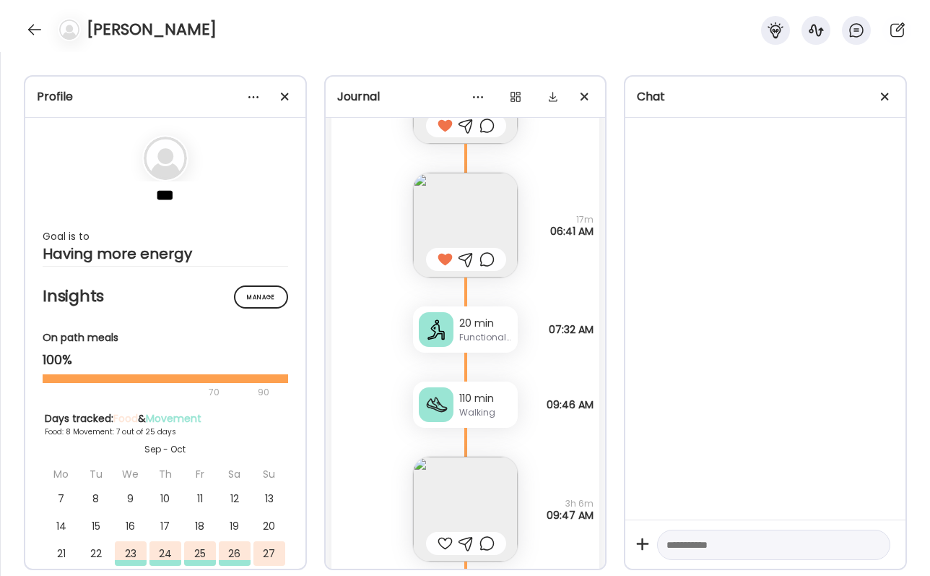
click at [461, 331] on div "Functional training" at bounding box center [485, 337] width 53 height 13
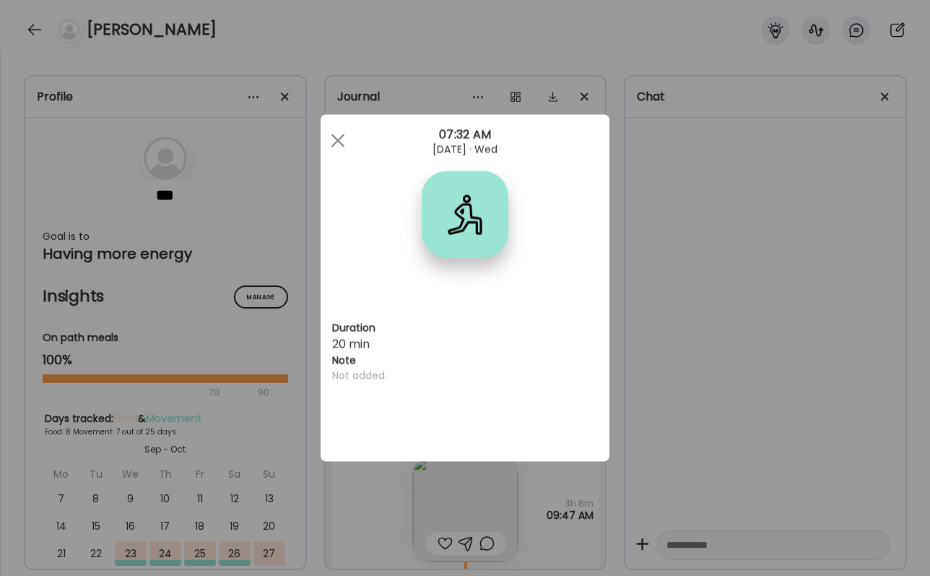
click at [708, 396] on div "Ate Coach Dashboard Wahoo! It’s official Take a moment to set up your Coach Pro…" at bounding box center [465, 288] width 930 height 576
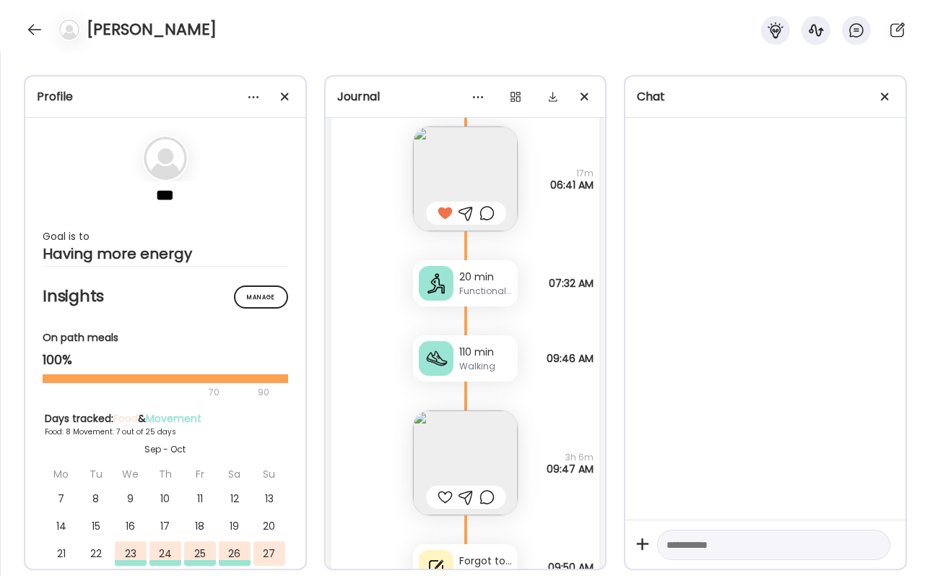
scroll to position [7453, 0]
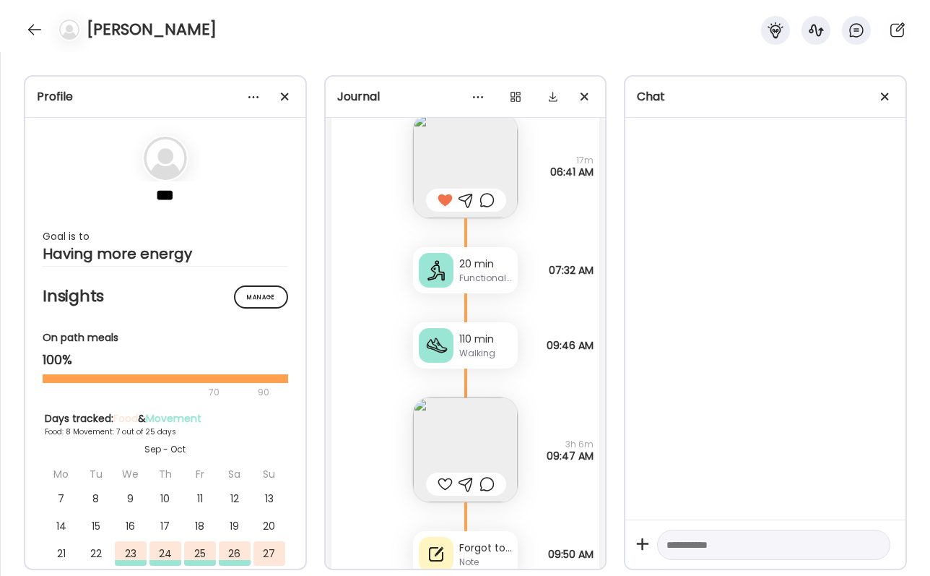
click at [488, 451] on img at bounding box center [465, 449] width 105 height 105
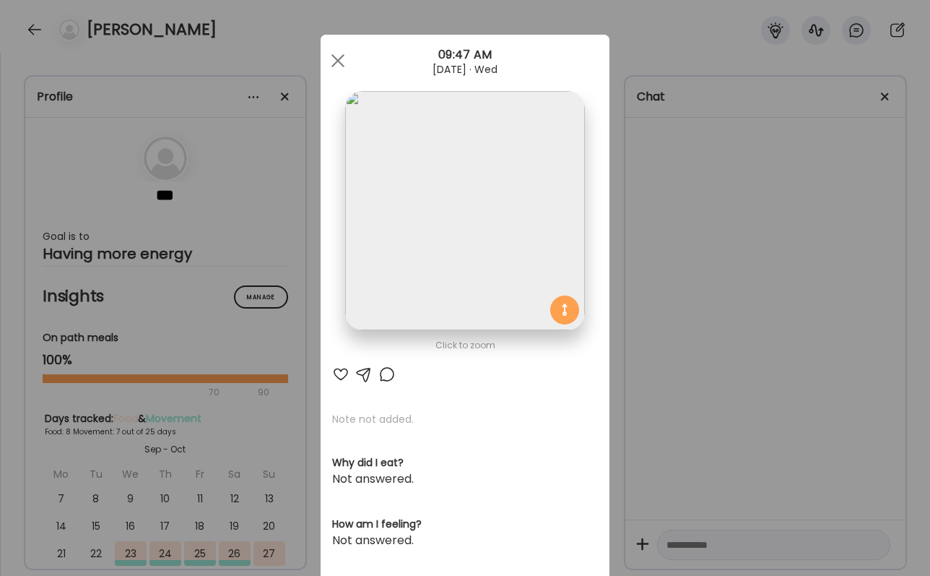
click at [339, 381] on div at bounding box center [340, 373] width 17 height 17
click at [386, 375] on div at bounding box center [386, 373] width 17 height 17
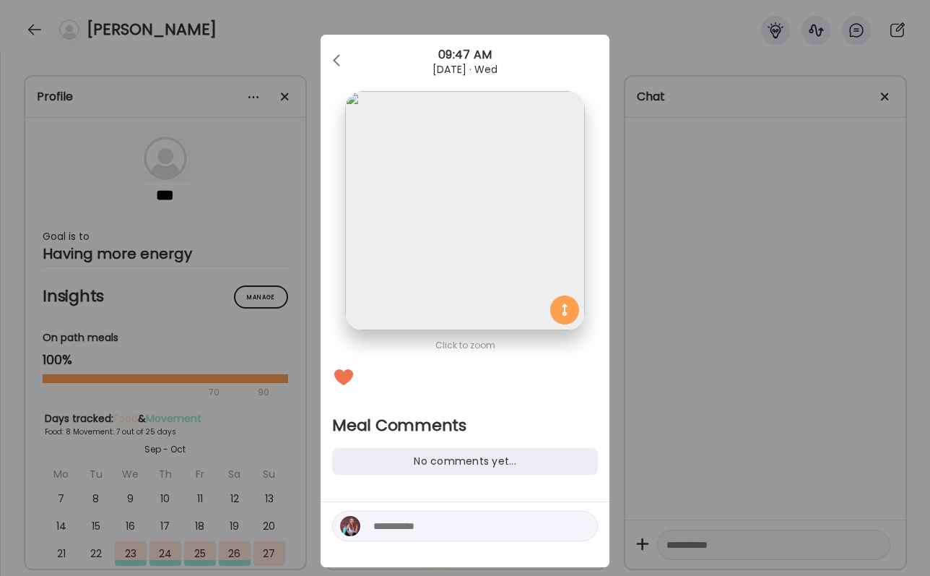
click at [410, 528] on textarea at bounding box center [470, 525] width 195 height 17
type textarea "**********"
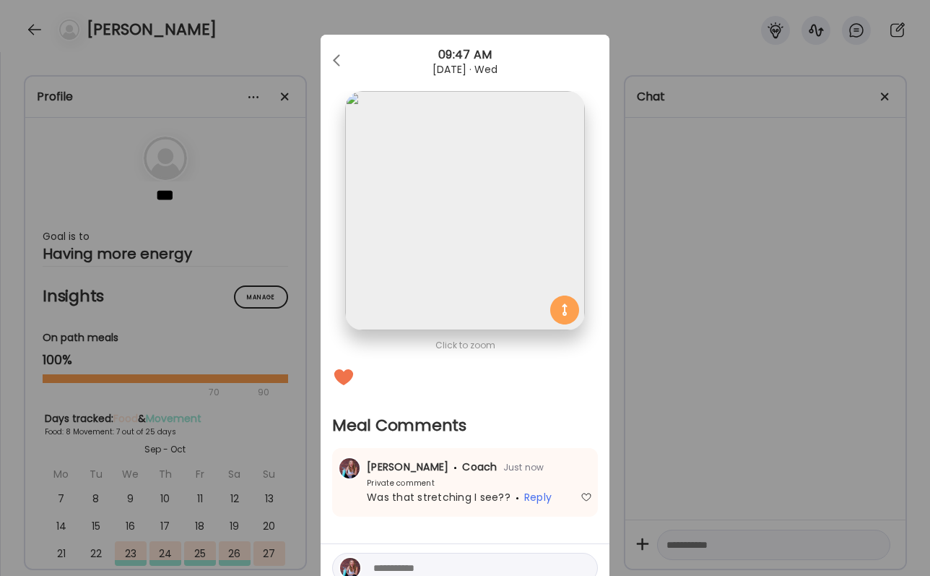
click at [629, 471] on div "Ate Coach Dashboard Wahoo! It’s official Take a moment to set up your Coach Pro…" at bounding box center [465, 288] width 930 height 576
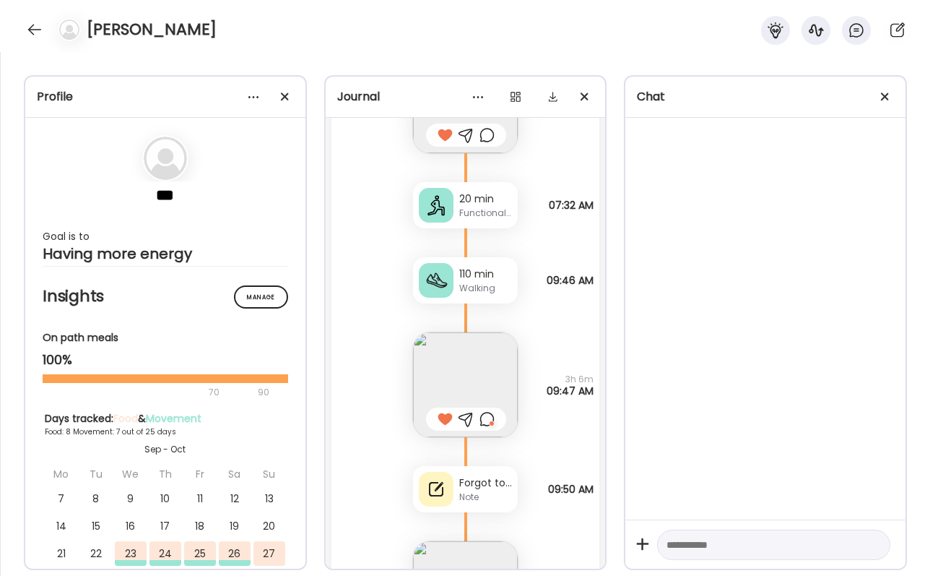
scroll to position [7540, 0]
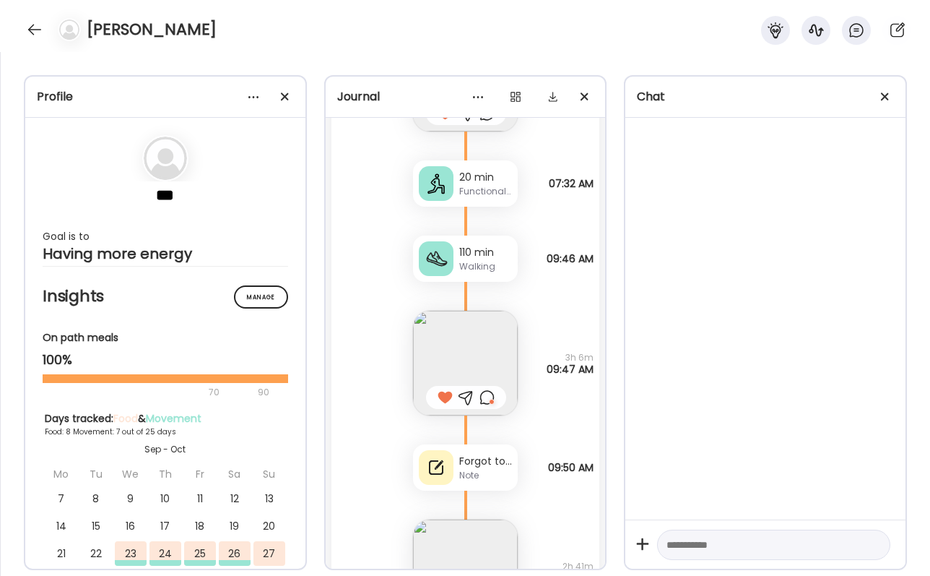
click at [482, 458] on div "Forgot to track my dinner last night. Remembered after I ate." at bounding box center [485, 460] width 53 height 15
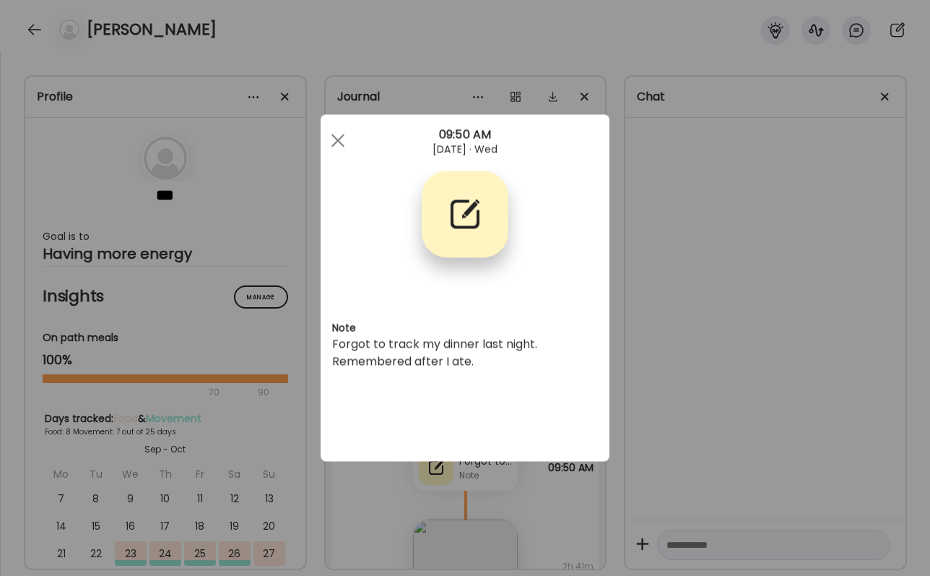
click at [714, 440] on div "Ate Coach Dashboard Wahoo! It’s official Take a moment to set up your Coach Pro…" at bounding box center [465, 288] width 930 height 576
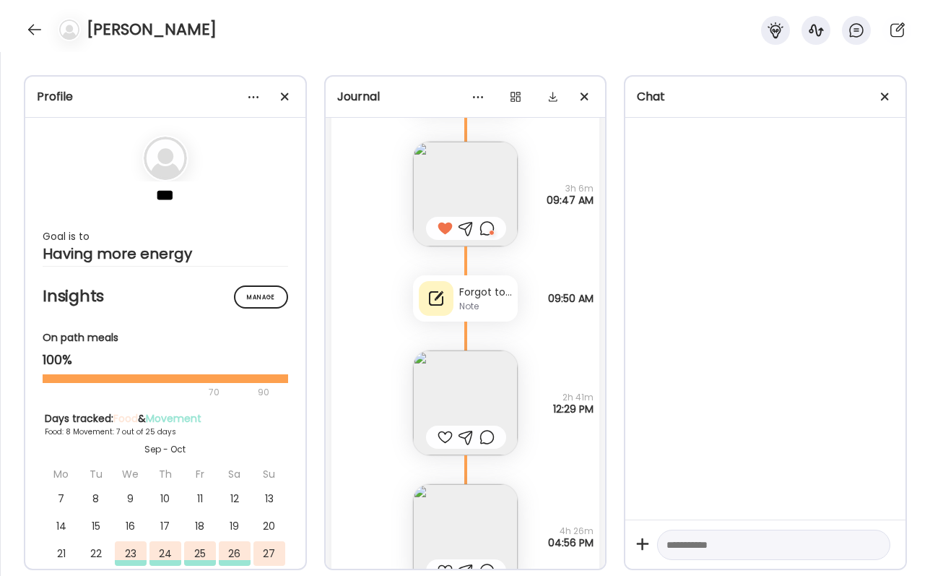
scroll to position [7790, 0]
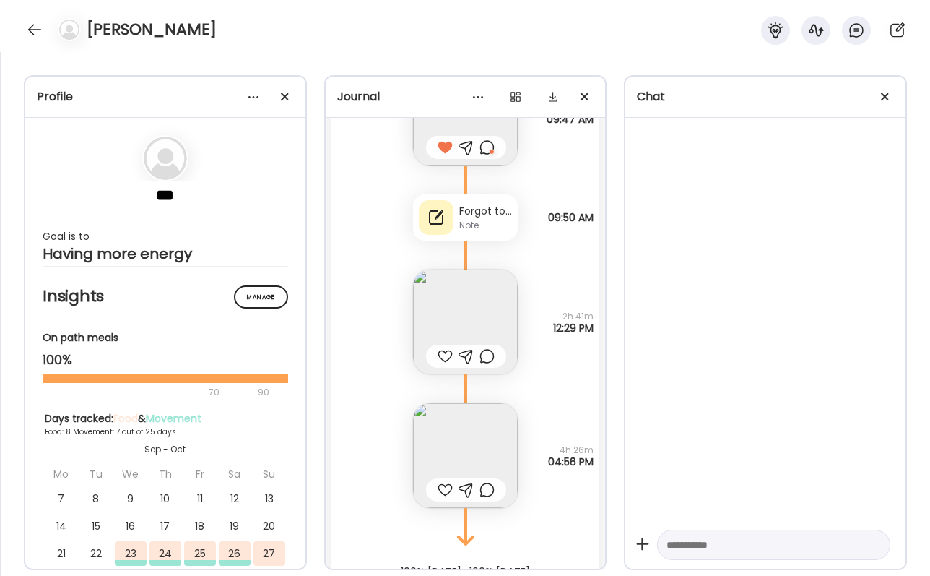
click at [448, 318] on img at bounding box center [465, 321] width 105 height 105
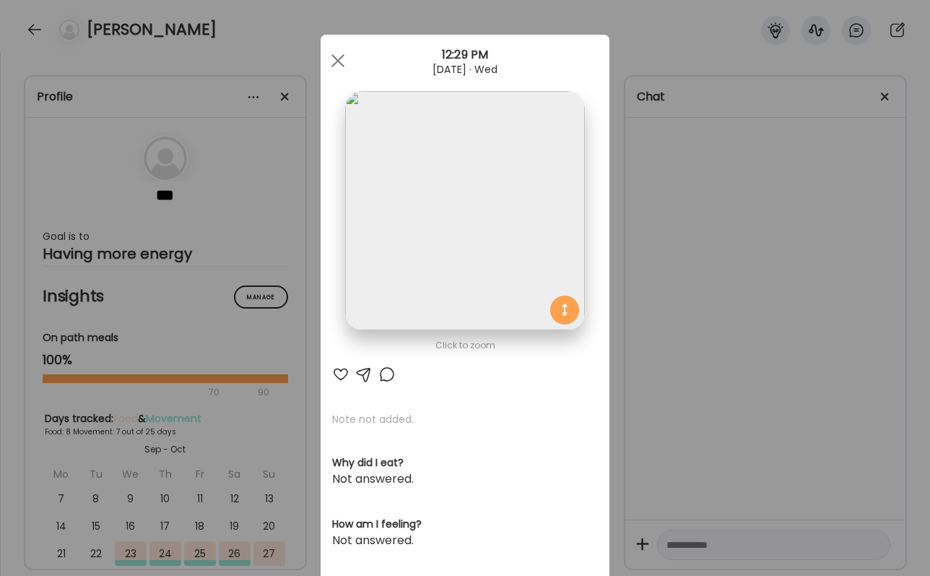
click at [338, 370] on div at bounding box center [340, 373] width 17 height 17
click at [384, 376] on div at bounding box center [386, 373] width 17 height 17
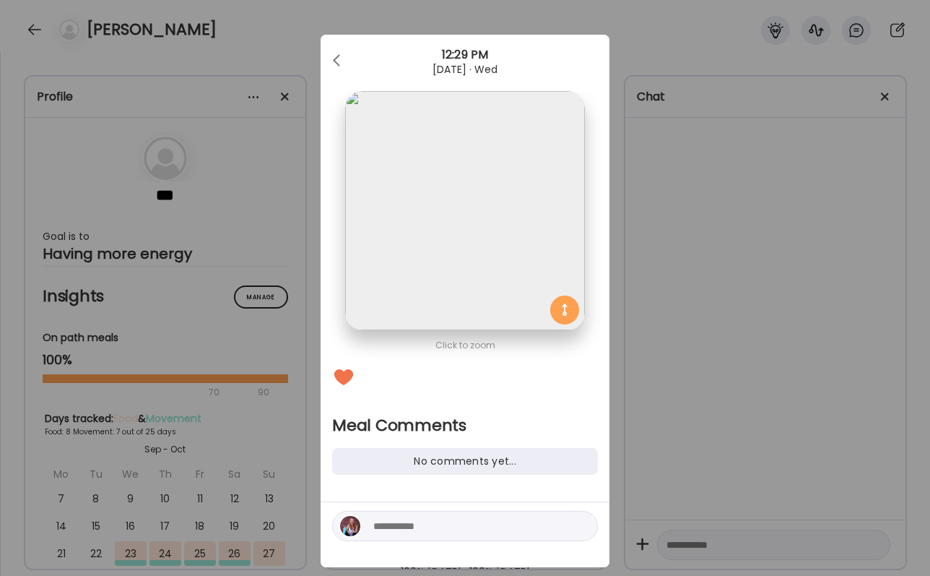
click at [387, 529] on textarea at bounding box center [470, 525] width 195 height 17
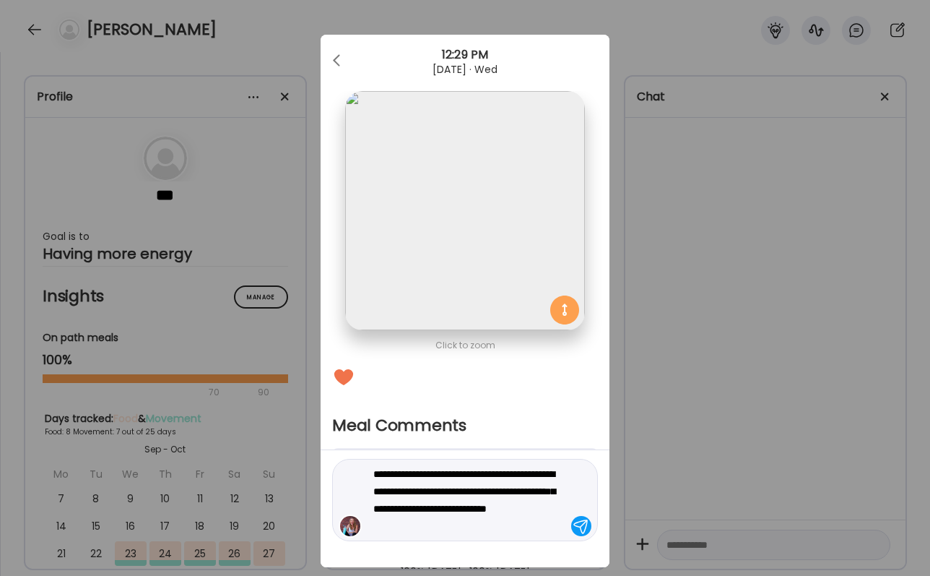
click at [383, 504] on textarea "**********" at bounding box center [470, 499] width 195 height 69
click at [390, 503] on textarea "**********" at bounding box center [470, 499] width 195 height 69
click at [414, 503] on textarea "**********" at bounding box center [470, 499] width 195 height 69
click at [469, 520] on textarea "**********" at bounding box center [470, 499] width 195 height 69
type textarea "**********"
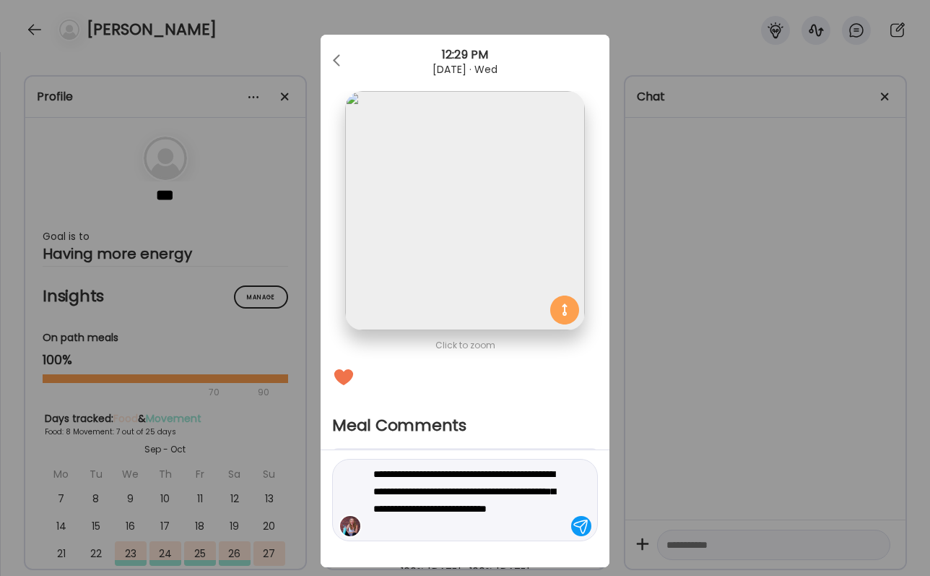
click at [500, 534] on div "**********" at bounding box center [465, 500] width 266 height 82
click at [500, 534] on textarea "**********" at bounding box center [470, 499] width 195 height 69
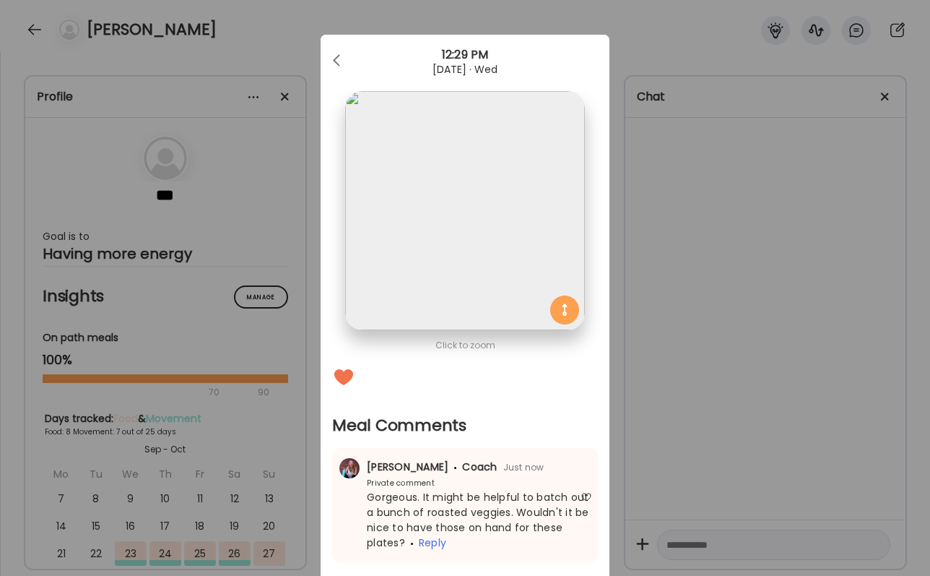
click at [760, 456] on div "Ate Coach Dashboard Wahoo! It’s official Take a moment to set up your Coach Pro…" at bounding box center [465, 288] width 930 height 576
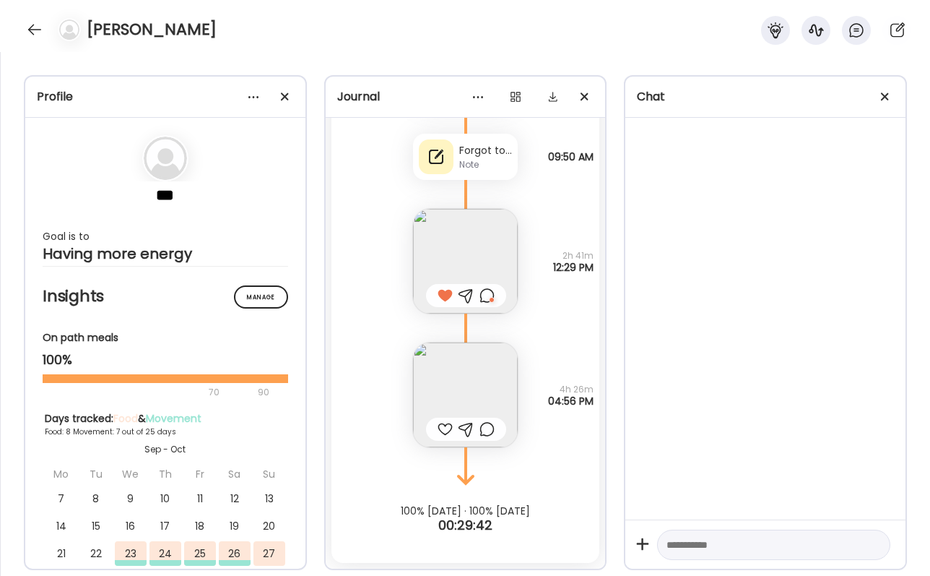
click at [440, 420] on div at bounding box center [445, 428] width 15 height 17
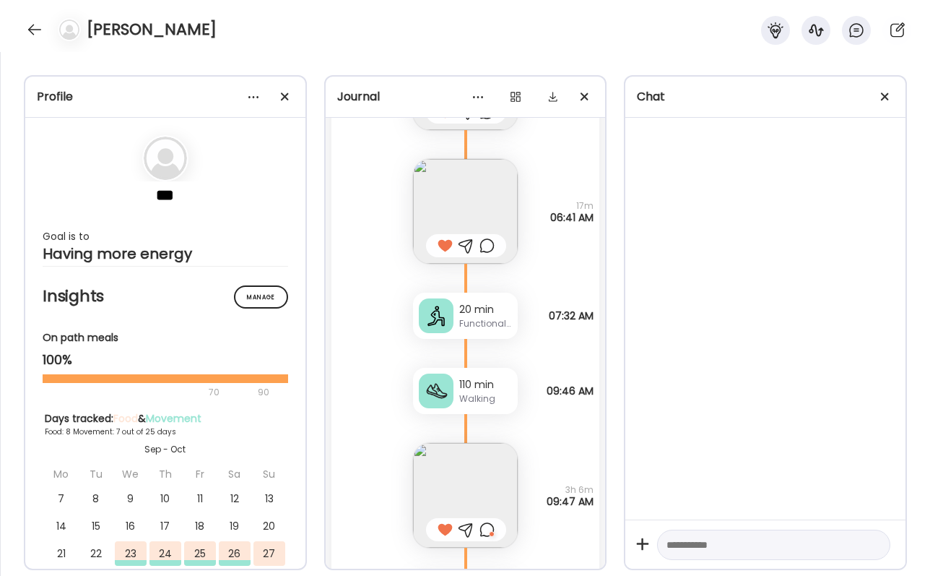
scroll to position [7408, 0]
